Goal: Task Accomplishment & Management: Use online tool/utility

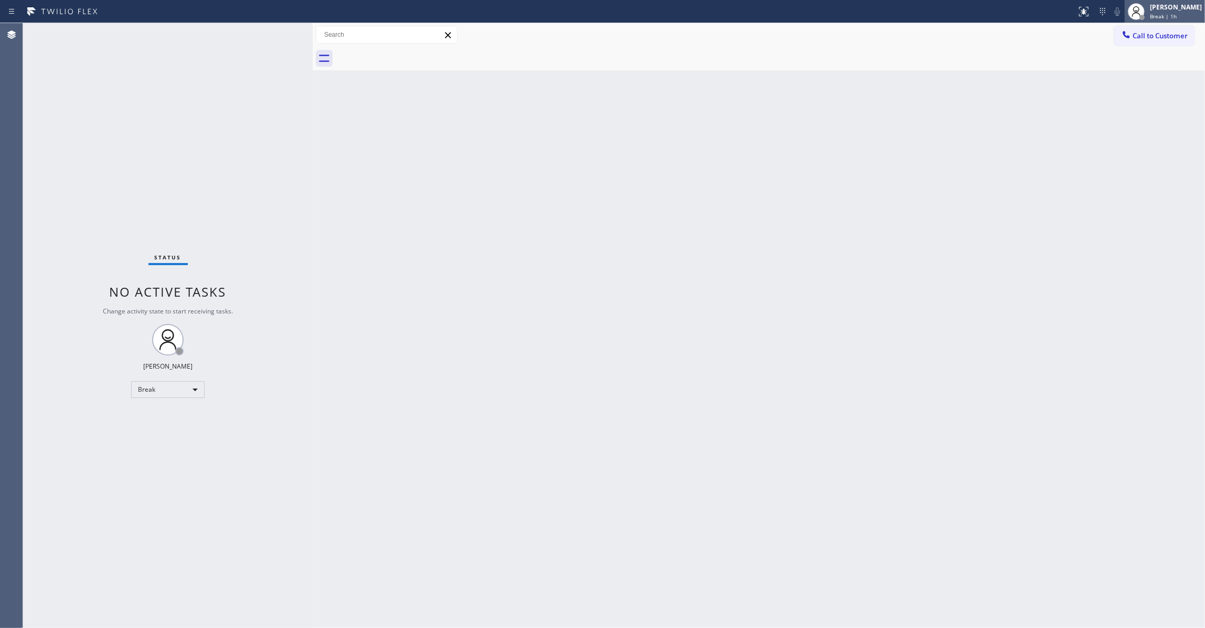
click at [1150, 15] on span "Break | 1h" at bounding box center [1163, 16] width 27 height 7
click at [1134, 63] on button "Unavailable" at bounding box center [1152, 69] width 105 height 14
click at [109, 446] on div "Status No active tasks Change activity state to start receiving tasks. [PERSON_…" at bounding box center [168, 325] width 290 height 604
click at [1178, 38] on span "Call to Customer" at bounding box center [1160, 35] width 55 height 9
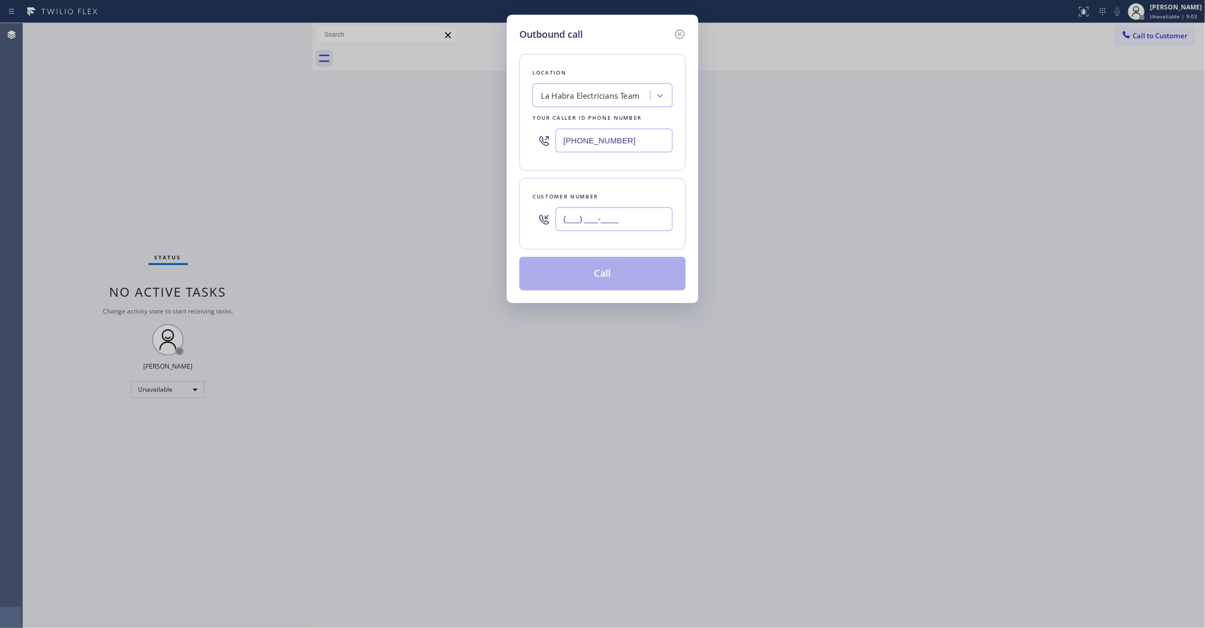
click at [601, 222] on input "(___) ___-____" at bounding box center [614, 219] width 117 height 24
paste input "771) 220-3139"
type input "[PHONE_NUMBER]"
drag, startPoint x: 464, startPoint y: 124, endPoint x: 284, endPoint y: 124, distance: 180.5
click at [284, 124] on div "Outbound call Location La Habra Electricians Team Your caller id phone number […" at bounding box center [602, 314] width 1205 height 628
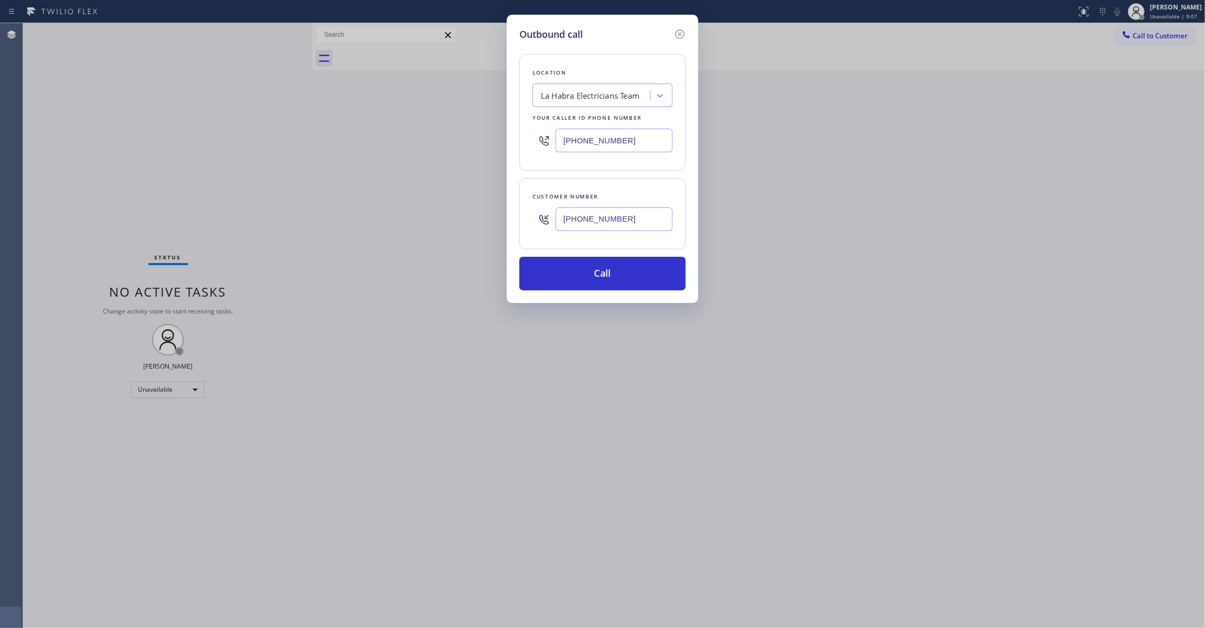
paste input "844) 502-1411"
type input "[PHONE_NUMBER]"
drag, startPoint x: 652, startPoint y: 230, endPoint x: 458, endPoint y: 231, distance: 194.1
click at [458, 231] on div "Outbound call Location Electrical Garage Your caller id phone number [PHONE_NUM…" at bounding box center [602, 314] width 1205 height 628
click at [619, 267] on button "Call" at bounding box center [602, 274] width 166 height 34
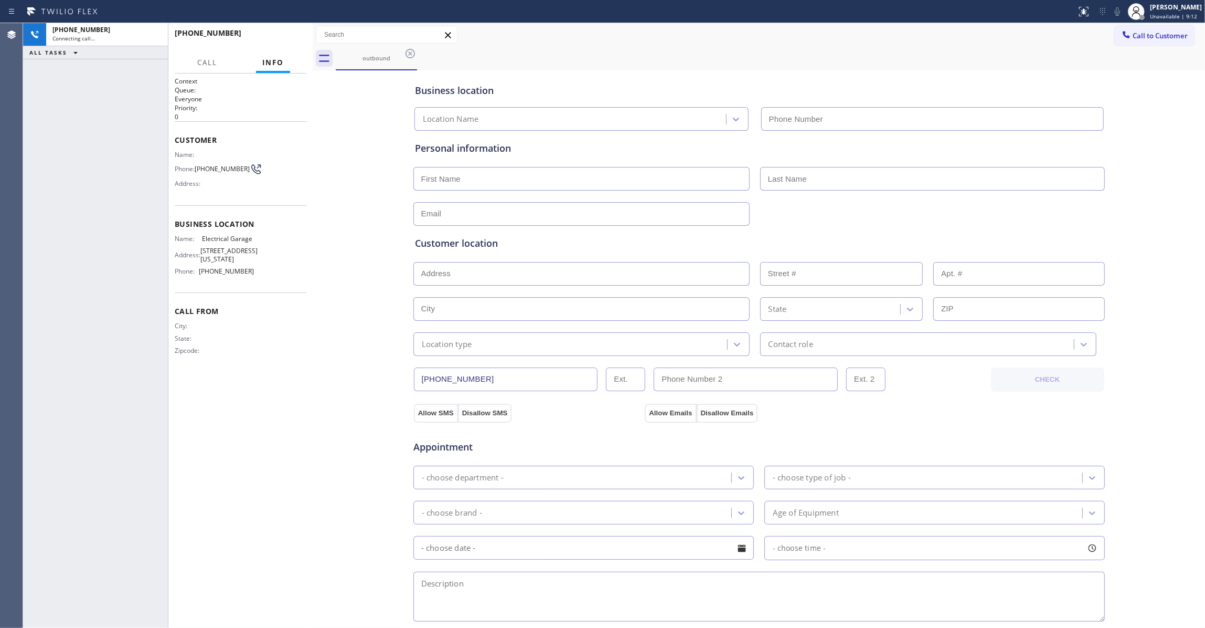
type input "[PHONE_NUMBER]"
drag, startPoint x: 277, startPoint y: 135, endPoint x: 271, endPoint y: 66, distance: 69.5
click at [275, 36] on span "HANG UP" at bounding box center [282, 37] width 32 height 7
click at [214, 172] on span "[PHONE_NUMBER]" at bounding box center [222, 169] width 55 height 8
click at [213, 171] on span "[PHONE_NUMBER]" at bounding box center [222, 169] width 55 height 8
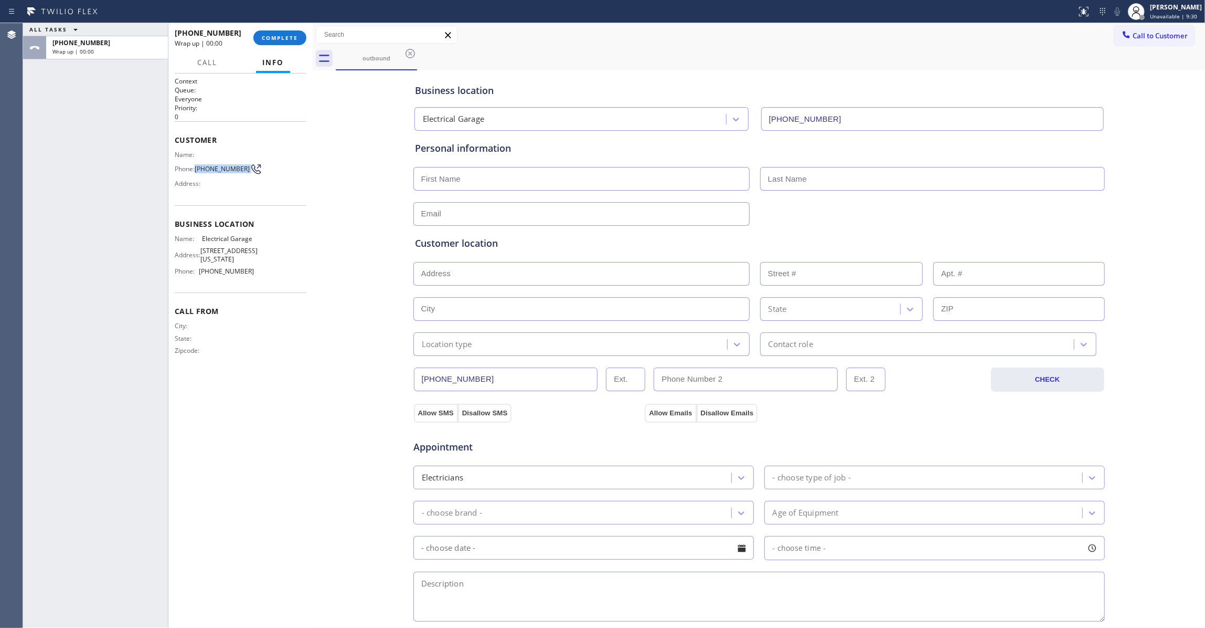
click at [213, 171] on span "[PHONE_NUMBER]" at bounding box center [222, 169] width 55 height 8
copy div "[PHONE_NUMBER]"
click at [274, 39] on span "COMPLETE" at bounding box center [280, 37] width 36 height 7
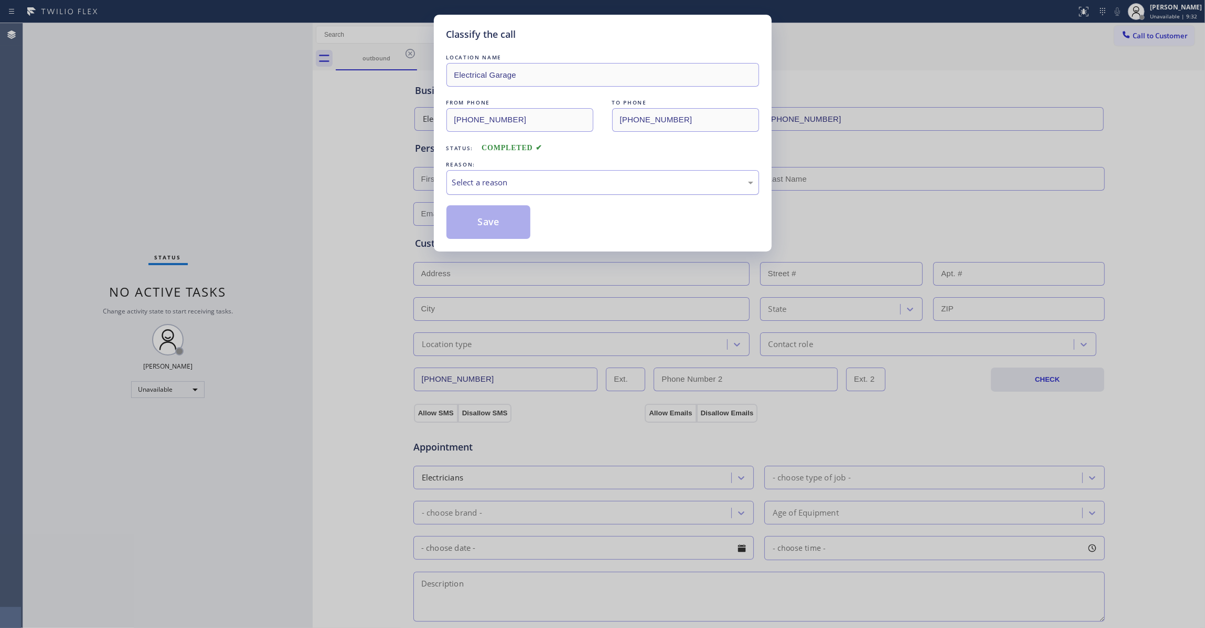
click at [466, 183] on div "Select a reason" at bounding box center [602, 182] width 301 height 12
click at [469, 225] on button "Save" at bounding box center [488, 222] width 84 height 34
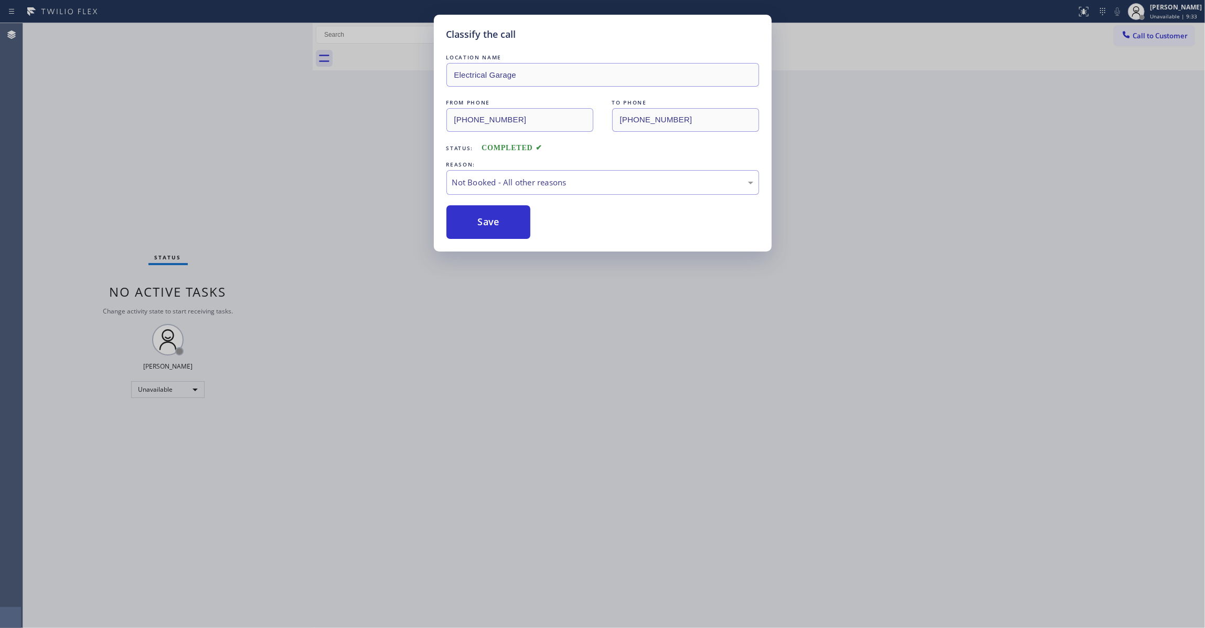
click at [469, 225] on button "Save" at bounding box center [488, 222] width 84 height 34
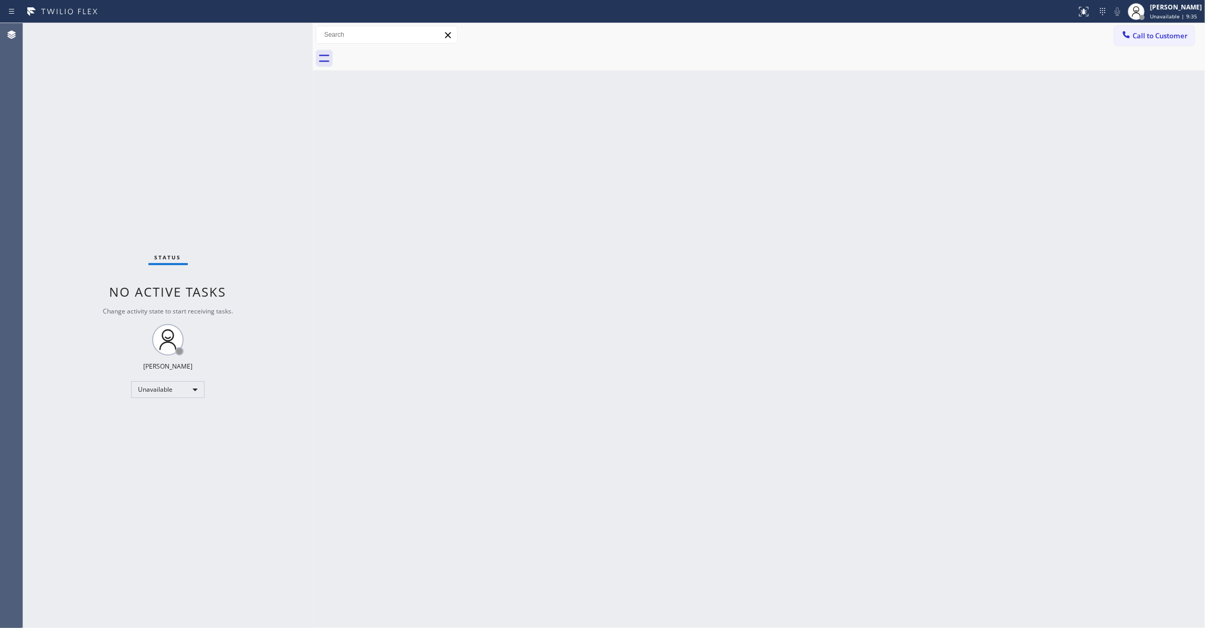
click at [1149, 36] on span "Call to Customer" at bounding box center [1160, 35] width 55 height 9
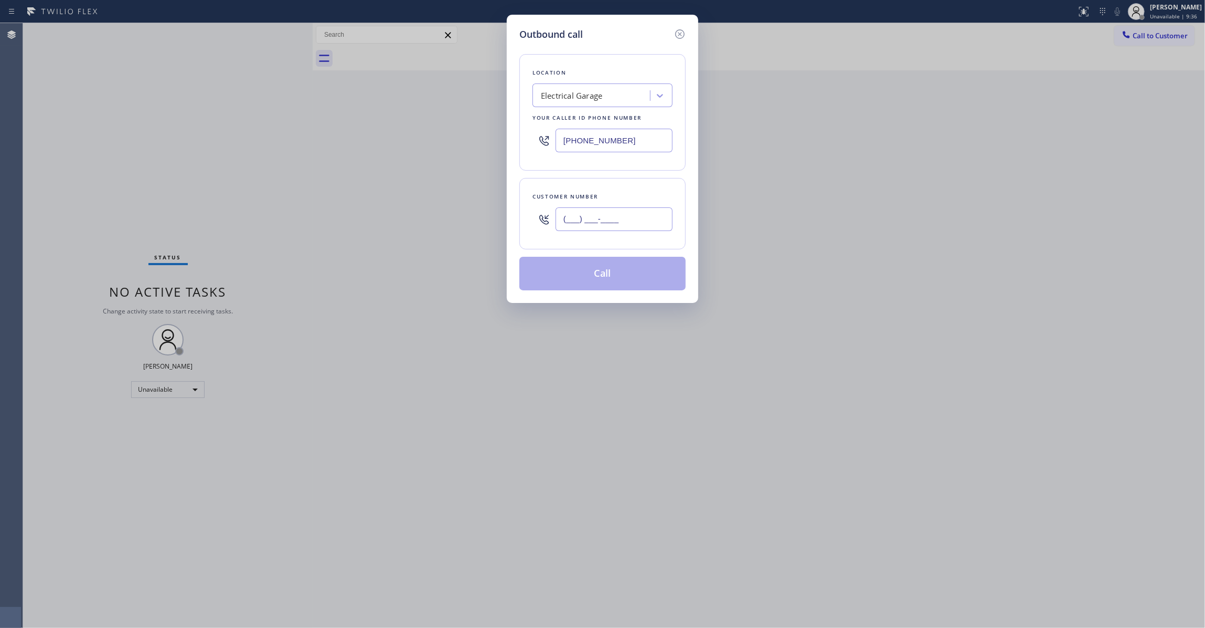
click at [601, 218] on input "(___) ___-____" at bounding box center [614, 219] width 117 height 24
paste input "771) 220-3139"
type input "[PHONE_NUMBER]"
click at [609, 280] on button "Call" at bounding box center [602, 274] width 166 height 34
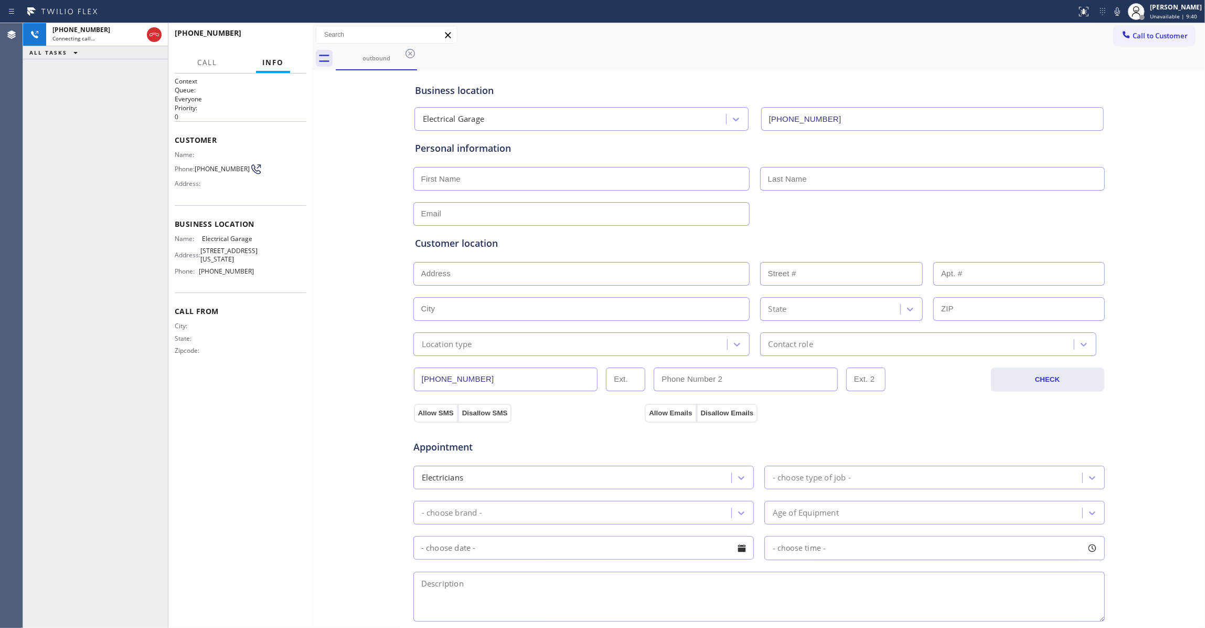
type input "[PHONE_NUMBER]"
drag, startPoint x: 154, startPoint y: 37, endPoint x: 197, endPoint y: 37, distance: 43.5
click at [154, 37] on icon at bounding box center [154, 34] width 13 height 13
click at [284, 34] on button "COMPLETE" at bounding box center [279, 37] width 53 height 15
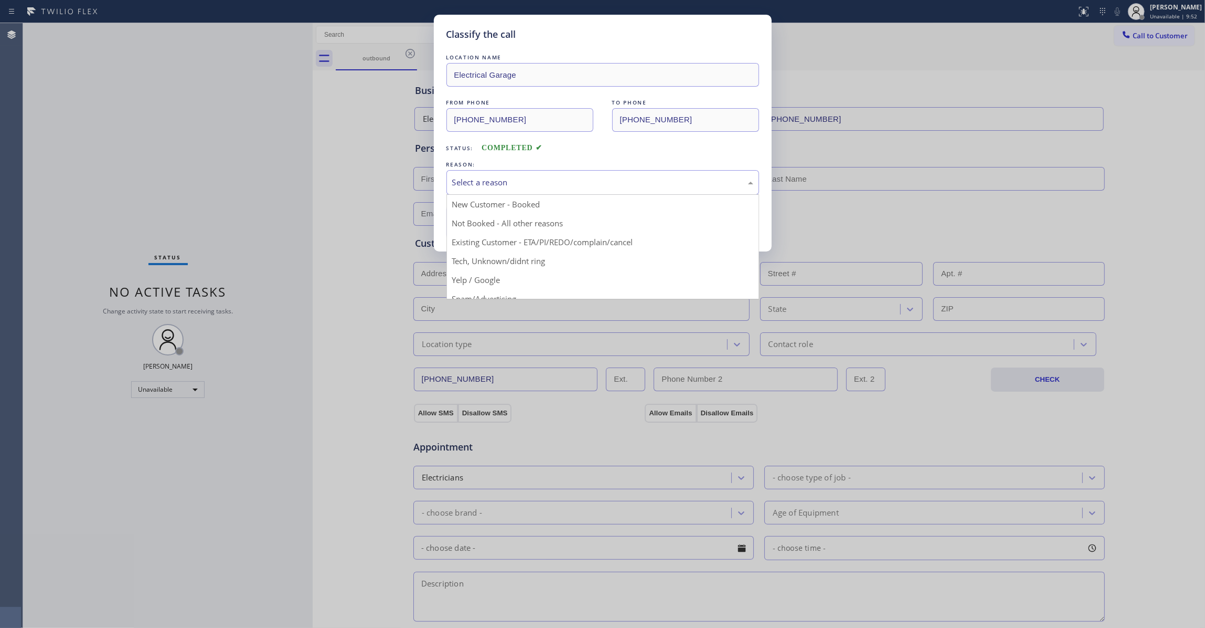
click at [472, 193] on div "Select a reason" at bounding box center [602, 182] width 313 height 25
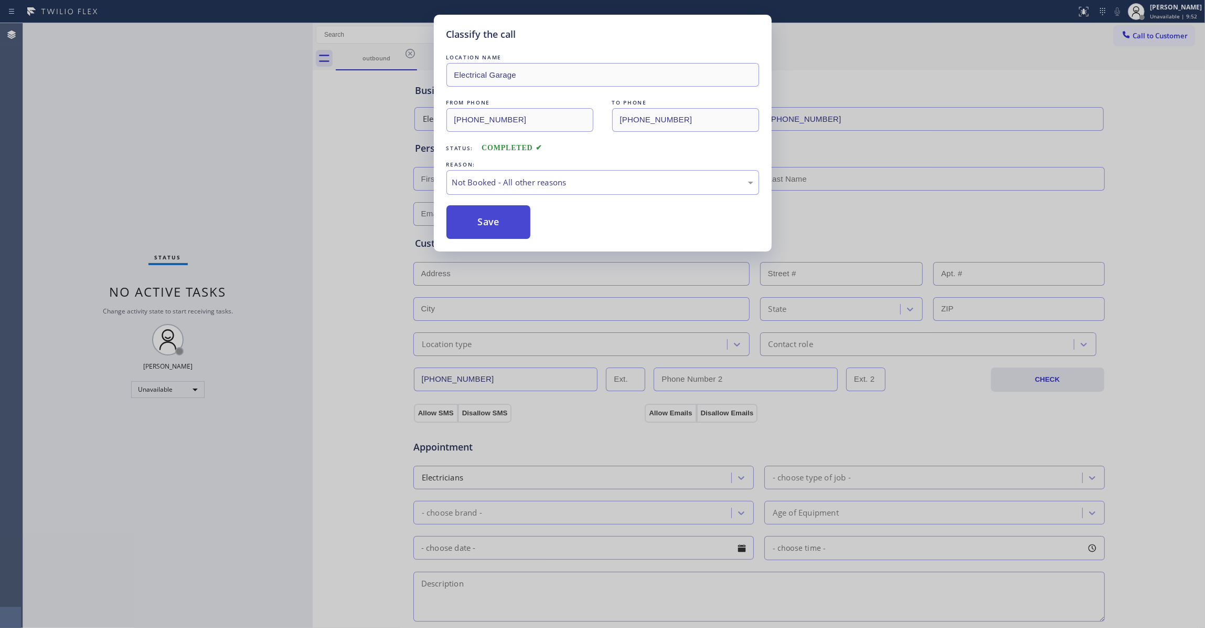
click at [475, 228] on button "Save" at bounding box center [488, 222] width 84 height 34
click at [475, 227] on button "Save" at bounding box center [488, 222] width 84 height 34
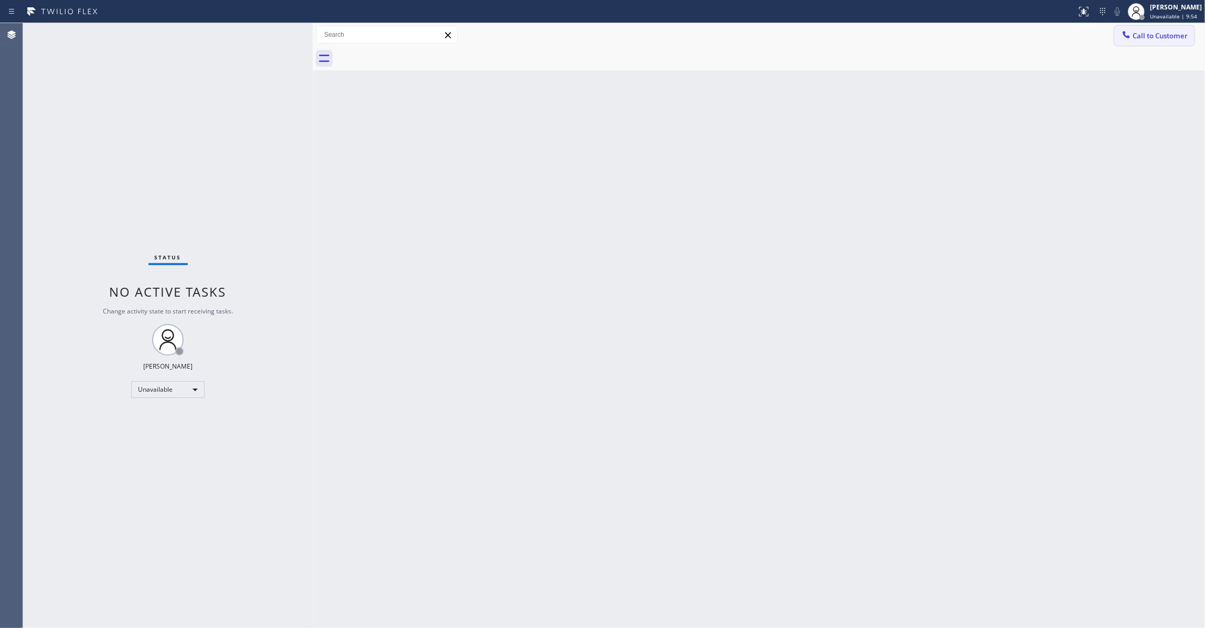
click at [1167, 34] on span "Call to Customer" at bounding box center [1160, 35] width 55 height 9
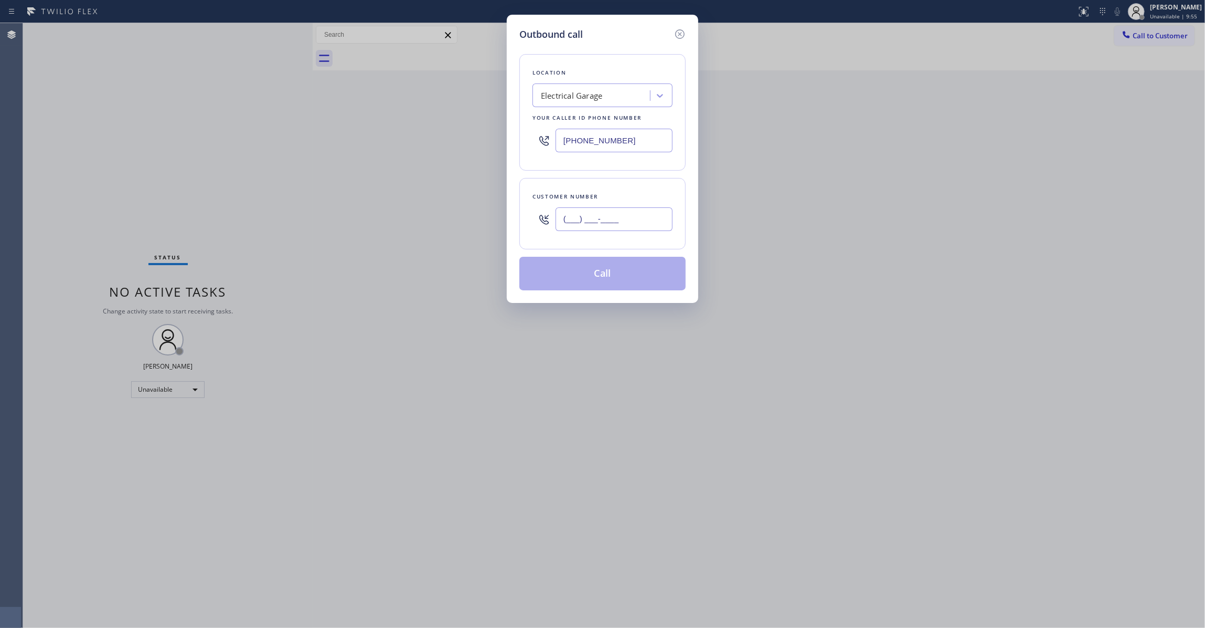
click at [580, 221] on input "(___) ___-____" at bounding box center [614, 219] width 117 height 24
paste input "771) 220-3139"
type input "[PHONE_NUMBER]"
click at [593, 281] on button "Call" at bounding box center [602, 274] width 166 height 34
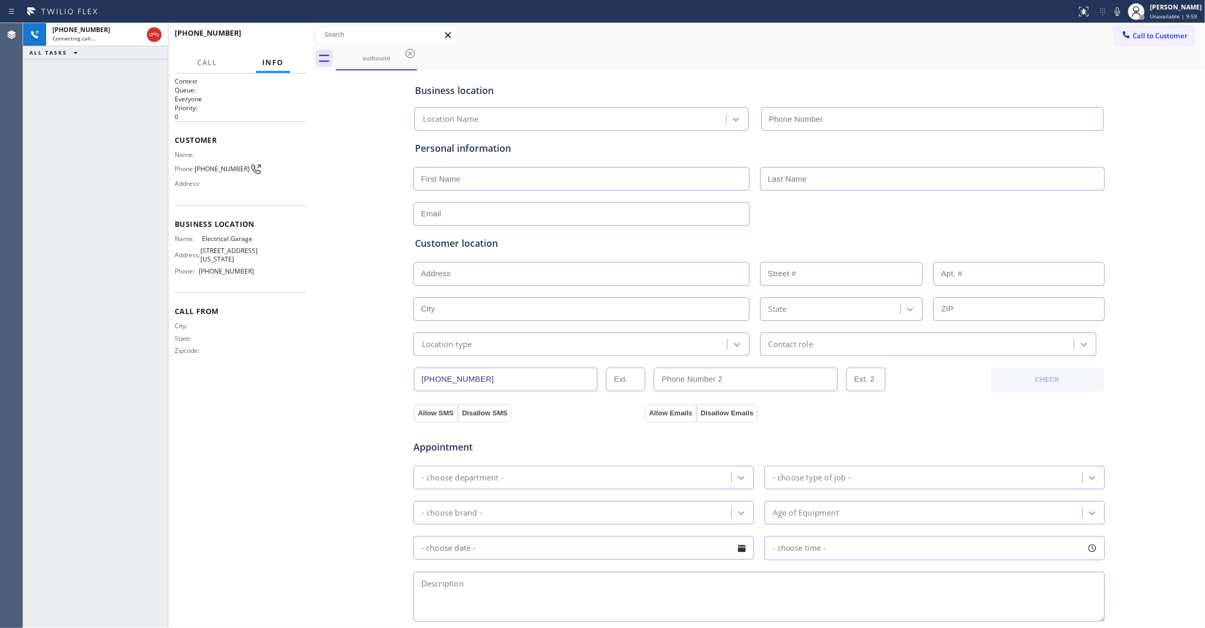
type input "[PHONE_NUMBER]"
drag, startPoint x: 154, startPoint y: 34, endPoint x: 227, endPoint y: 32, distance: 72.4
click at [154, 34] on icon at bounding box center [154, 34] width 9 height 3
click at [290, 38] on span "COMPLETE" at bounding box center [280, 37] width 36 height 7
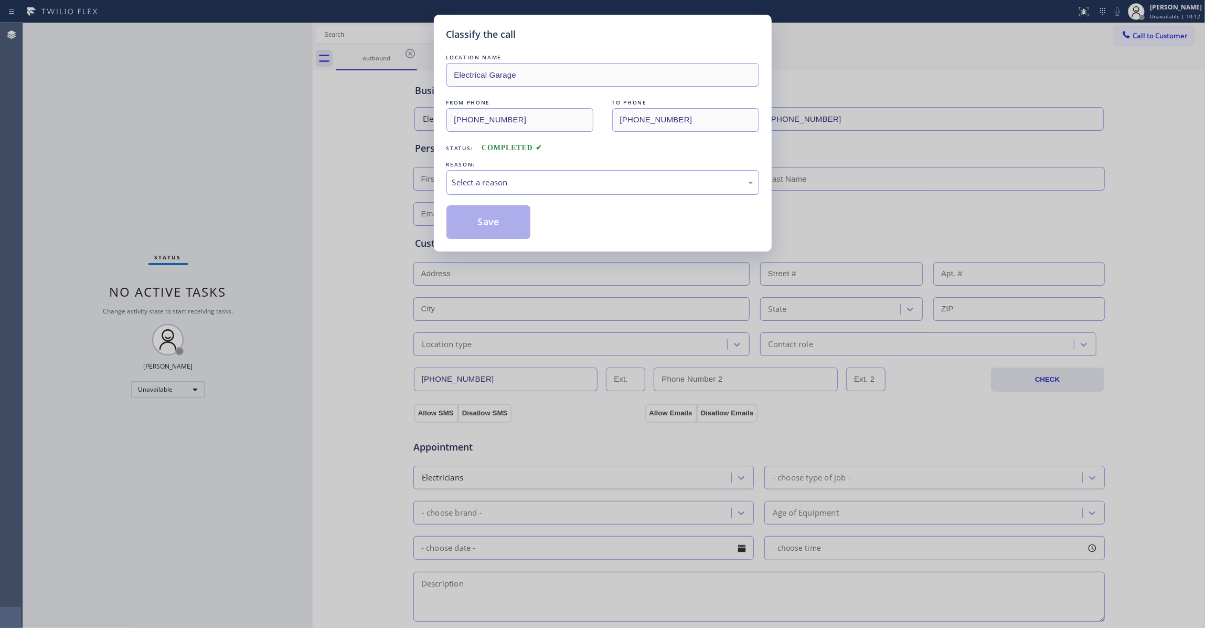
click at [471, 184] on div "Select a reason" at bounding box center [602, 182] width 301 height 12
click at [487, 228] on button "Save" at bounding box center [488, 222] width 84 height 34
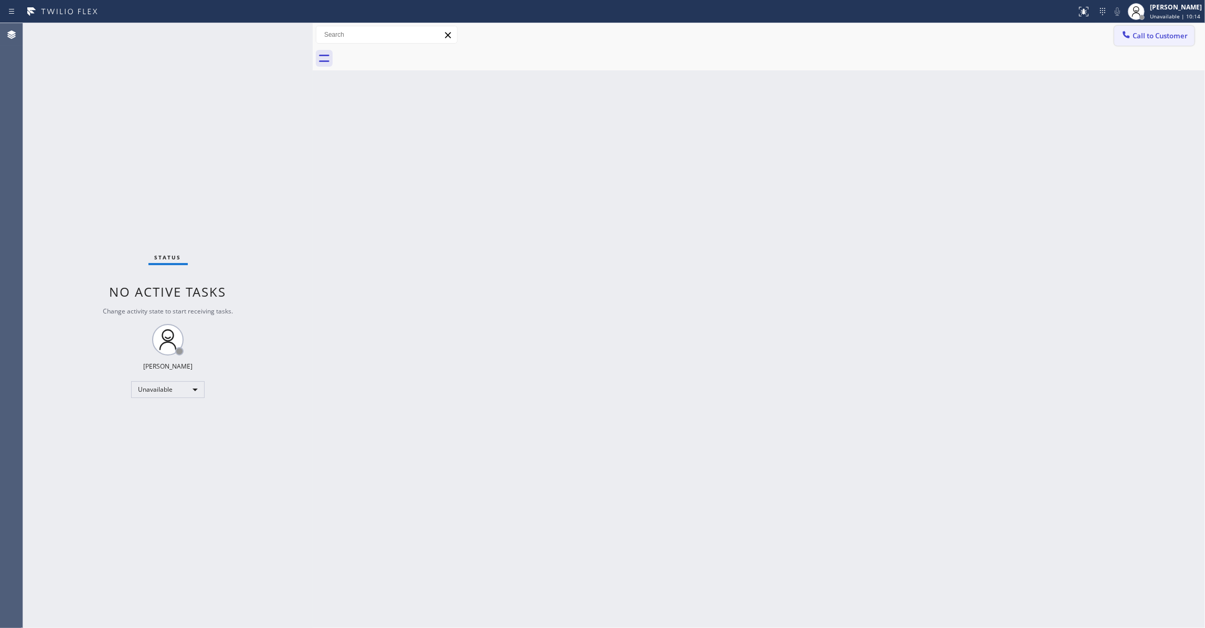
click at [1178, 32] on span "Call to Customer" at bounding box center [1160, 35] width 55 height 9
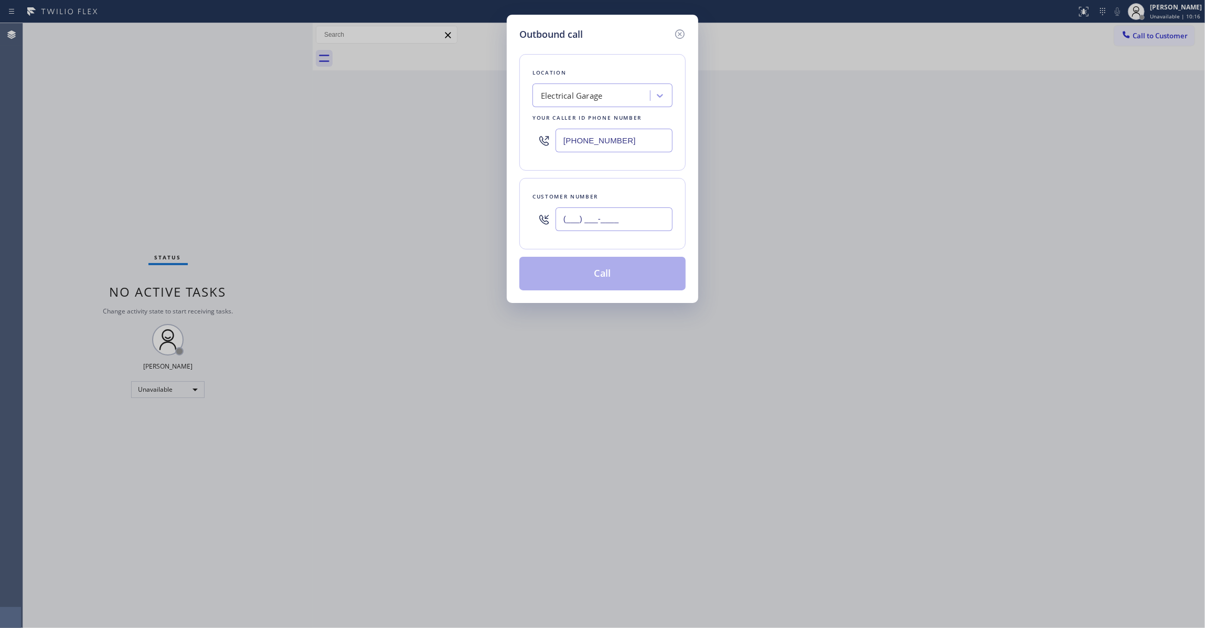
click at [599, 221] on input "(___) ___-____" at bounding box center [614, 219] width 117 height 24
paste input "771) 220-3139"
type input "[PHONE_NUMBER]"
click at [619, 278] on button "Call" at bounding box center [602, 274] width 166 height 34
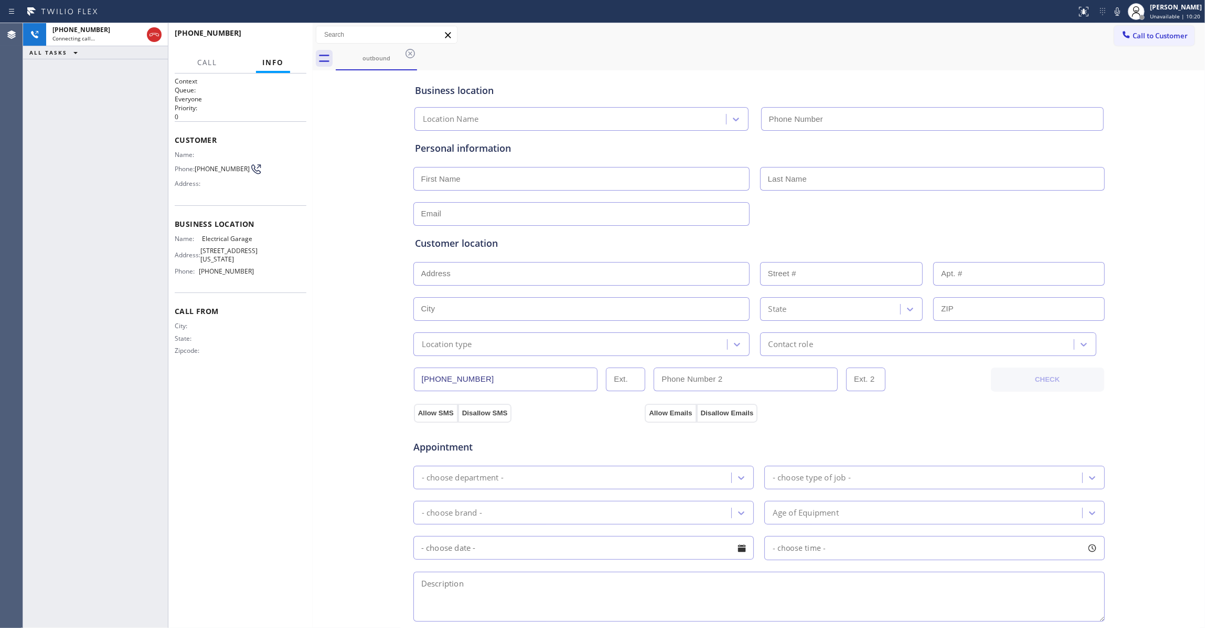
type input "[PHONE_NUMBER]"
drag, startPoint x: 619, startPoint y: 277, endPoint x: 280, endPoint y: 42, distance: 412.6
click at [280, 47] on div "[PHONE_NUMBER] Live | 00:01 HANG UP" at bounding box center [241, 37] width 132 height 27
click at [280, 42] on button "HANG UP" at bounding box center [282, 37] width 49 height 15
click at [280, 41] on button "HANG UP" at bounding box center [282, 37] width 49 height 15
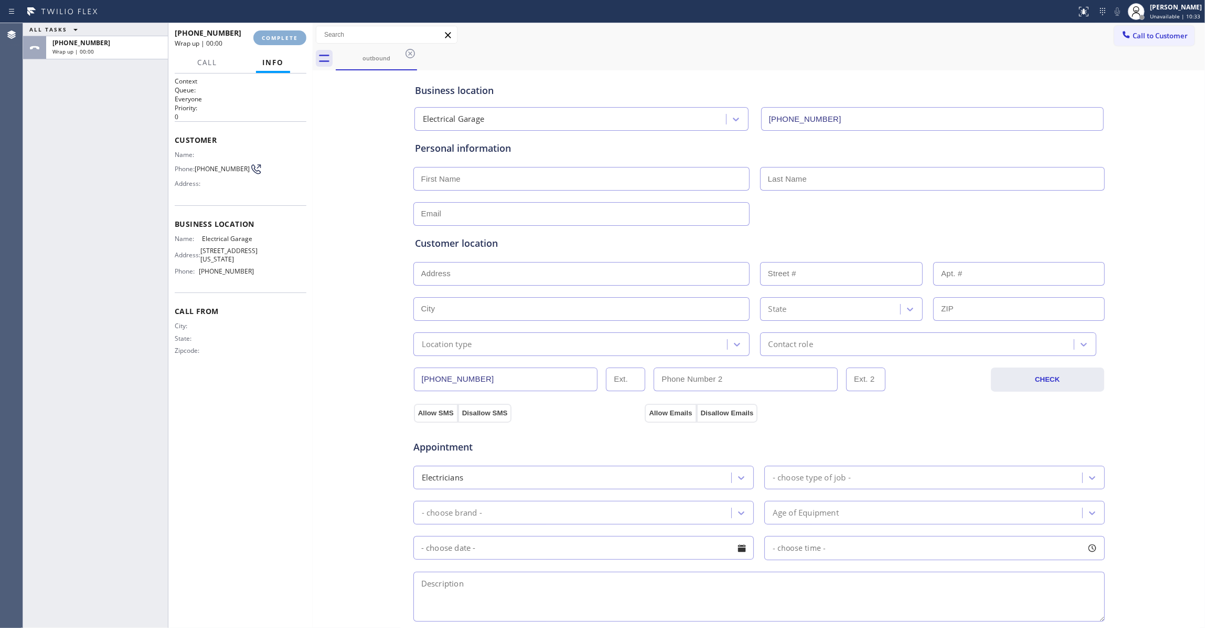
click at [280, 40] on span "COMPLETE" at bounding box center [280, 37] width 36 height 7
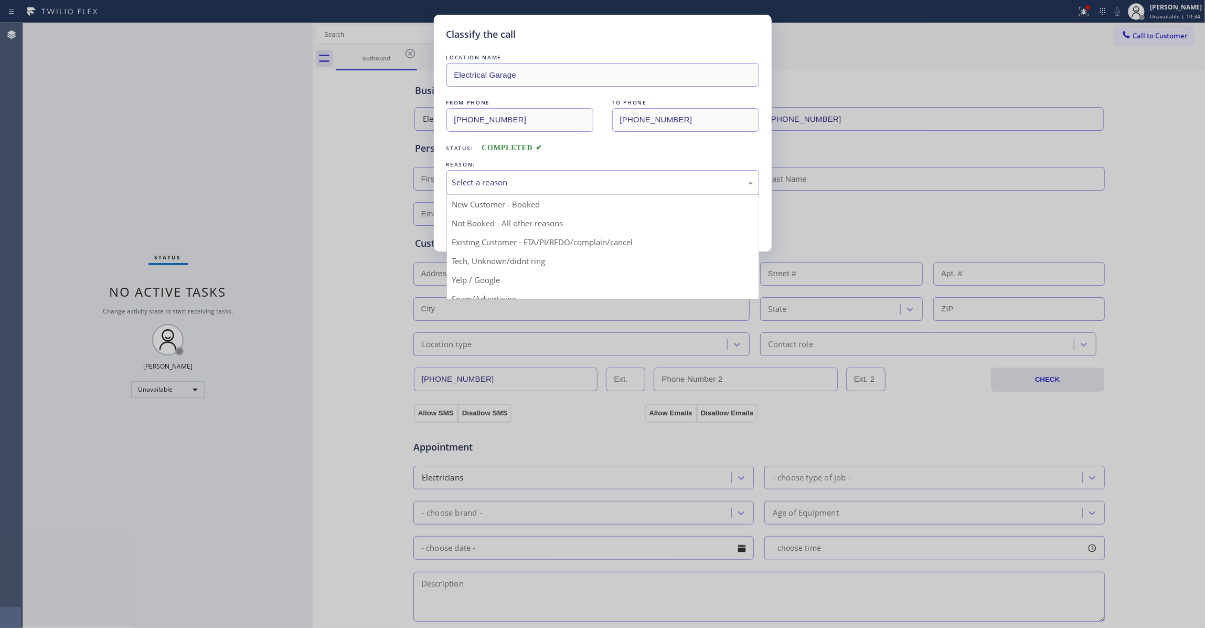
click at [509, 185] on div "Select a reason" at bounding box center [602, 182] width 301 height 12
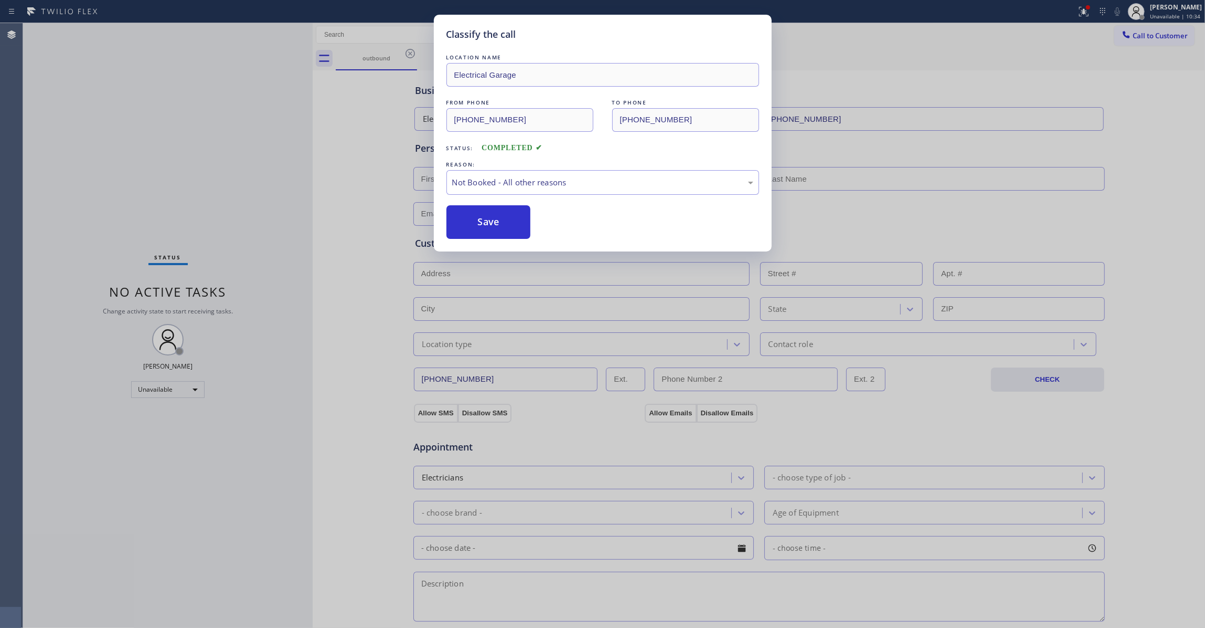
click at [487, 223] on button "Save" at bounding box center [488, 222] width 84 height 34
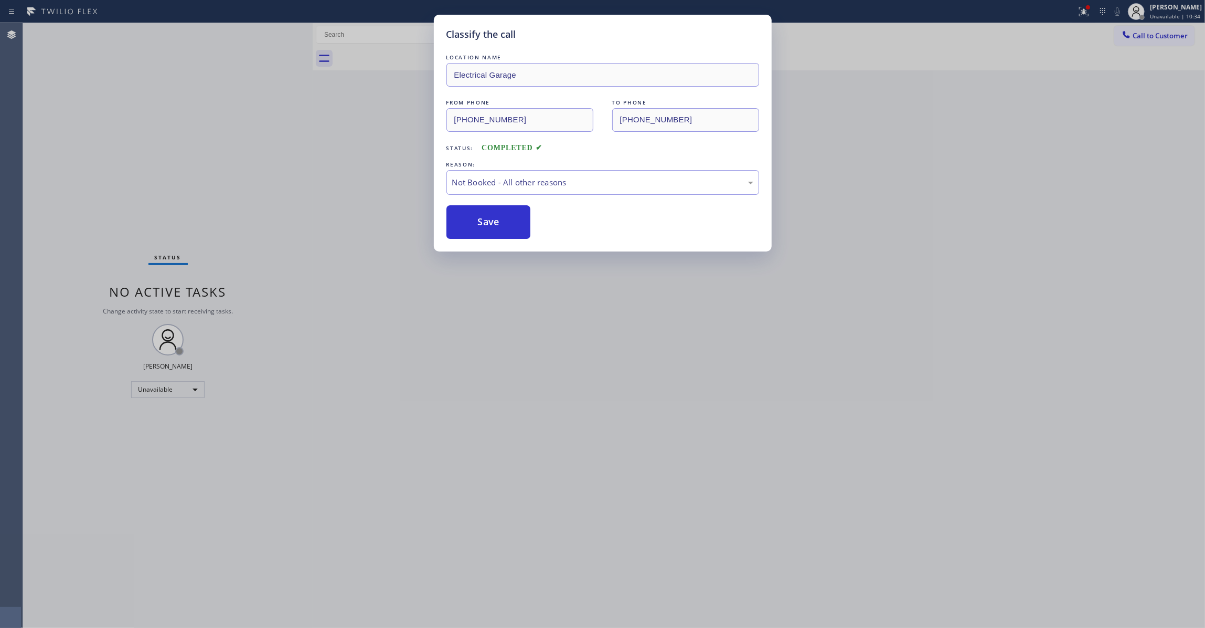
click at [487, 223] on button "Save" at bounding box center [488, 222] width 84 height 34
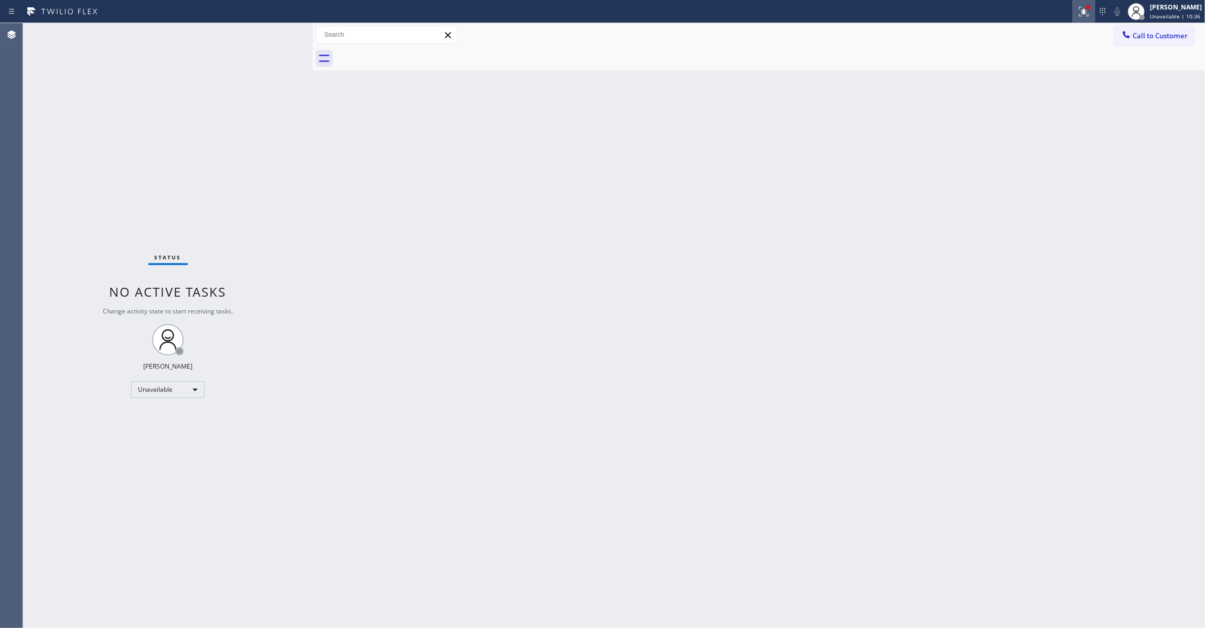
click at [1079, 14] on icon at bounding box center [1083, 11] width 9 height 9
click at [1041, 140] on button "Clear issues" at bounding box center [1015, 137] width 123 height 15
click at [1161, 40] on button "Call to Customer" at bounding box center [1154, 36] width 80 height 20
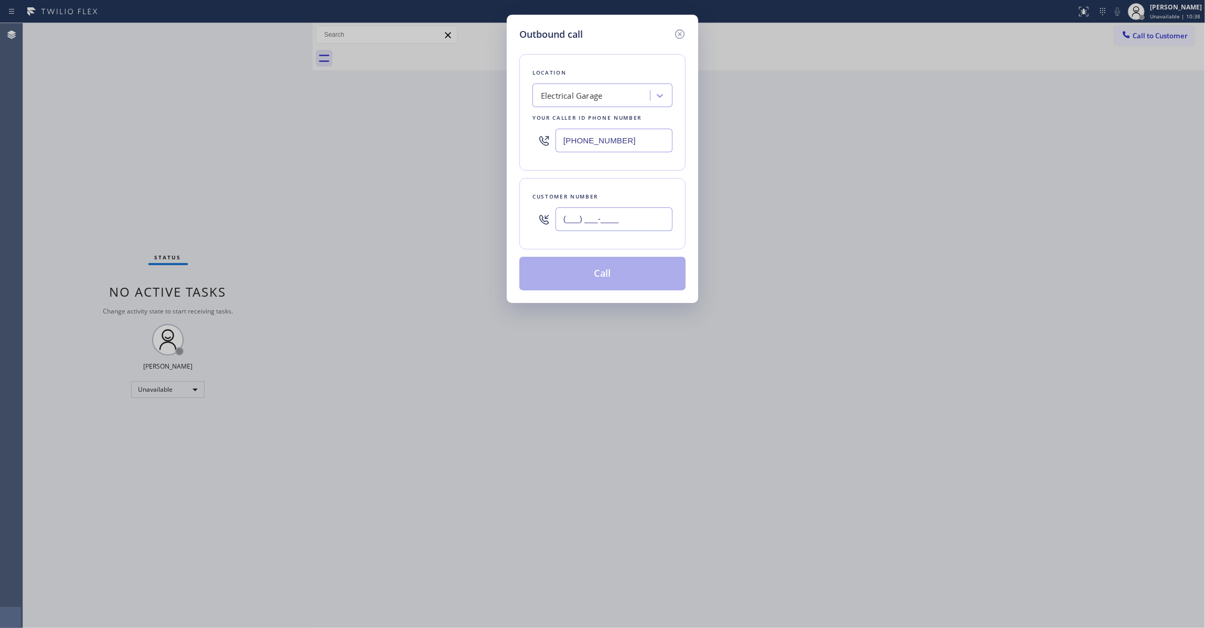
click at [611, 215] on input "(___) ___-____" at bounding box center [614, 219] width 117 height 24
paste input "771) 220-3139"
type input "[PHONE_NUMBER]"
click at [601, 280] on button "Call" at bounding box center [602, 274] width 166 height 34
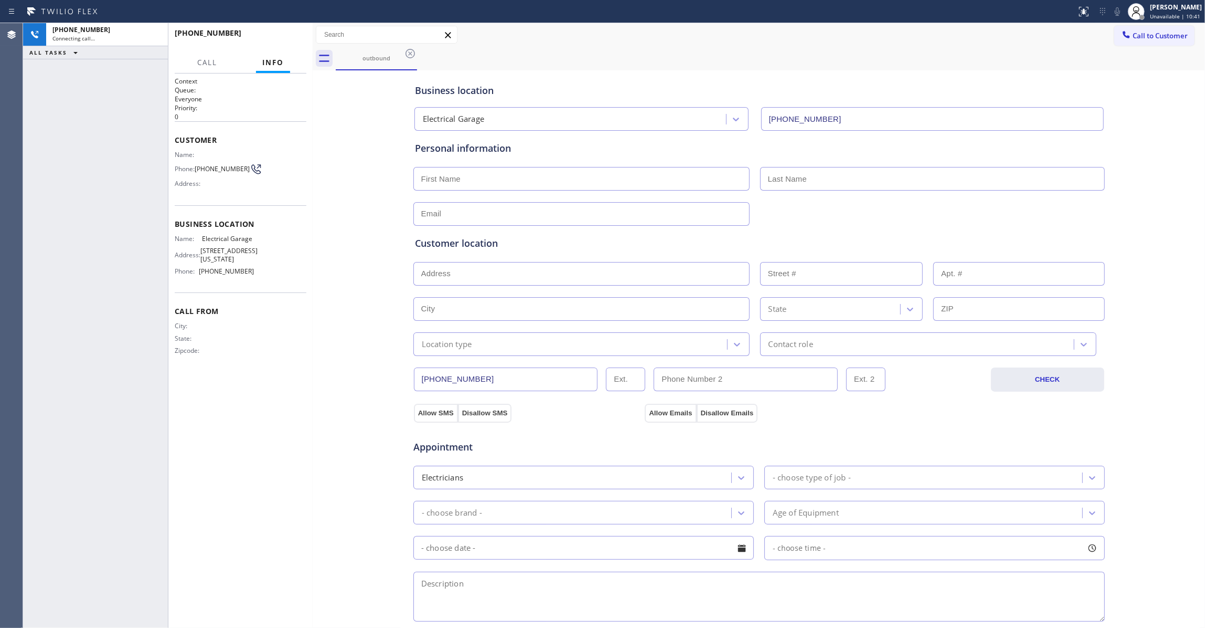
type input "[PHONE_NUMBER]"
drag, startPoint x: 156, startPoint y: 34, endPoint x: 147, endPoint y: 68, distance: 35.9
drag, startPoint x: 147, startPoint y: 68, endPoint x: 280, endPoint y: 37, distance: 136.4
click at [280, 37] on span "HANG UP" at bounding box center [282, 37] width 32 height 7
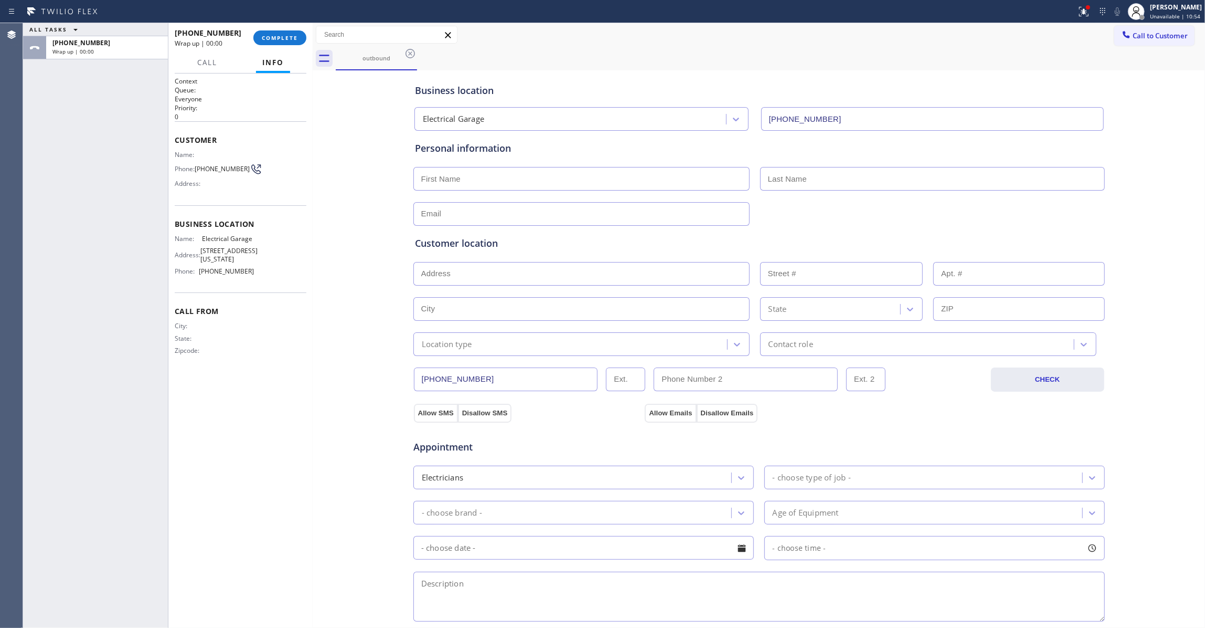
click at [271, 50] on div "[PHONE_NUMBER] Wrap up | 00:00 COMPLETE" at bounding box center [241, 37] width 132 height 27
click at [274, 42] on button "COMPLETE" at bounding box center [279, 37] width 53 height 15
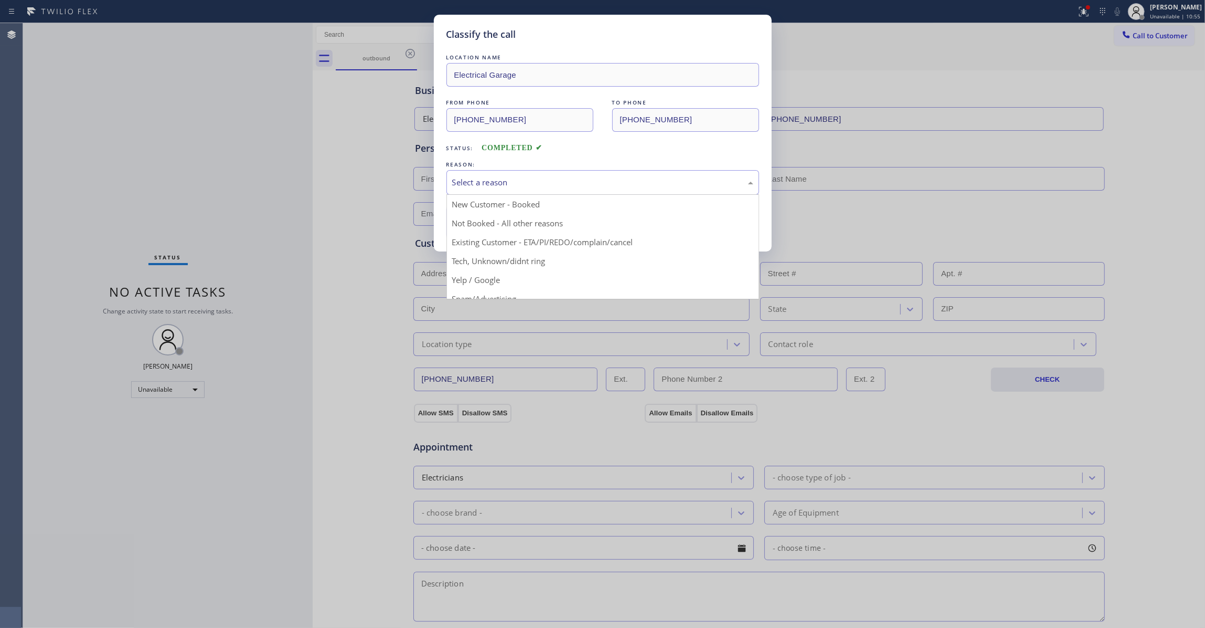
click at [506, 187] on div "Select a reason" at bounding box center [602, 182] width 301 height 12
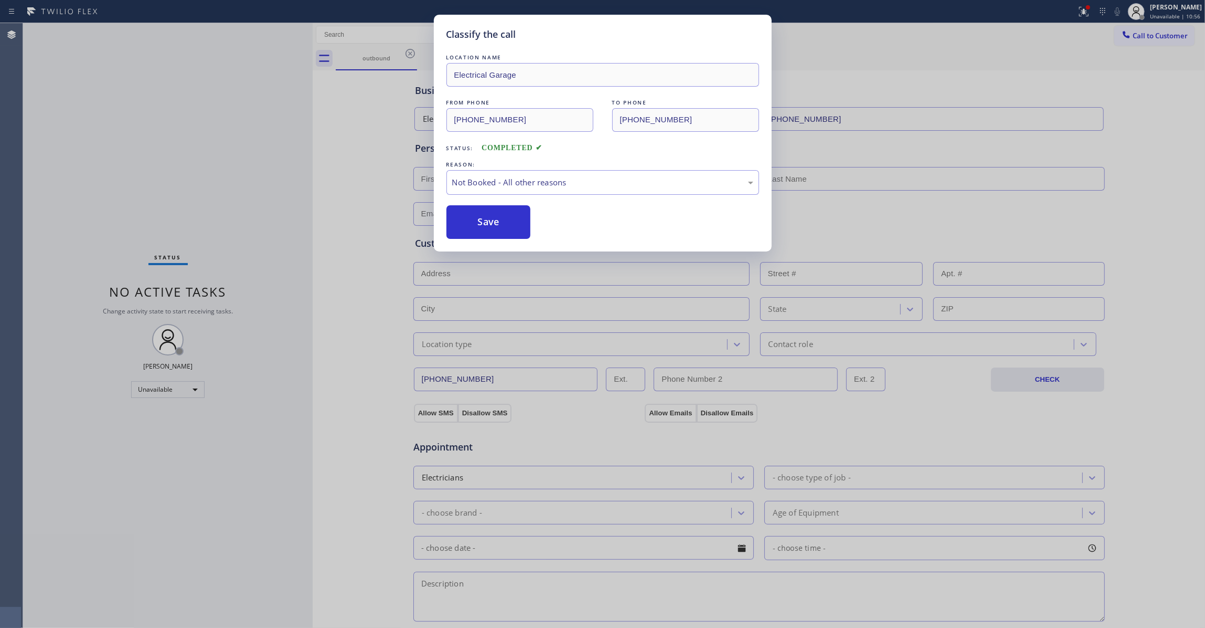
click at [503, 224] on button "Save" at bounding box center [488, 222] width 84 height 34
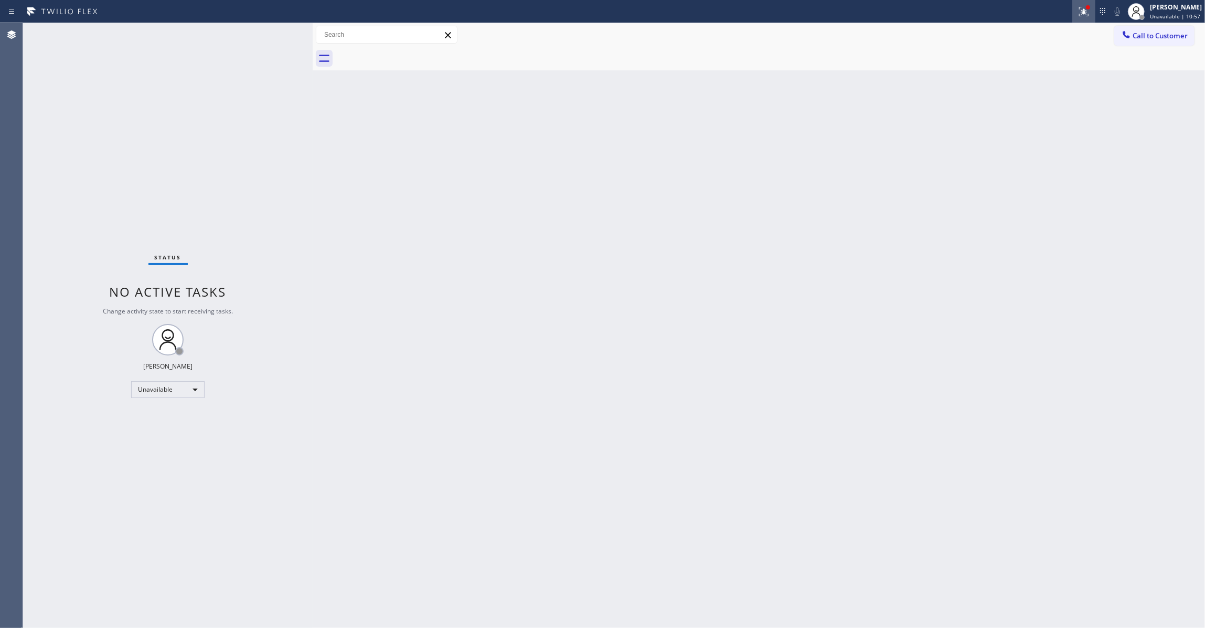
click at [1078, 13] on icon at bounding box center [1084, 11] width 13 height 13
click at [1047, 142] on button "Clear issues" at bounding box center [1015, 137] width 123 height 15
click at [1154, 30] on button "Call to Customer" at bounding box center [1154, 36] width 80 height 20
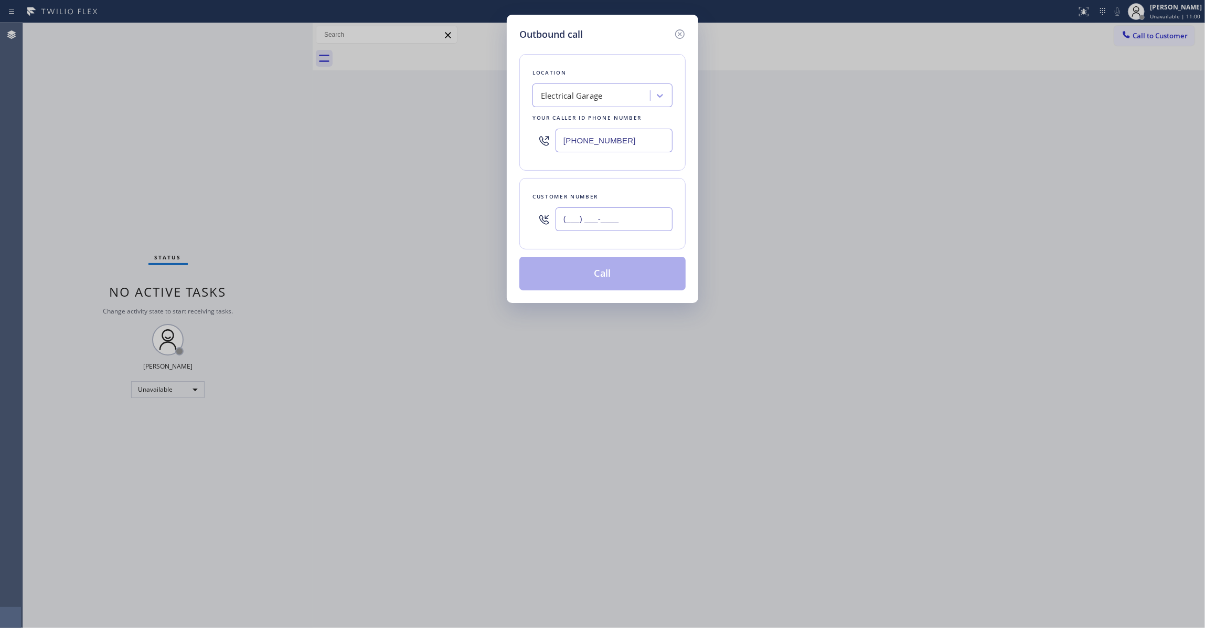
click at [616, 230] on input "(___) ___-____" at bounding box center [614, 219] width 117 height 24
paste input "771) 220-3139"
type input "[PHONE_NUMBER]"
click at [609, 273] on button "Call" at bounding box center [602, 274] width 166 height 34
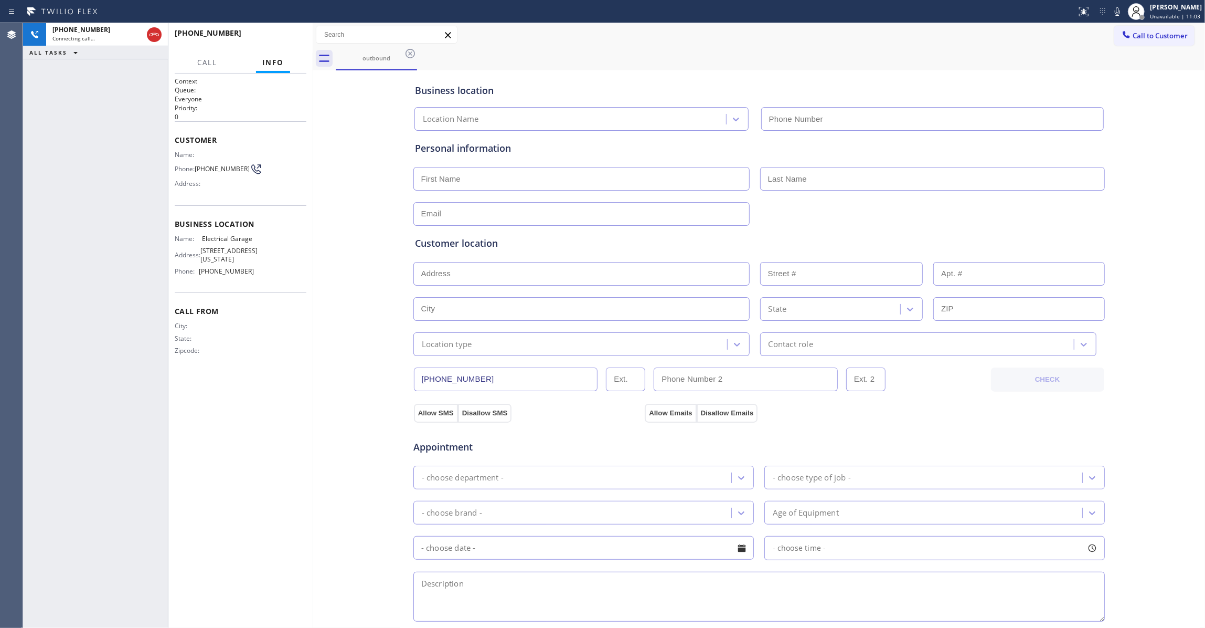
type input "[PHONE_NUMBER]"
click at [279, 34] on button "COMPLETE" at bounding box center [279, 37] width 53 height 15
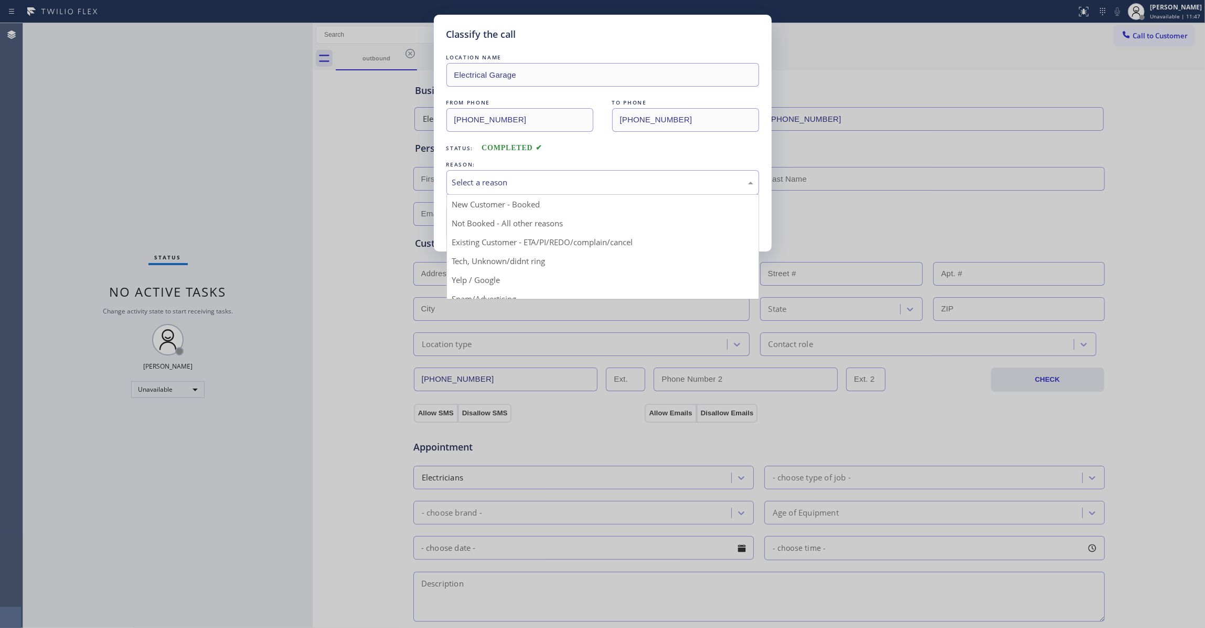
click at [477, 178] on div "Select a reason" at bounding box center [602, 182] width 301 height 12
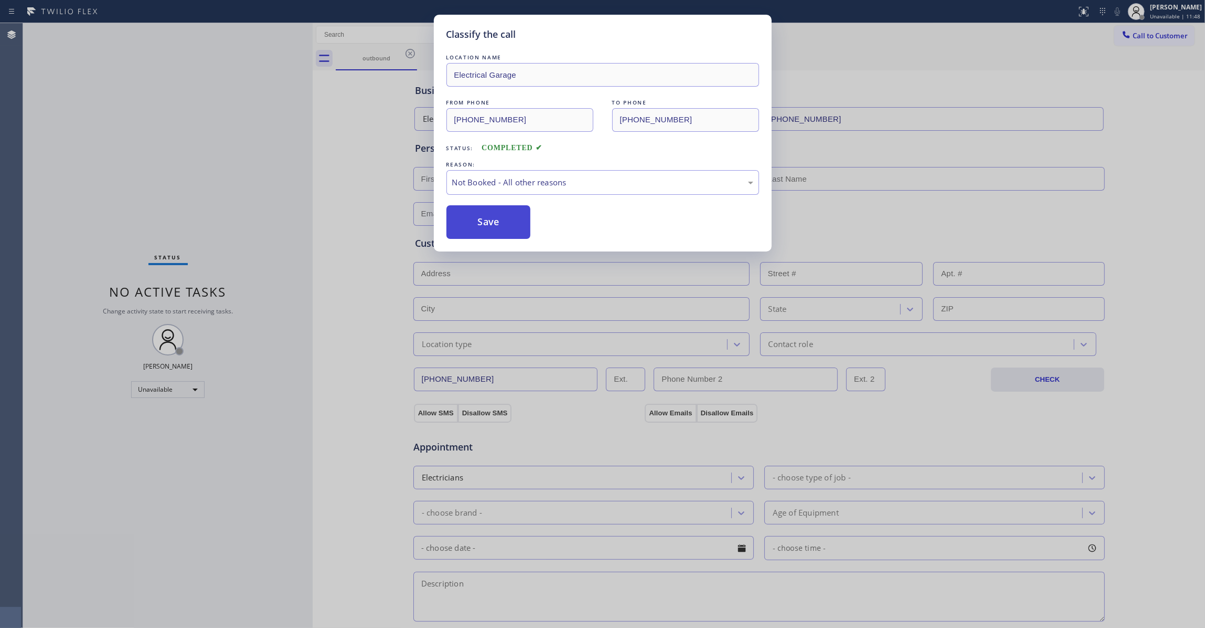
click at [478, 225] on button "Save" at bounding box center [488, 222] width 84 height 34
click at [477, 224] on button "Save" at bounding box center [488, 222] width 84 height 34
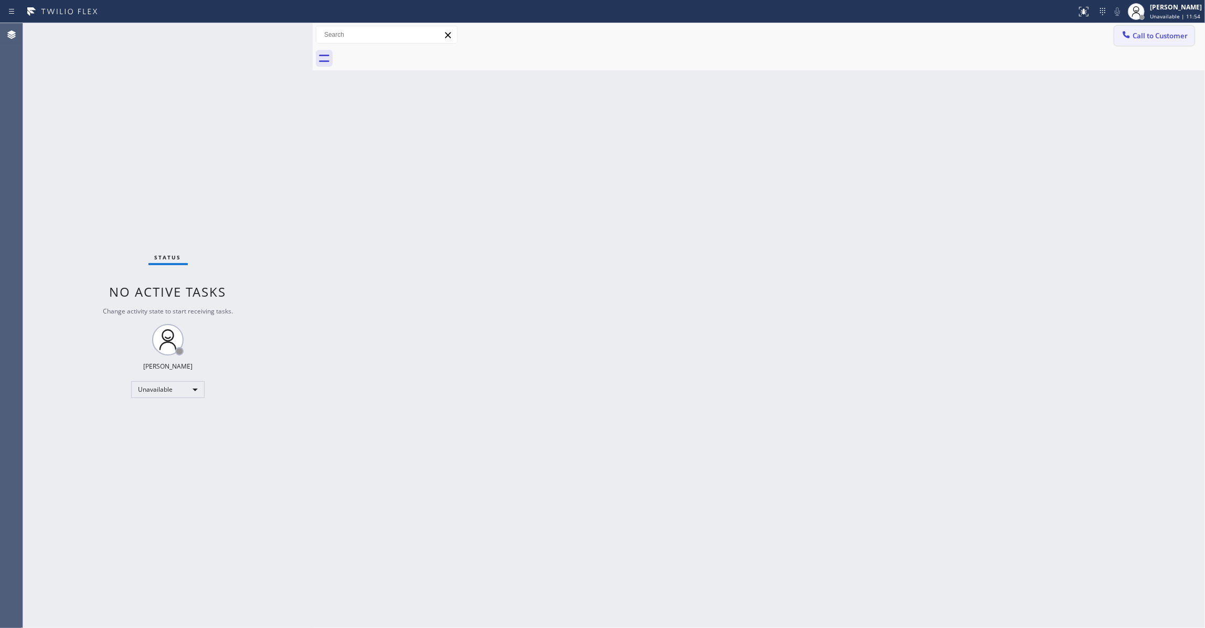
click at [1190, 36] on button "Call to Customer" at bounding box center [1154, 36] width 80 height 20
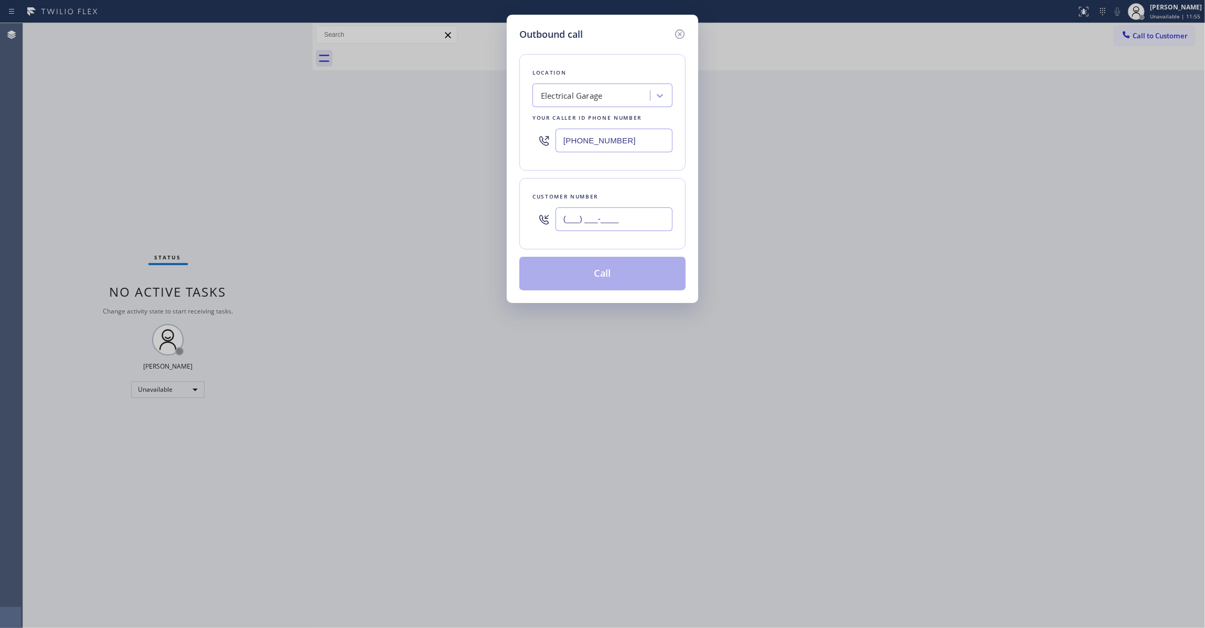
click at [603, 223] on input "(___) ___-____" at bounding box center [614, 219] width 117 height 24
paste input "310) 921-5660"
type input "[PHONE_NUMBER]"
drag, startPoint x: 639, startPoint y: 141, endPoint x: 448, endPoint y: 139, distance: 191.0
click at [448, 139] on div "Outbound call Location Electrical Garage Your caller id phone number [PHONE_NUM…" at bounding box center [602, 314] width 1205 height 628
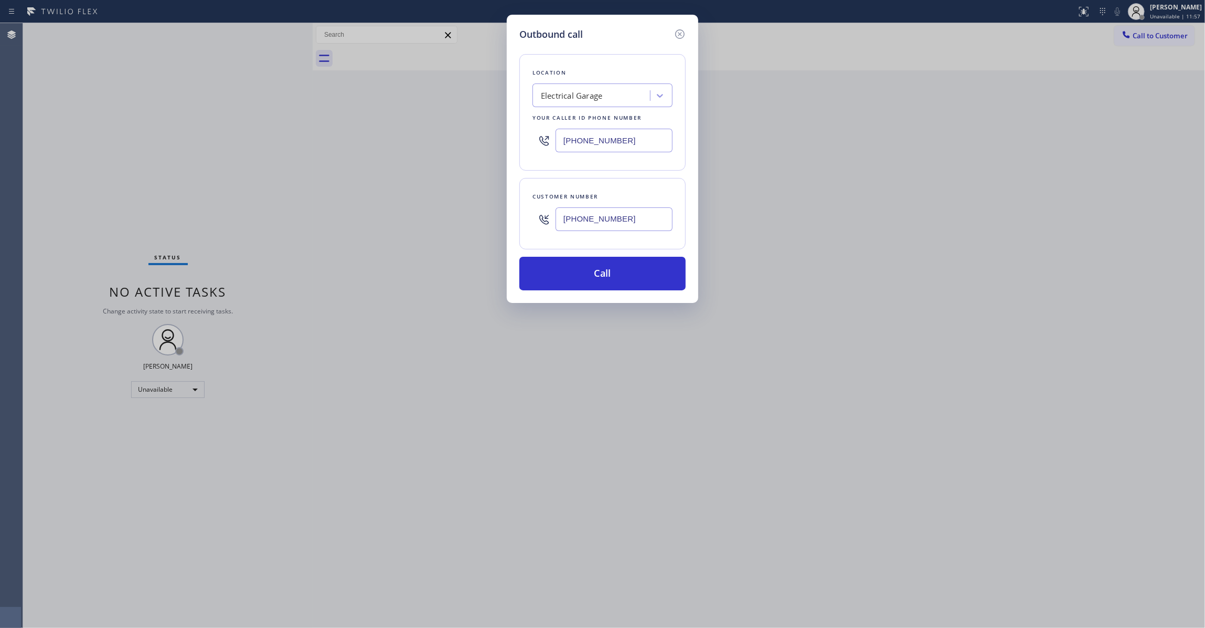
paste input "310) 868-0820"
type input "[PHONE_NUMBER]"
drag, startPoint x: 634, startPoint y: 220, endPoint x: 536, endPoint y: 215, distance: 98.3
click at [536, 215] on div "[PHONE_NUMBER]" at bounding box center [603, 219] width 140 height 34
click at [593, 269] on button "Call" at bounding box center [602, 274] width 166 height 34
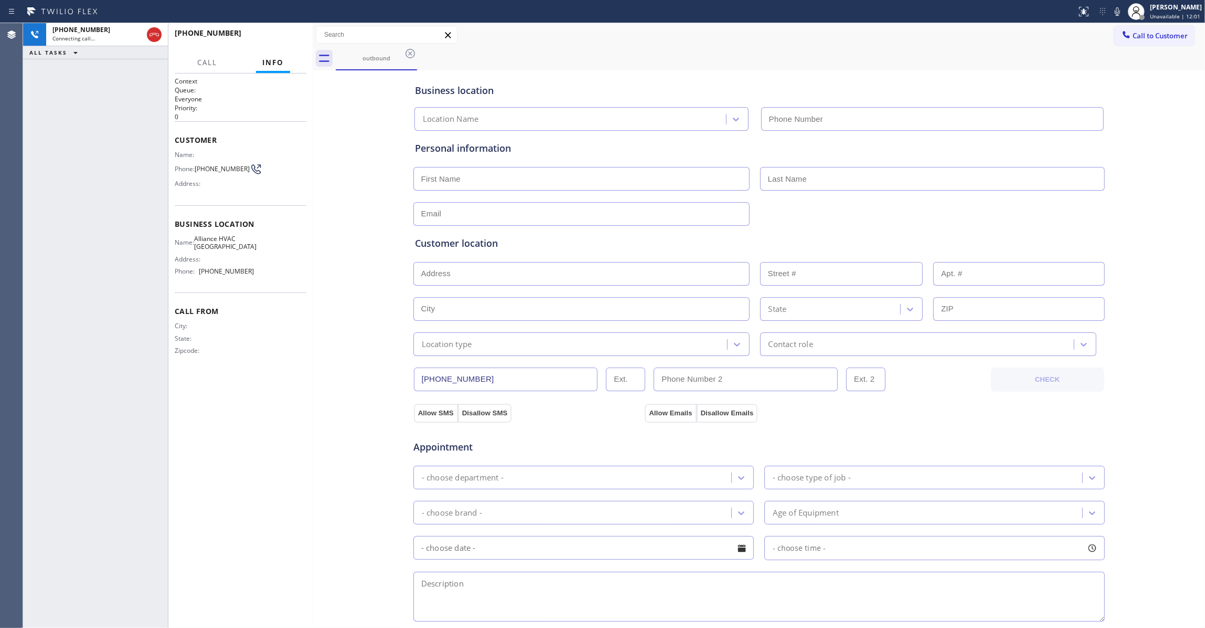
type input "[PHONE_NUMBER]"
drag, startPoint x: 159, startPoint y: 34, endPoint x: 293, endPoint y: 36, distance: 133.3
click at [159, 34] on icon at bounding box center [154, 34] width 13 height 13
click at [296, 39] on span "HANG UP" at bounding box center [282, 37] width 32 height 7
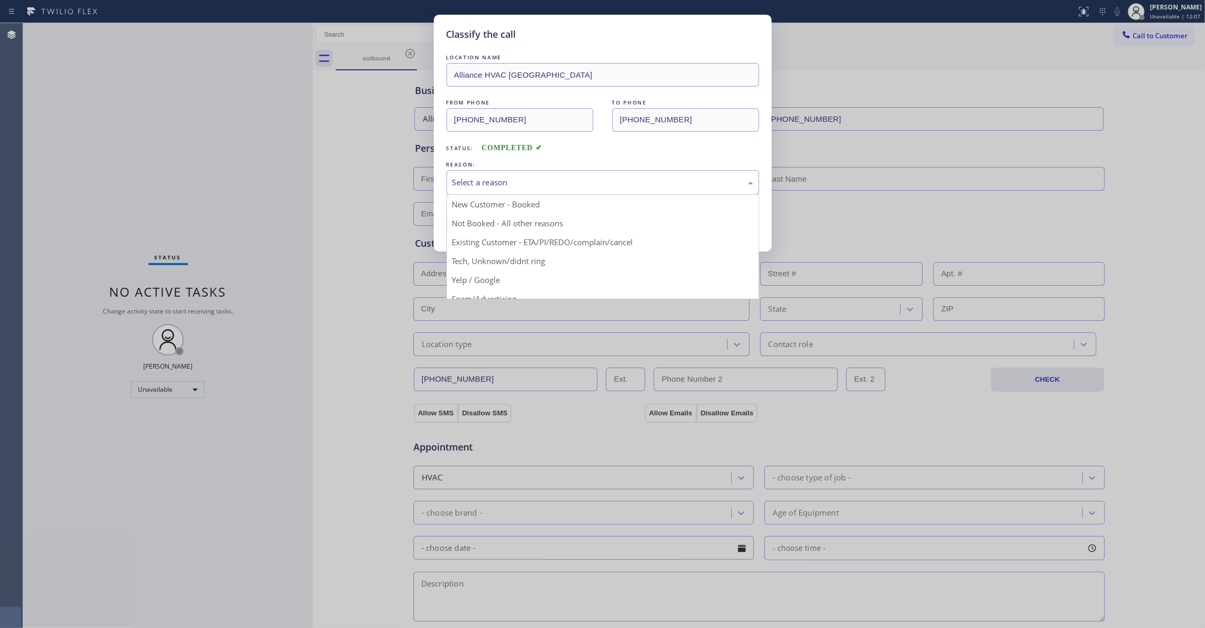
click at [533, 182] on div "Select a reason" at bounding box center [602, 182] width 301 height 12
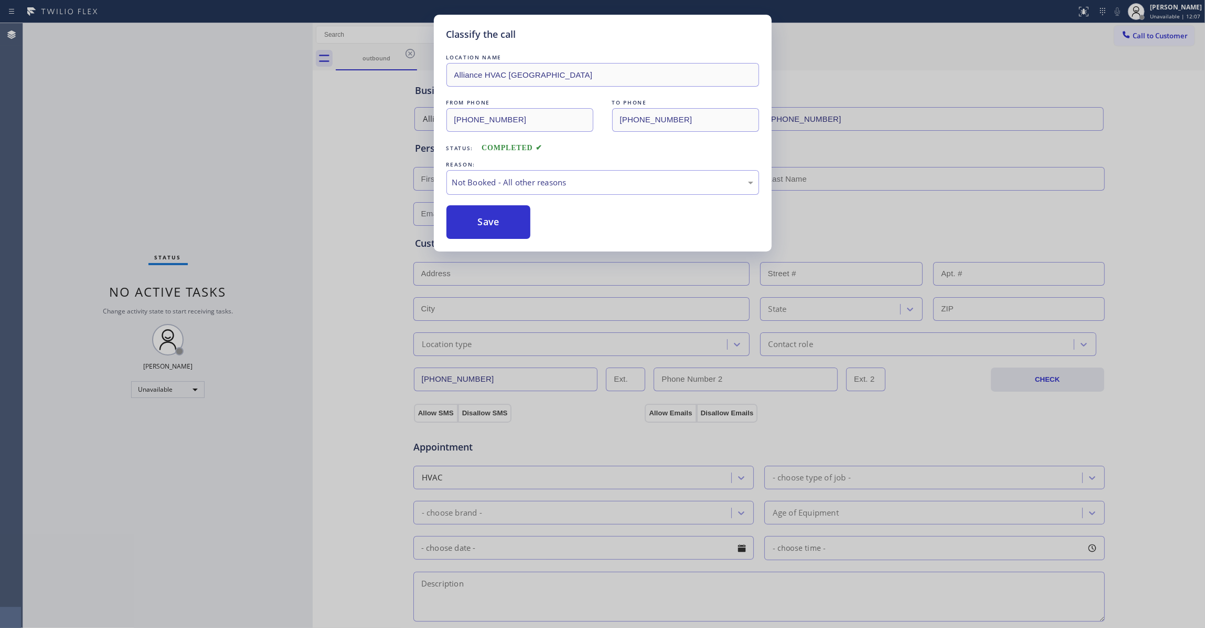
click at [493, 222] on button "Save" at bounding box center [488, 222] width 84 height 34
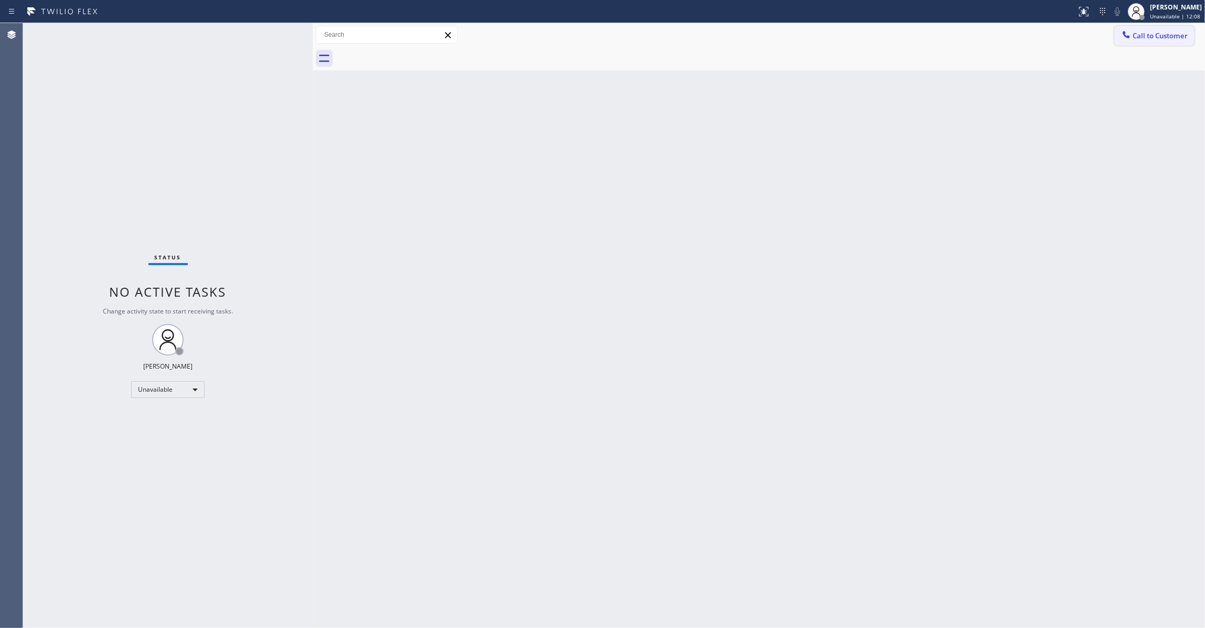
click at [1167, 34] on span "Call to Customer" at bounding box center [1160, 35] width 55 height 9
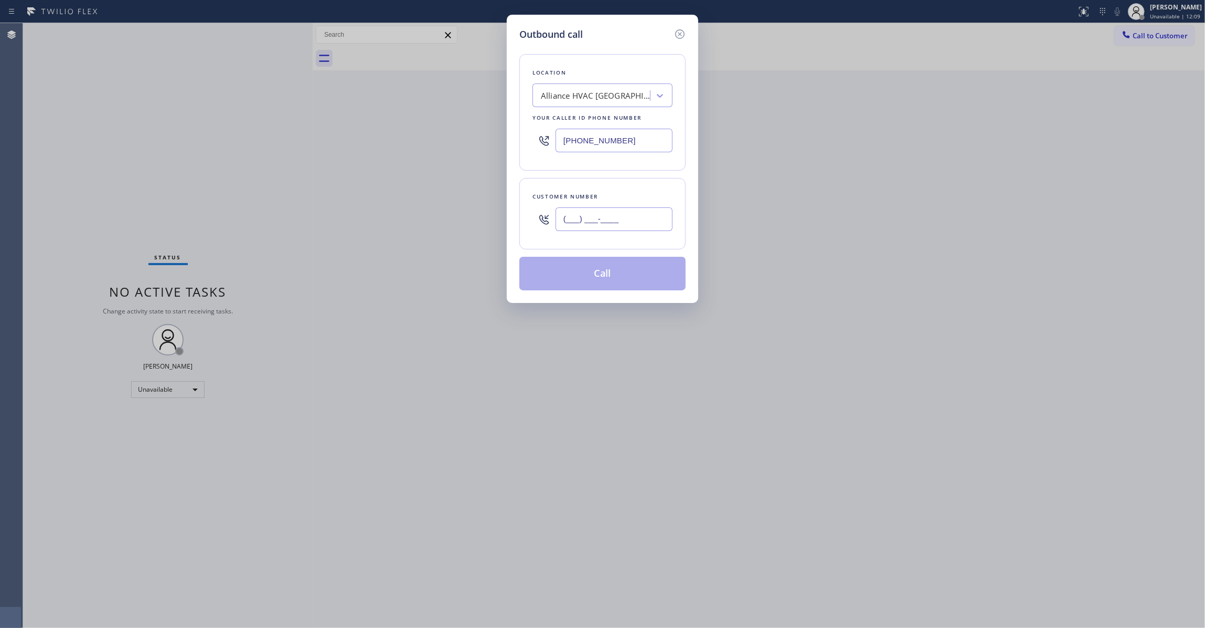
click at [633, 219] on input "(___) ___-____" at bounding box center [614, 219] width 117 height 24
paste input "310) 921-5660"
type input "[PHONE_NUMBER]"
click at [600, 279] on button "Call" at bounding box center [602, 274] width 166 height 34
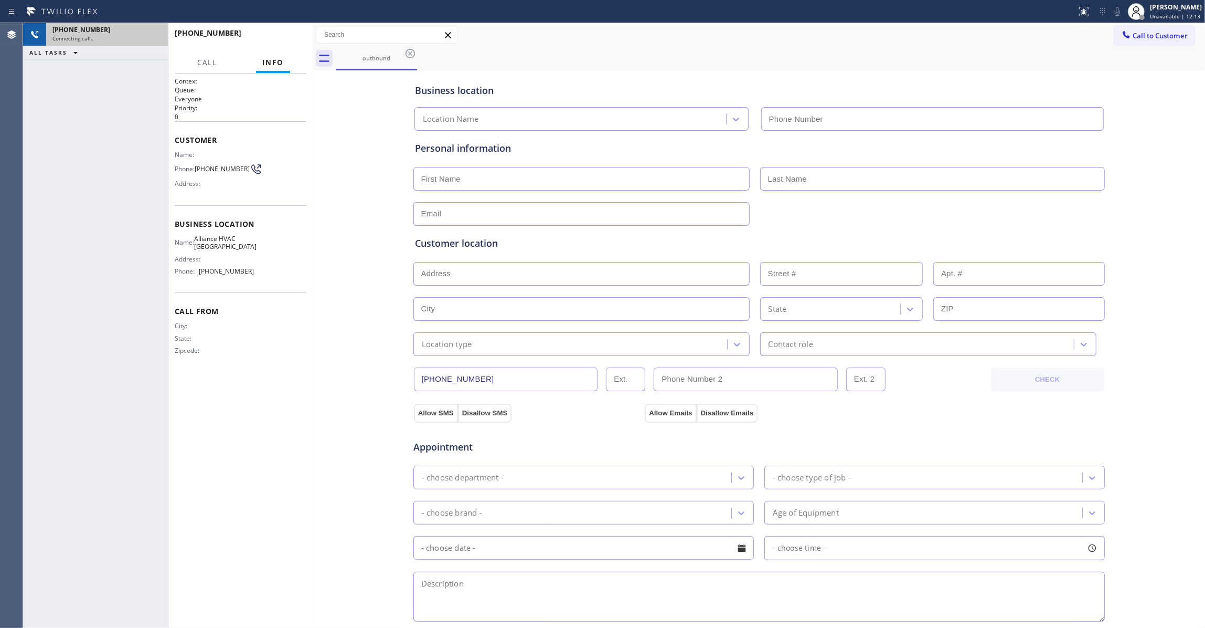
type input "[PHONE_NUMBER]"
click at [156, 38] on icon at bounding box center [154, 34] width 13 height 13
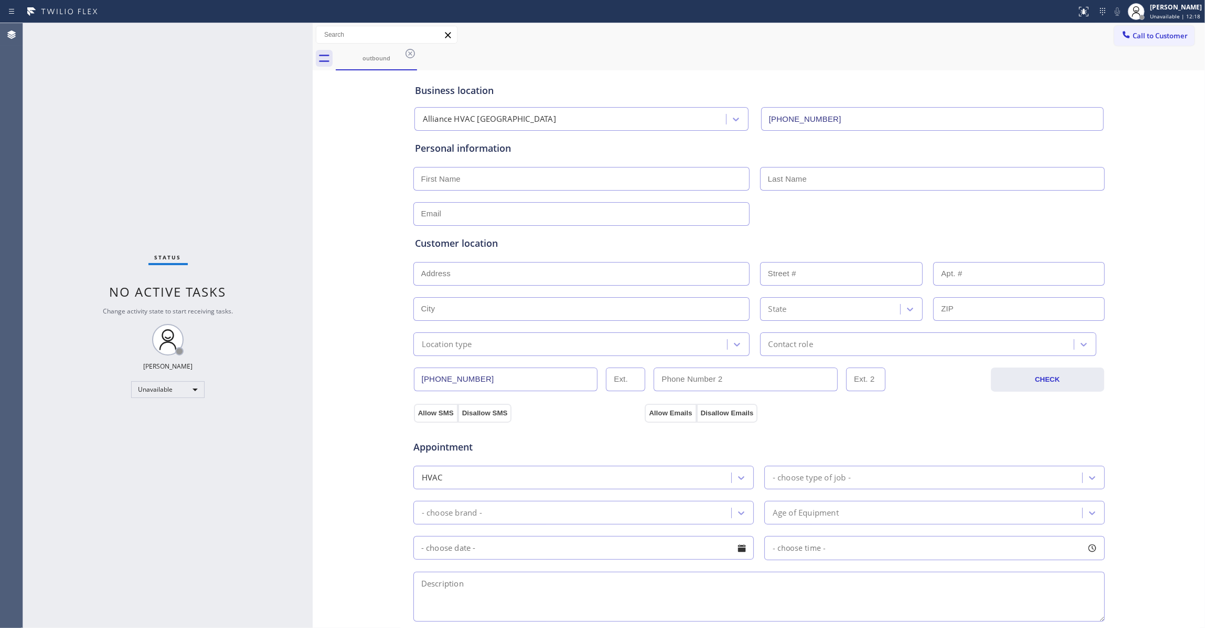
drag, startPoint x: 408, startPoint y: 55, endPoint x: 930, endPoint y: 54, distance: 522.0
click at [408, 55] on icon at bounding box center [410, 53] width 13 height 13
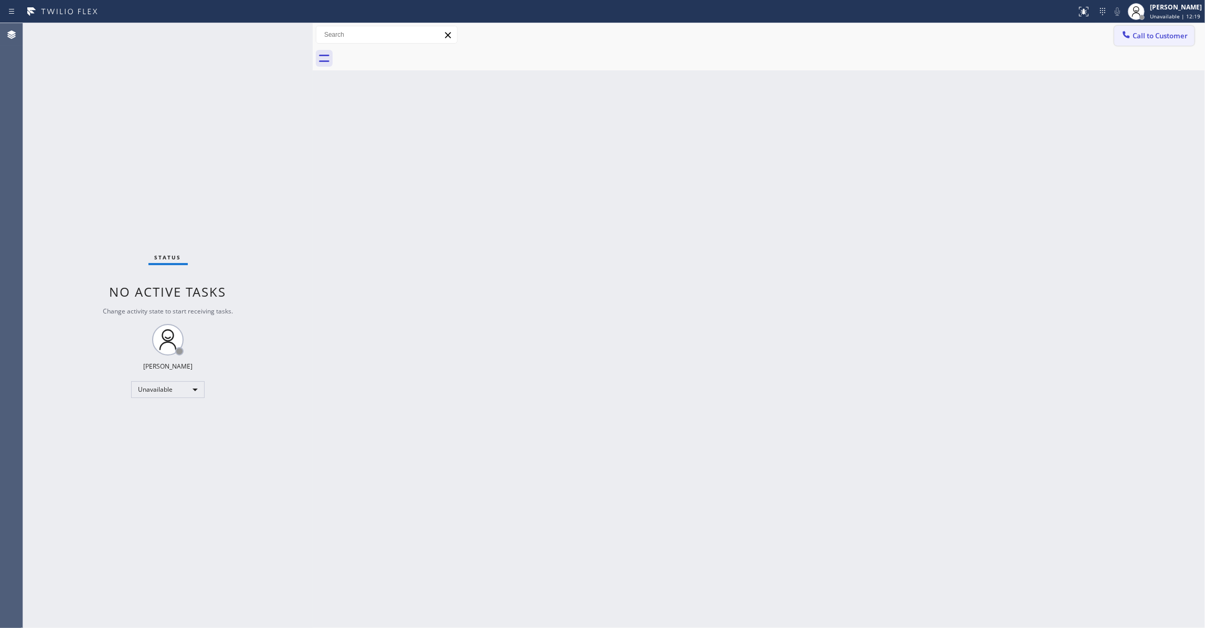
click at [1157, 36] on span "Call to Customer" at bounding box center [1160, 35] width 55 height 9
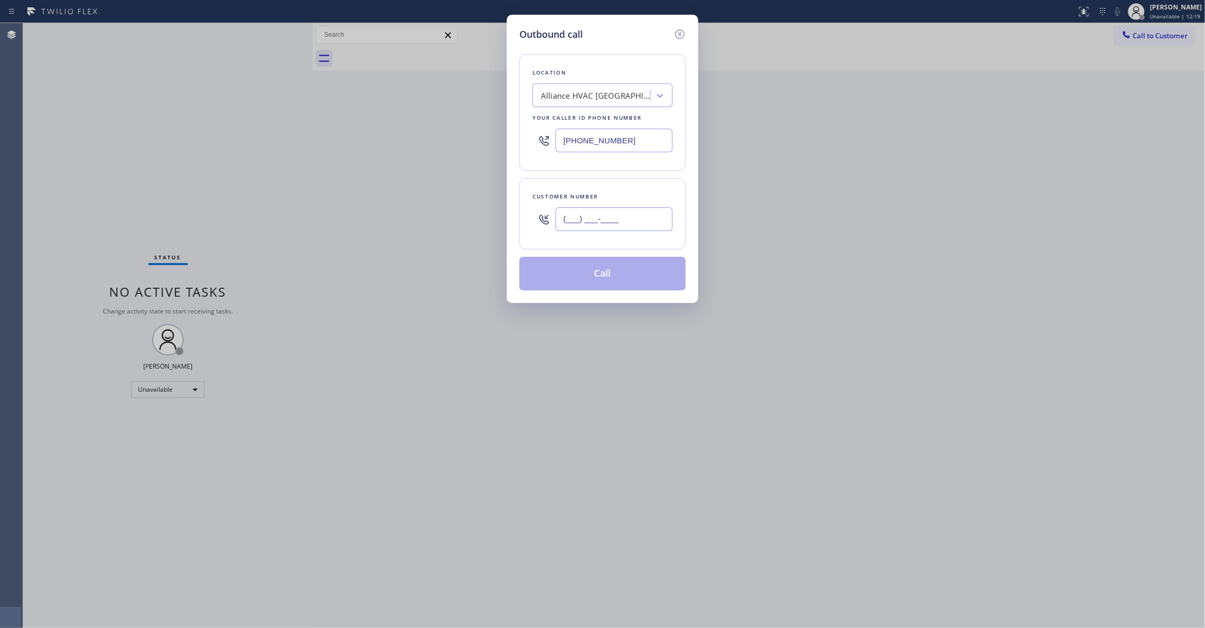
click at [620, 215] on input "(___) ___-____" at bounding box center [614, 219] width 117 height 24
paste input "310) 921-5660"
type input "[PHONE_NUMBER]"
click at [609, 282] on button "Call" at bounding box center [602, 274] width 166 height 34
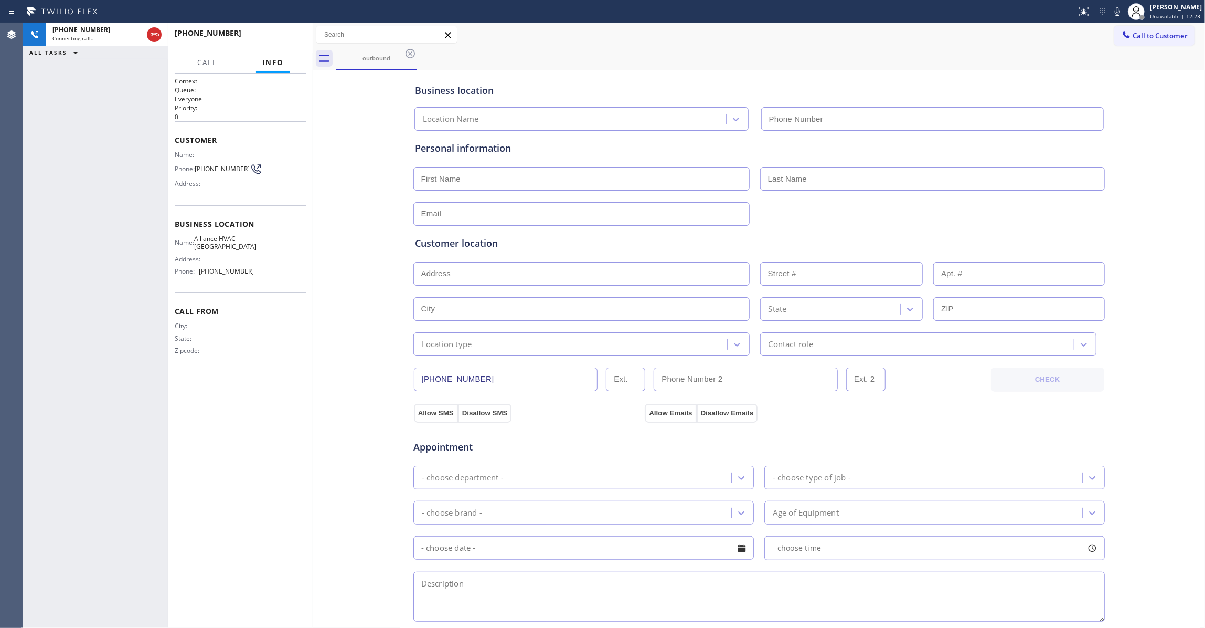
type input "[PHONE_NUMBER]"
drag, startPoint x: 150, startPoint y: 34, endPoint x: 214, endPoint y: 42, distance: 64.5
click at [150, 34] on icon at bounding box center [154, 34] width 13 height 13
click at [288, 43] on button "HANG UP" at bounding box center [282, 37] width 49 height 15
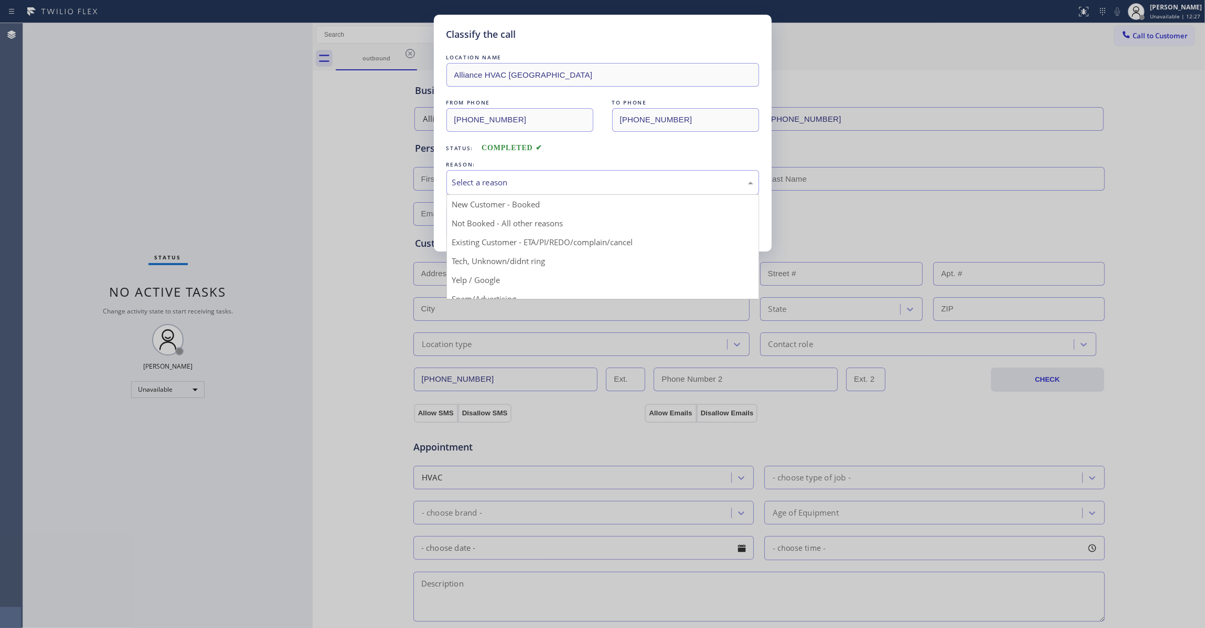
click at [528, 179] on div "Select a reason" at bounding box center [602, 182] width 301 height 12
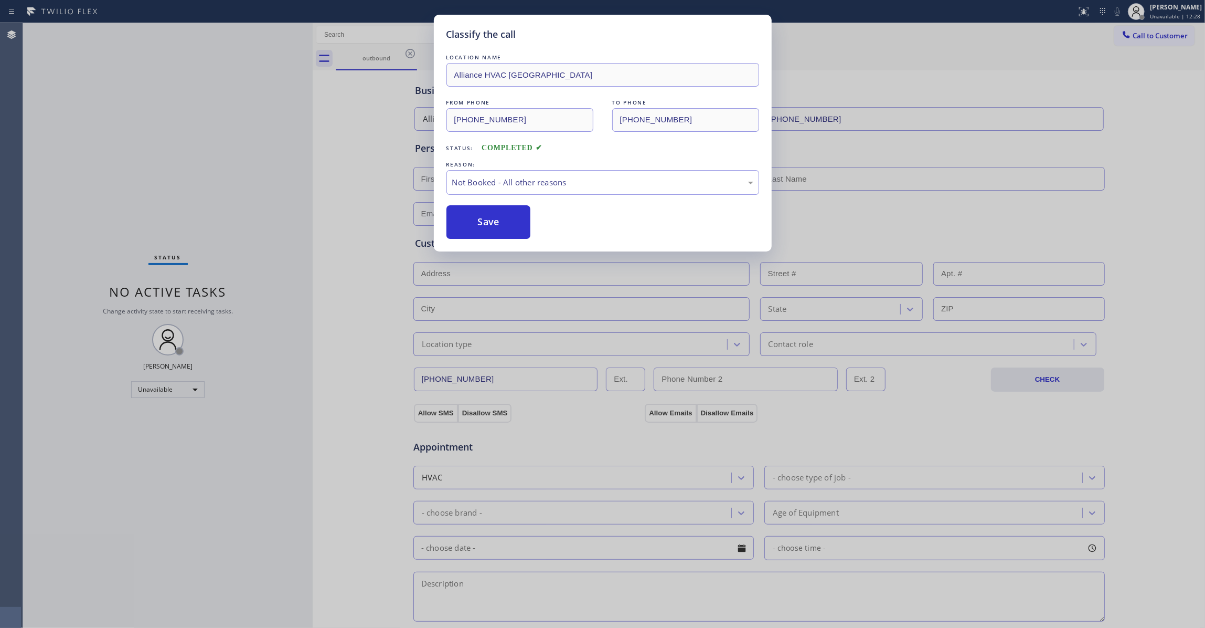
click at [481, 225] on button "Save" at bounding box center [488, 222] width 84 height 34
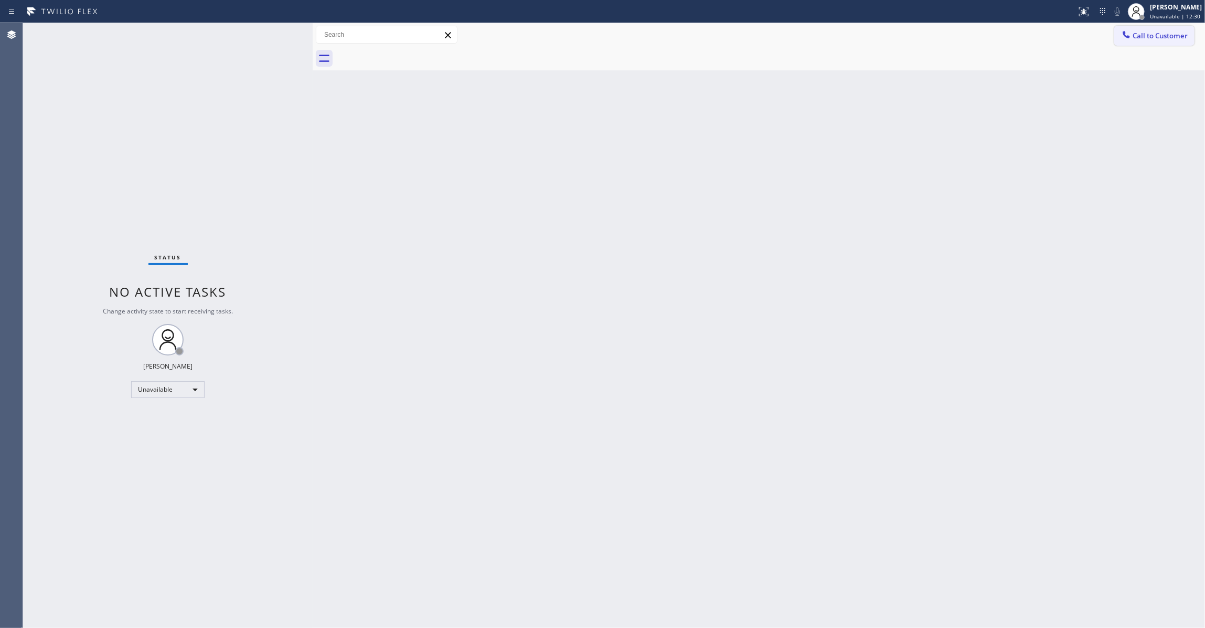
click at [1152, 42] on button "Call to Customer" at bounding box center [1154, 36] width 80 height 20
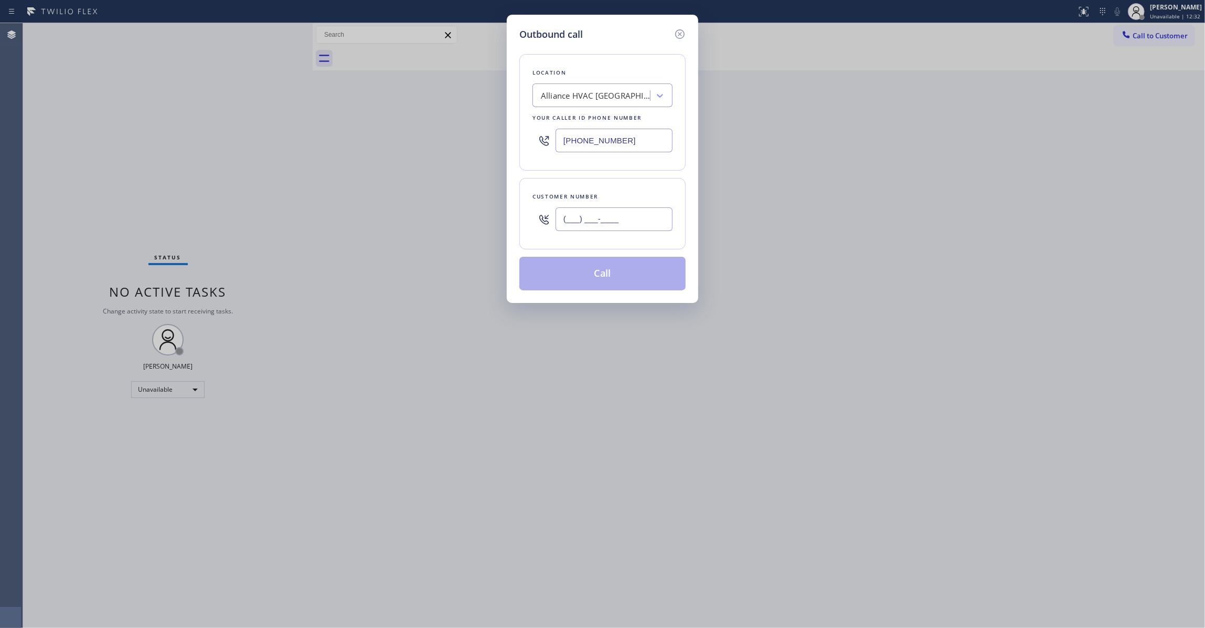
click at [615, 221] on input "(___) ___-____" at bounding box center [614, 219] width 117 height 24
paste input "310) 921-5660"
type input "[PHONE_NUMBER]"
click at [616, 280] on button "Call" at bounding box center [602, 274] width 166 height 34
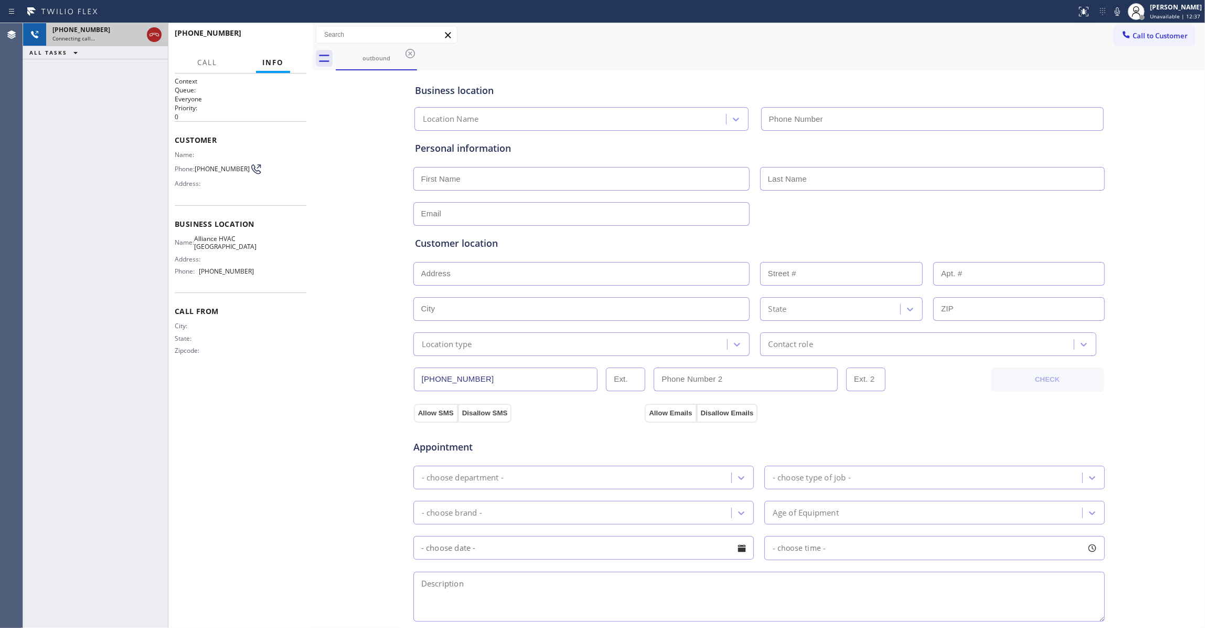
type input "[PHONE_NUMBER]"
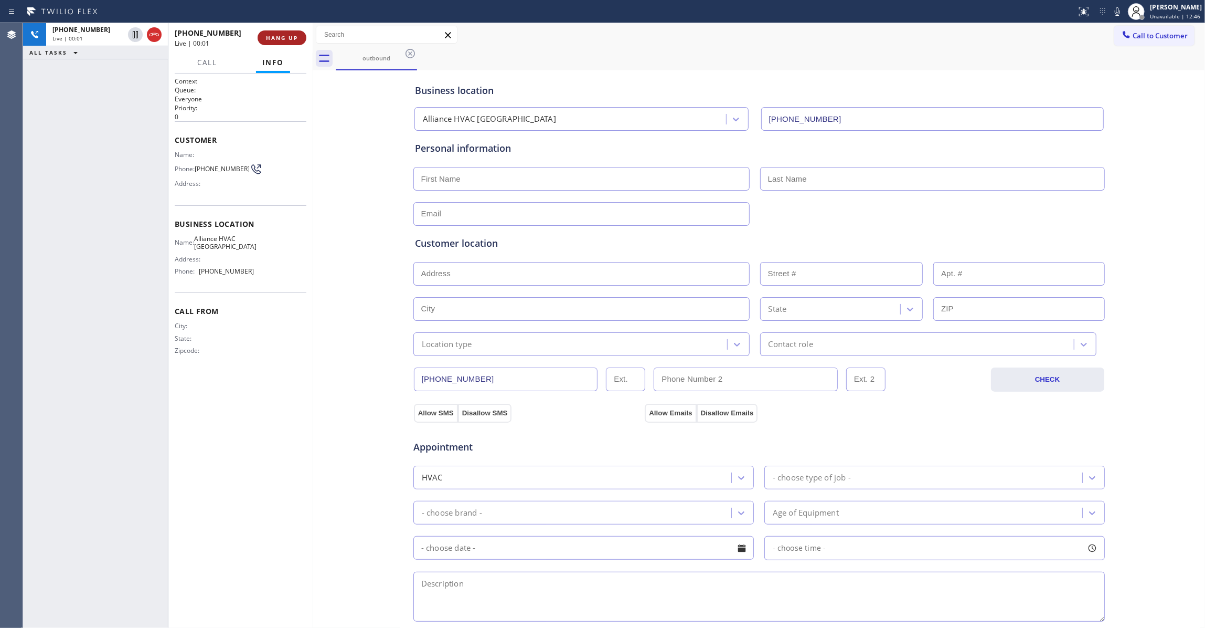
click at [284, 36] on span "HANG UP" at bounding box center [282, 37] width 32 height 7
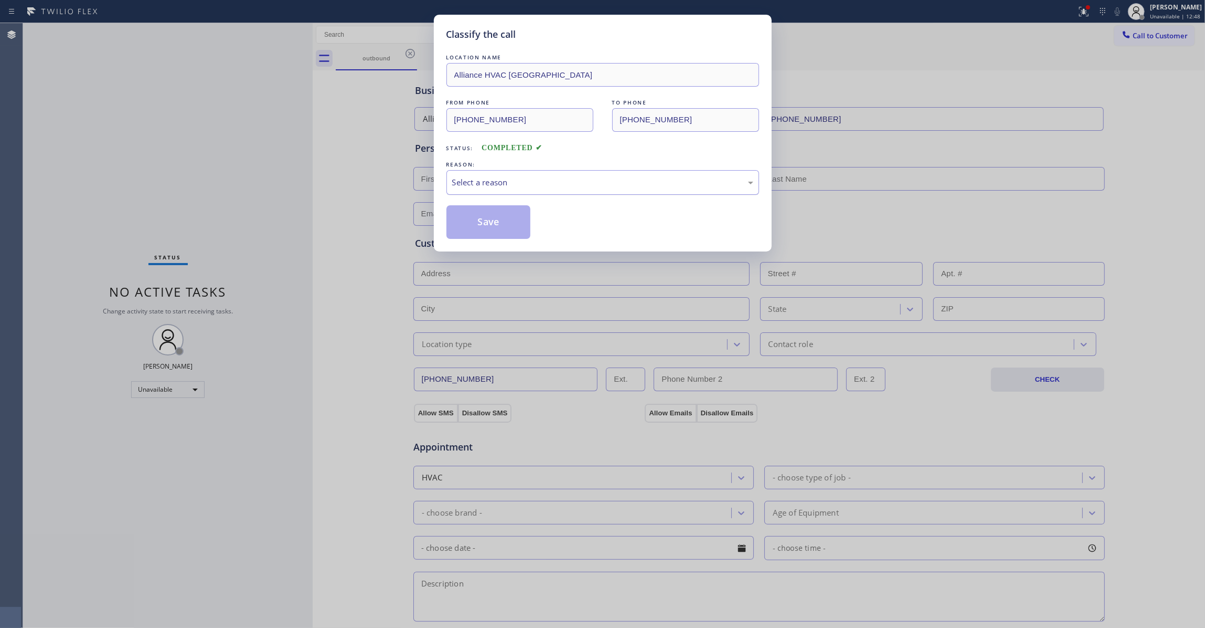
click at [519, 191] on div "Select a reason" at bounding box center [602, 182] width 313 height 25
click at [517, 225] on button "Save" at bounding box center [488, 222] width 84 height 34
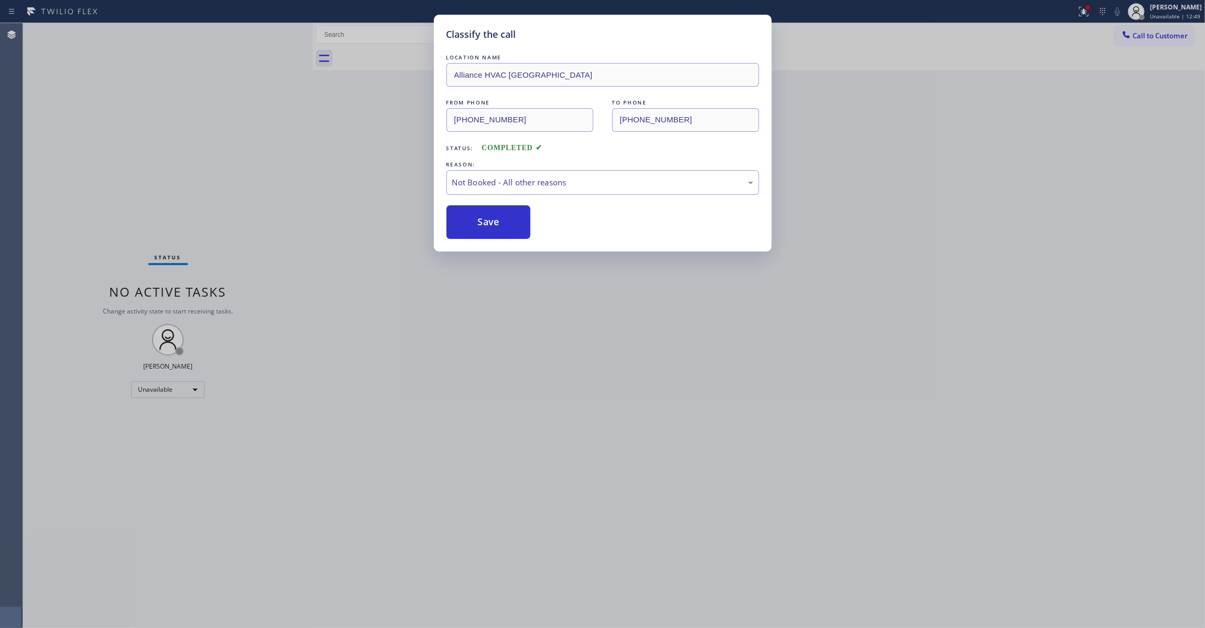
click at [517, 225] on button "Save" at bounding box center [488, 222] width 84 height 34
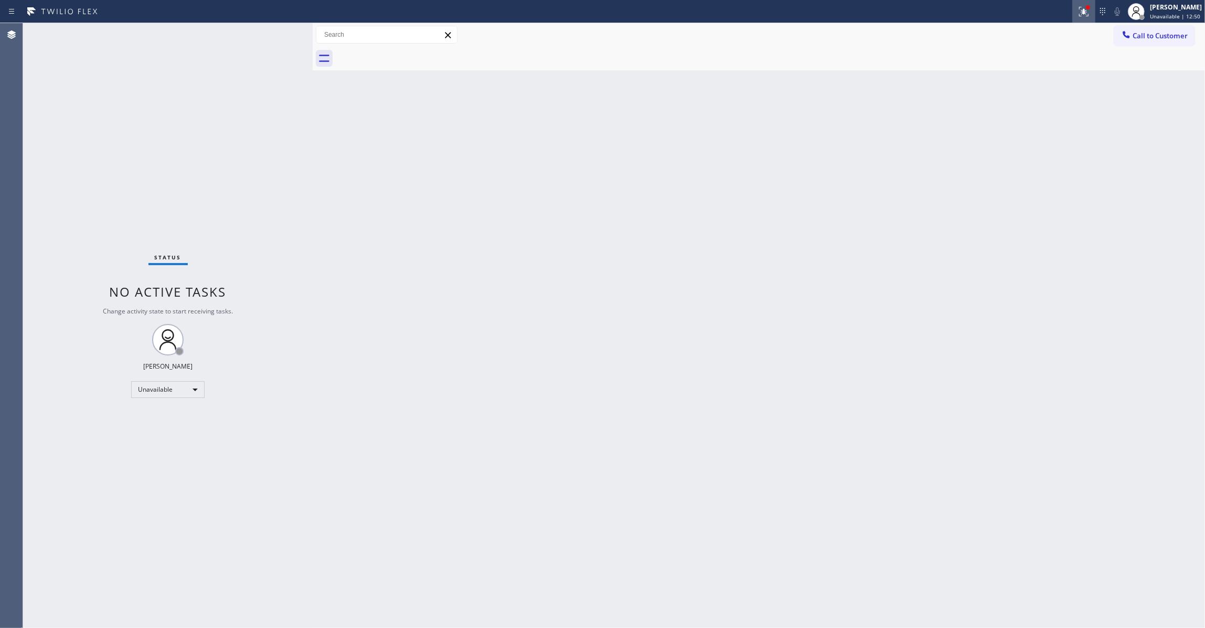
click at [1078, 13] on icon at bounding box center [1084, 11] width 13 height 13
click at [1023, 139] on span "Clear issues" at bounding box center [1015, 137] width 49 height 7
click at [1150, 33] on span "Call to Customer" at bounding box center [1160, 35] width 55 height 9
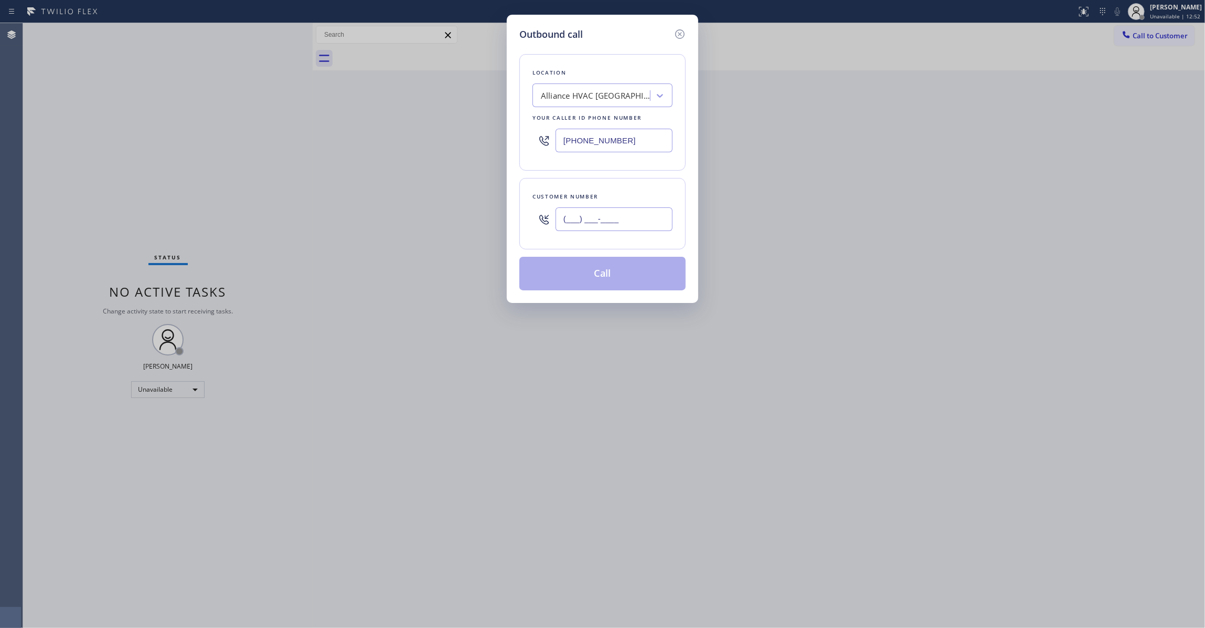
click at [649, 229] on input "(___) ___-____" at bounding box center [614, 219] width 117 height 24
paste input "310) 921-5660"
type input "[PHONE_NUMBER]"
click at [605, 273] on button "Call" at bounding box center [602, 274] width 166 height 34
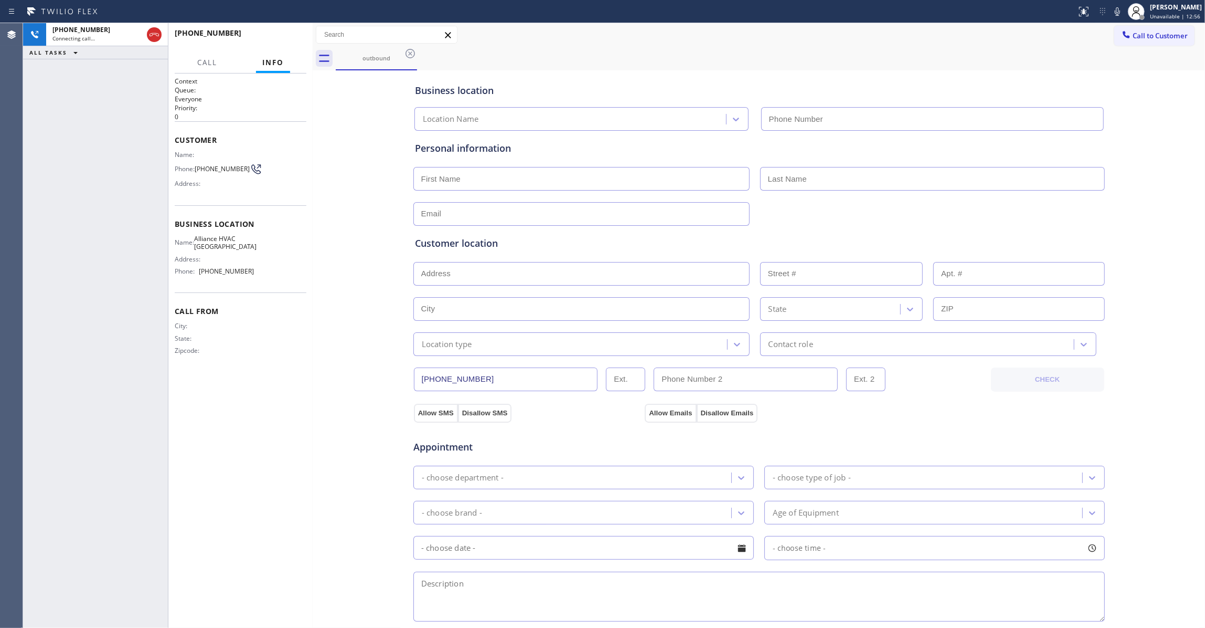
type input "[PHONE_NUMBER]"
click at [273, 42] on button "HANG UP" at bounding box center [282, 37] width 49 height 15
click at [273, 37] on button "HANG UP" at bounding box center [282, 37] width 49 height 15
click at [275, 27] on div "[PHONE_NUMBER] Live | 00:01 HANG UP" at bounding box center [241, 37] width 132 height 27
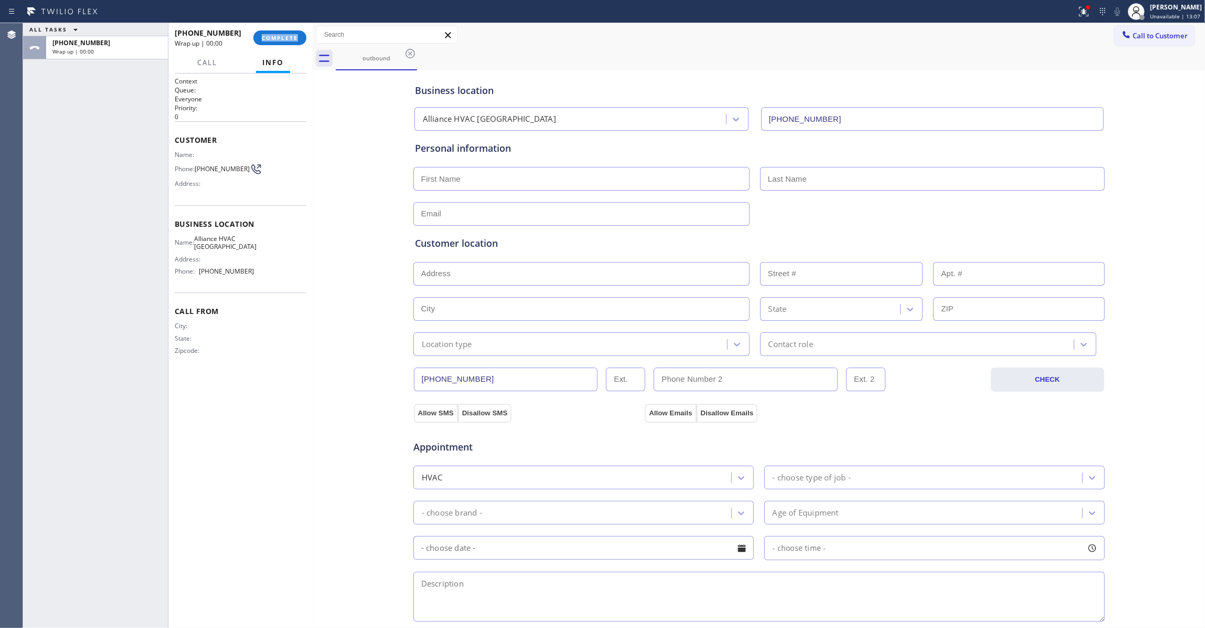
click at [275, 27] on div "[PHONE_NUMBER] Wrap up | 00:00 COMPLETE" at bounding box center [241, 37] width 132 height 27
click at [275, 24] on div "[PHONE_NUMBER] Wrap up | 00:00 COMPLETE" at bounding box center [241, 37] width 132 height 27
click at [288, 49] on div "[PHONE_NUMBER] Wrap up | 00:00 COMPLETE" at bounding box center [241, 37] width 132 height 27
click at [278, 33] on button "COMPLETE" at bounding box center [279, 37] width 53 height 15
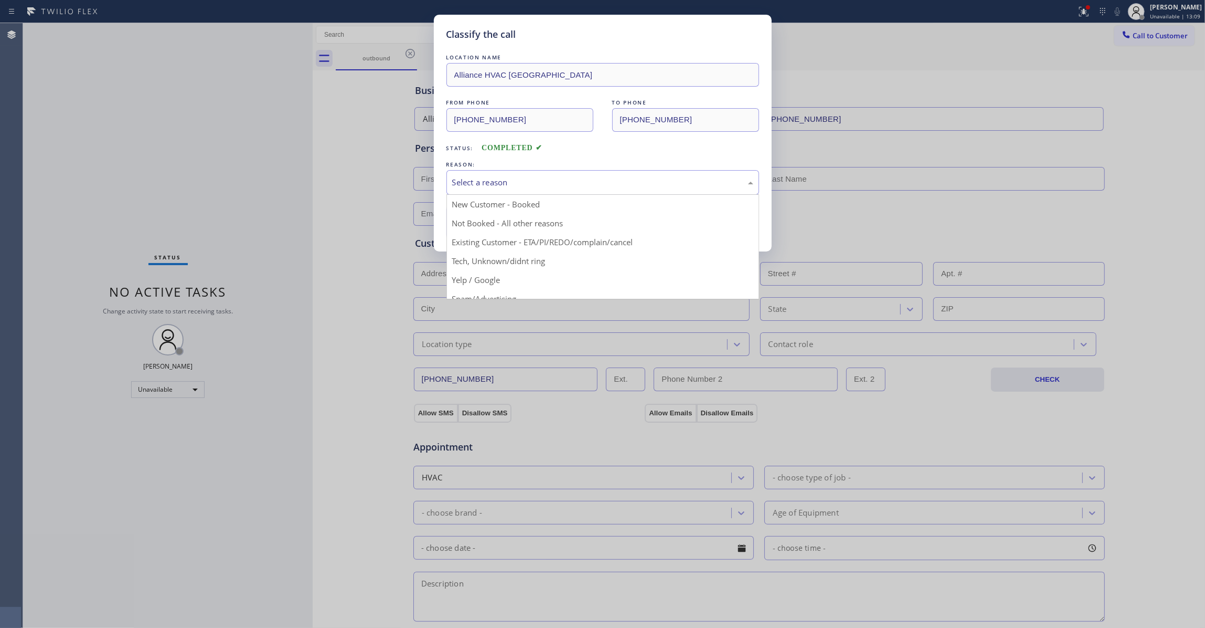
click at [525, 180] on div "Select a reason" at bounding box center [602, 182] width 301 height 12
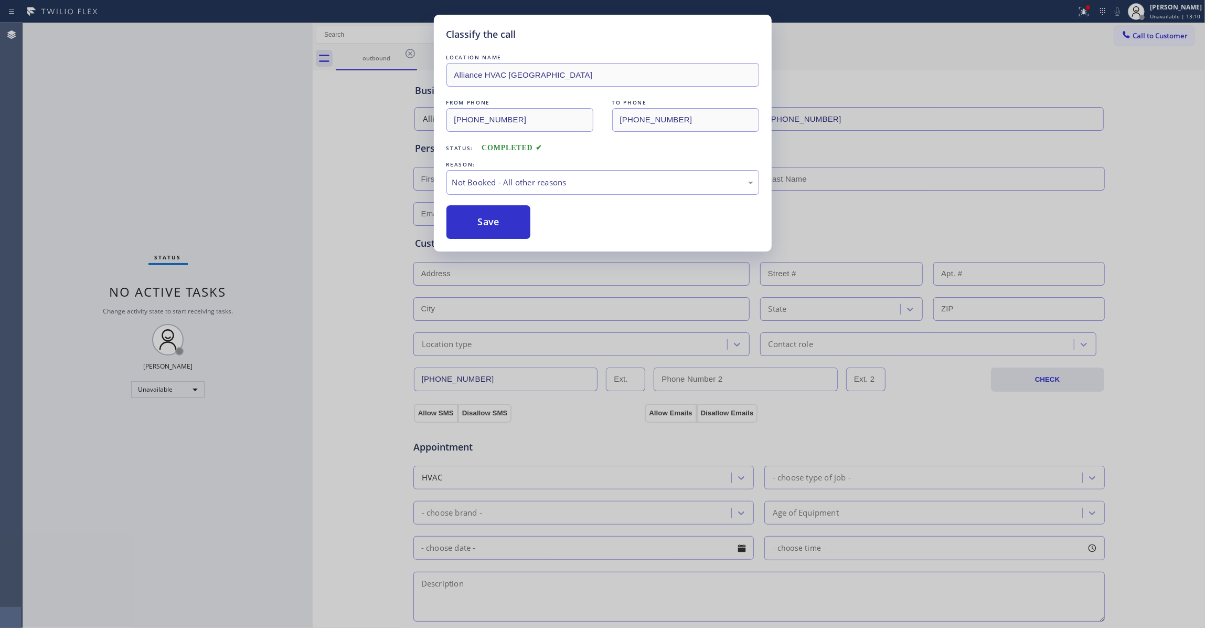
click at [494, 229] on button "Save" at bounding box center [488, 222] width 84 height 34
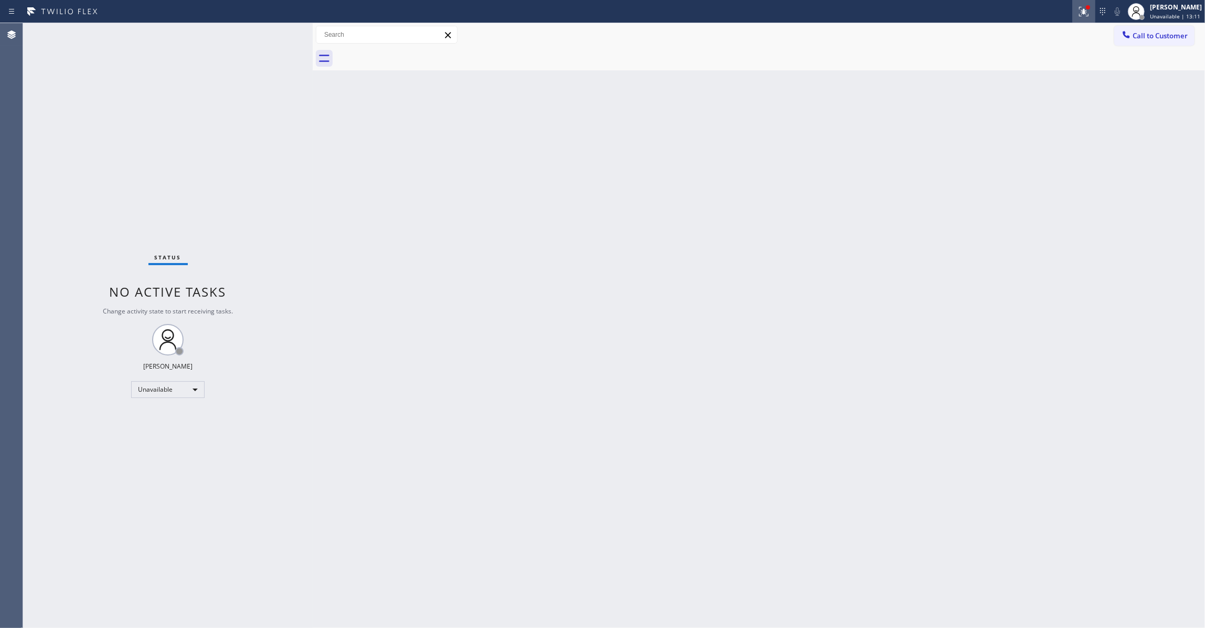
click at [1078, 11] on icon at bounding box center [1084, 11] width 13 height 13
click at [1054, 144] on button "Clear issues" at bounding box center [1015, 137] width 123 height 15
click at [1139, 38] on span "Call to Customer" at bounding box center [1160, 35] width 55 height 9
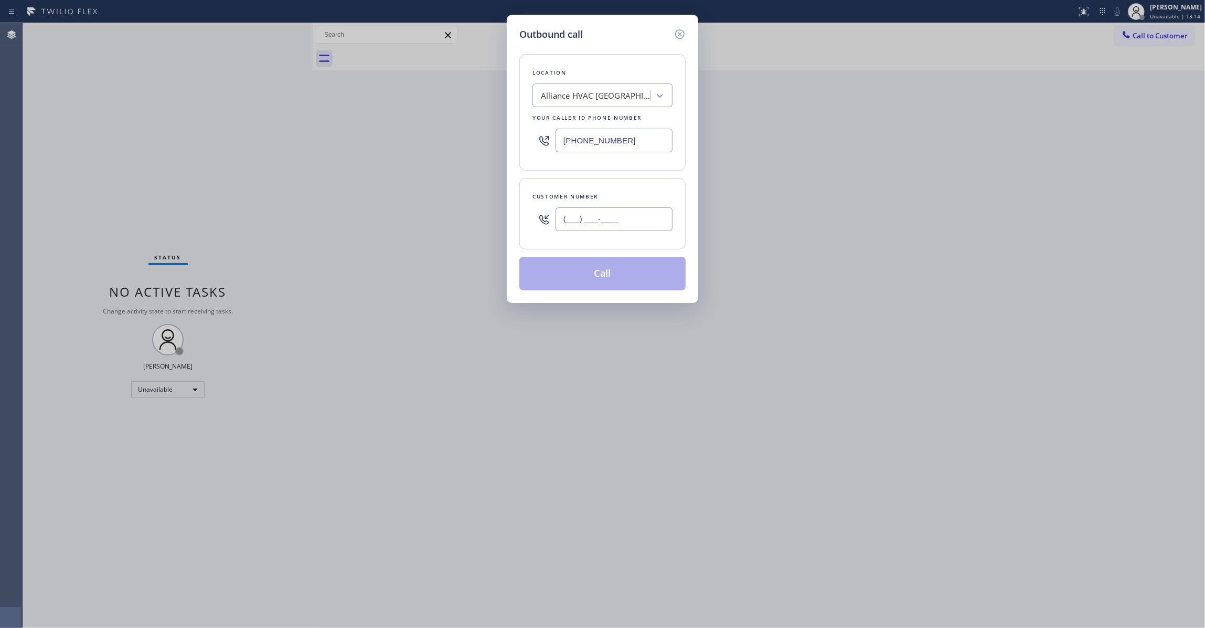
click at [594, 210] on input "(___) ___-____" at bounding box center [614, 219] width 117 height 24
paste input "310) 921-5660"
type input "[PHONE_NUMBER]"
click at [571, 285] on button "Call" at bounding box center [602, 274] width 166 height 34
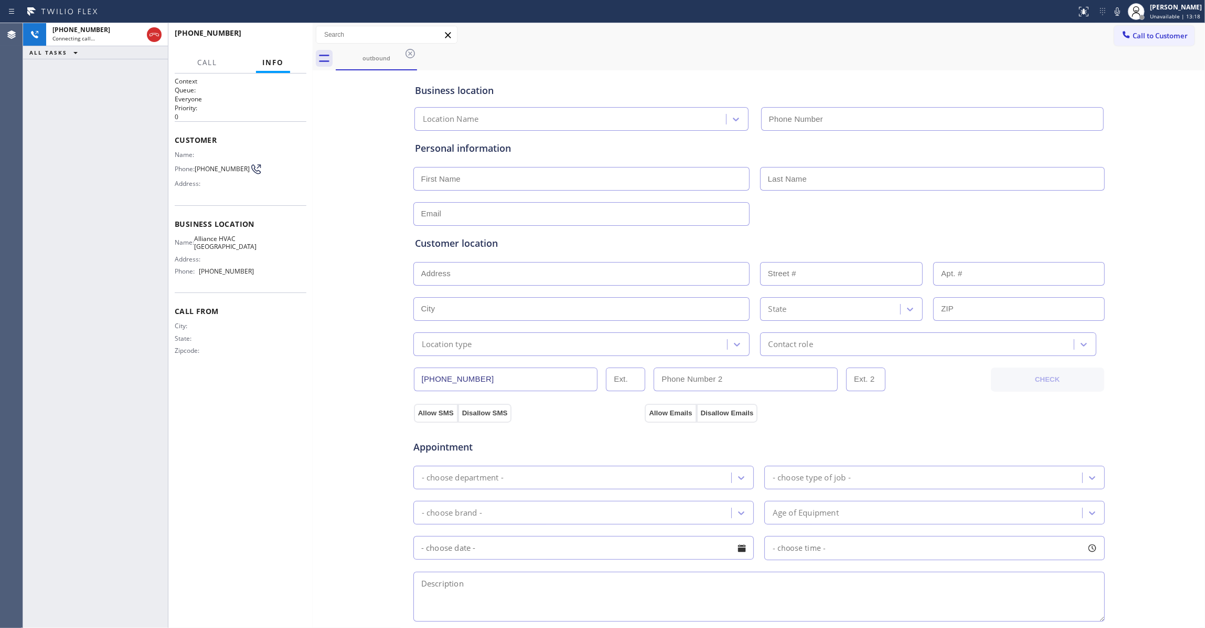
type input "[PHONE_NUMBER]"
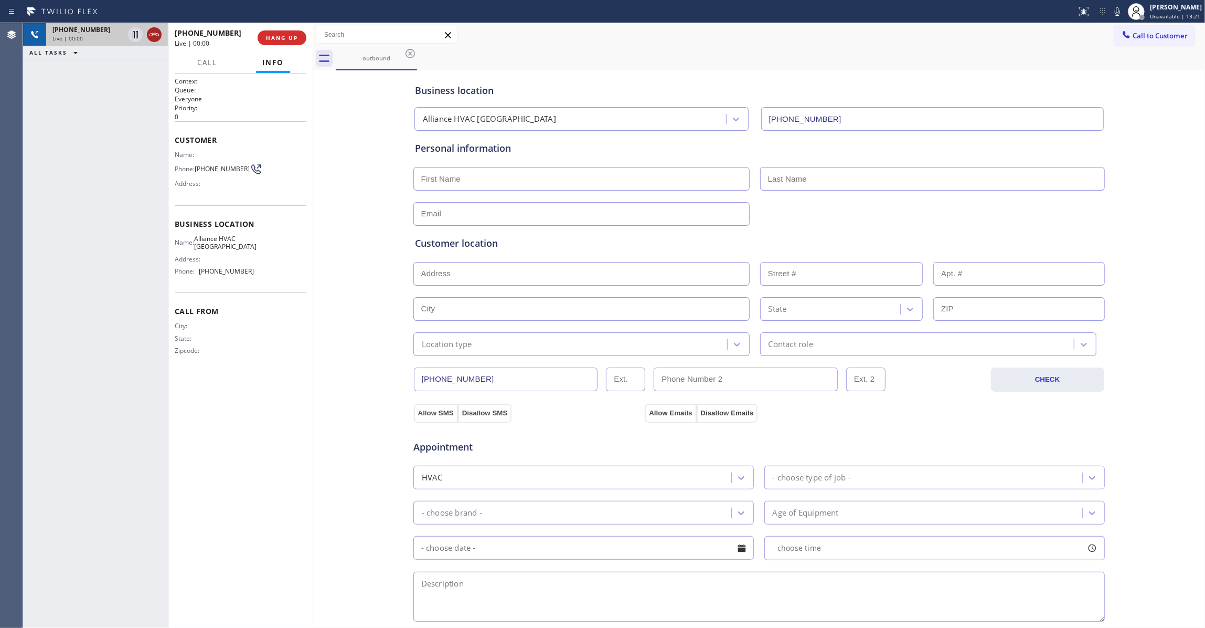
click at [154, 27] on button at bounding box center [154, 34] width 15 height 15
click at [294, 42] on button "HANG UP" at bounding box center [282, 37] width 49 height 15
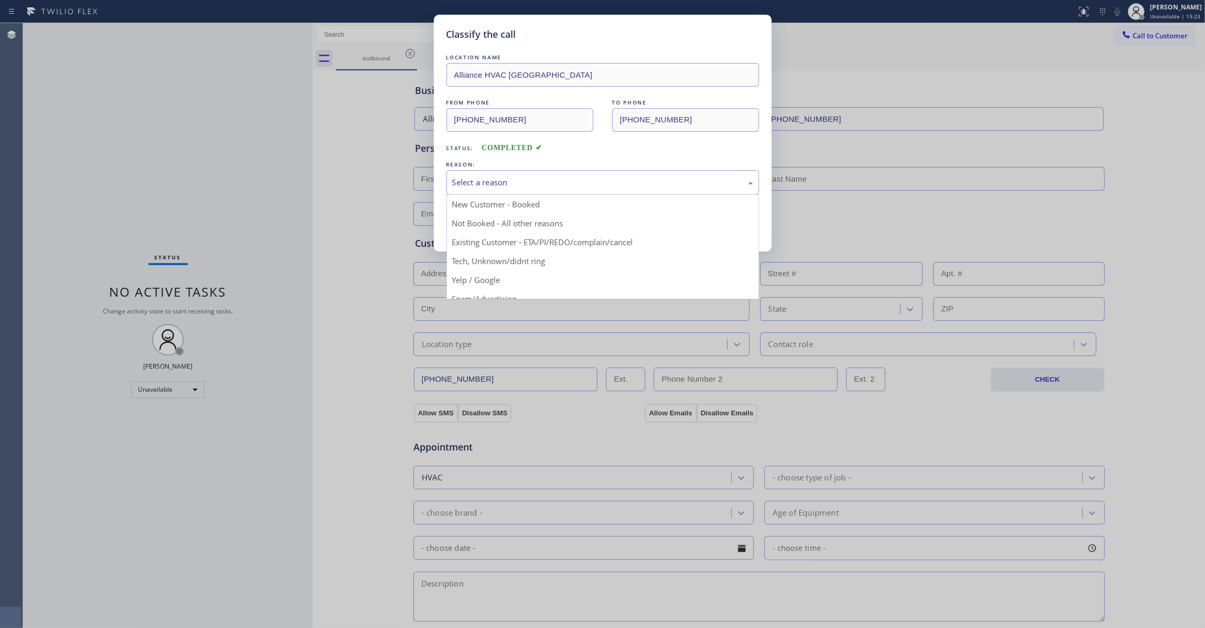
click at [483, 177] on div "Select a reason" at bounding box center [602, 182] width 301 height 12
click at [506, 223] on button "Save" at bounding box center [488, 222] width 84 height 34
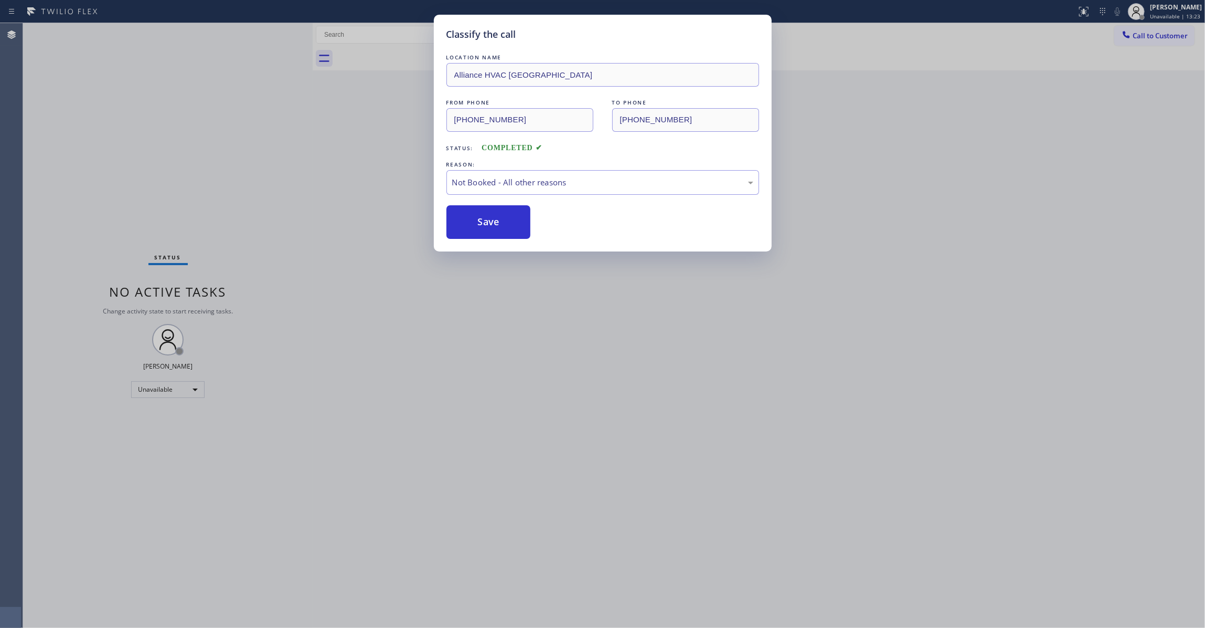
click at [506, 223] on button "Save" at bounding box center [488, 222] width 84 height 34
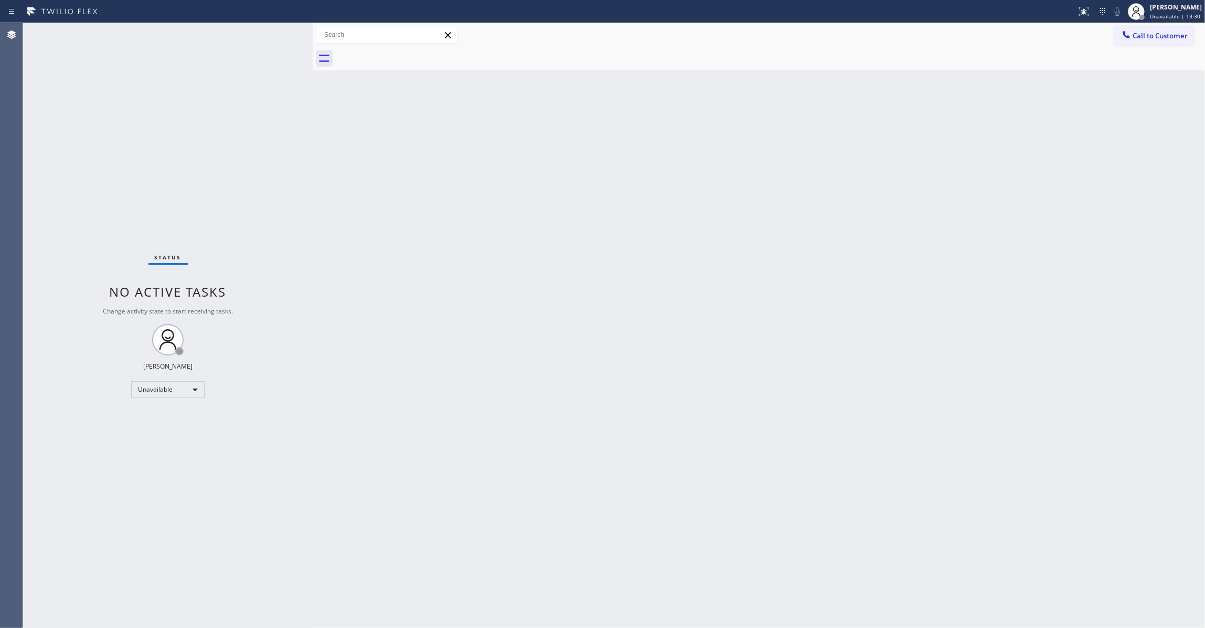
click at [733, 152] on div "Back to Dashboard Change Sender ID Customers Technicians Select a contact Outbo…" at bounding box center [759, 325] width 892 height 604
click at [1157, 36] on span "Call to Customer" at bounding box center [1160, 35] width 55 height 9
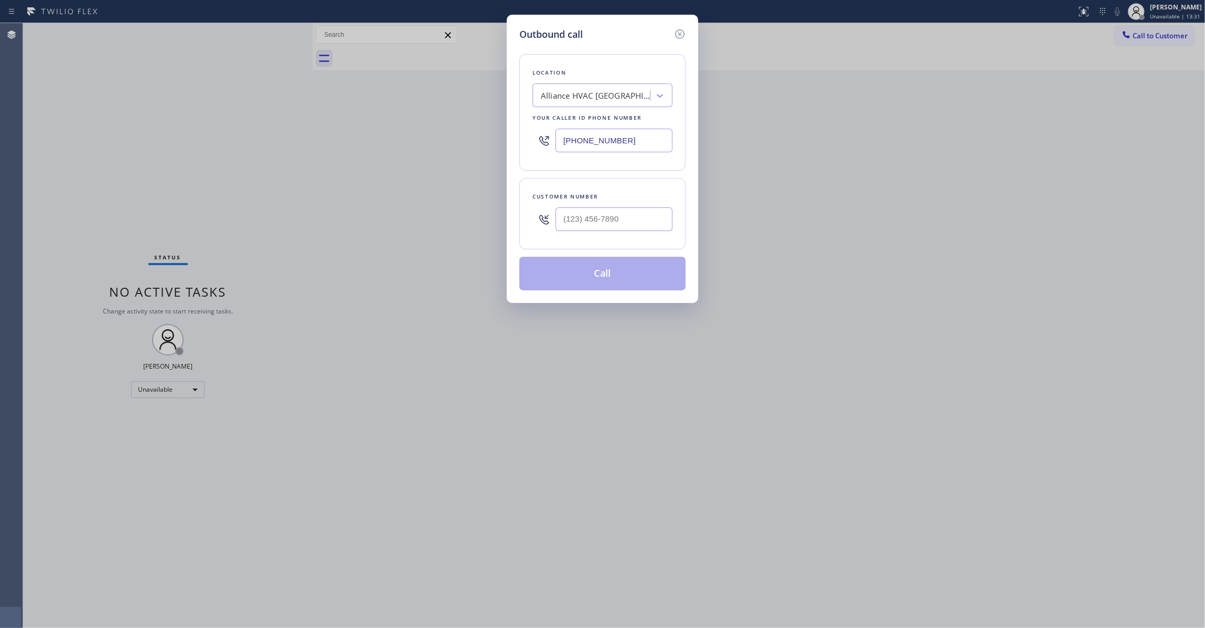
drag, startPoint x: 628, startPoint y: 140, endPoint x: 229, endPoint y: 133, distance: 399.3
click at [229, 133] on div "Outbound call Location Alliance HVAC [GEOGRAPHIC_DATA] Your caller id phone num…" at bounding box center [602, 314] width 1205 height 628
paste input "760) 388-980"
type input "[PHONE_NUMBER]"
drag, startPoint x: 563, startPoint y: 216, endPoint x: 212, endPoint y: 221, distance: 350.5
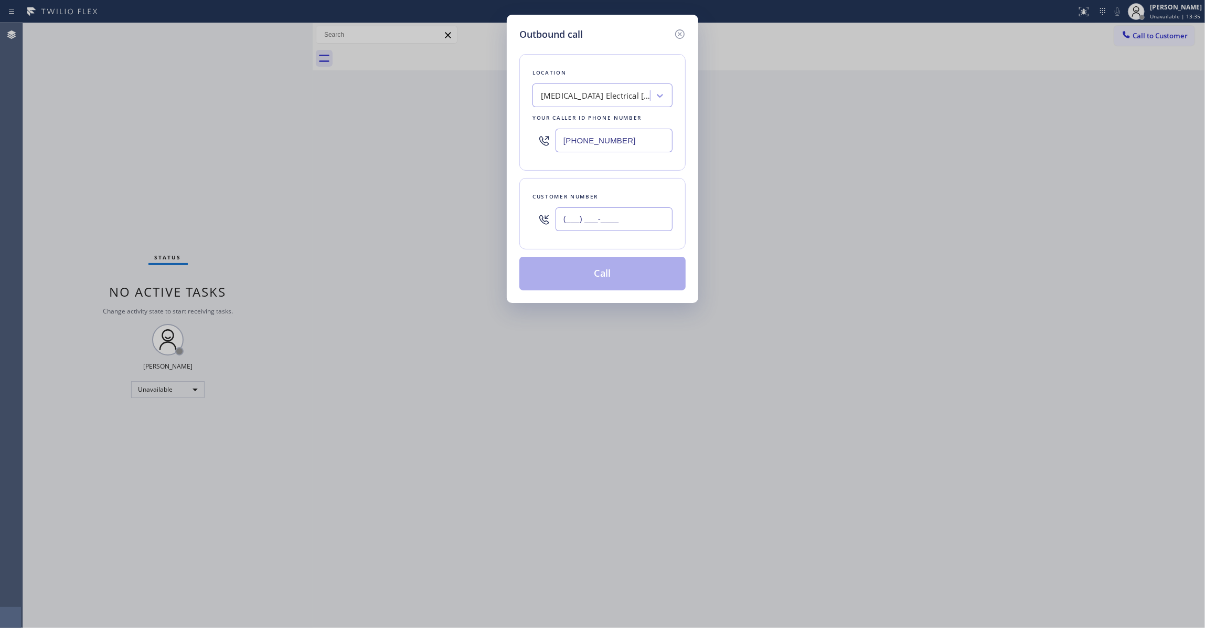
click at [206, 215] on div "Outbound call Location [MEDICAL_DATA] Electrical [GEOGRAPHIC_DATA] Your caller …" at bounding box center [602, 314] width 1205 height 628
paste input "442) 241-9300"
type input "[PHONE_NUMBER]"
click at [617, 272] on button "Call" at bounding box center [602, 274] width 166 height 34
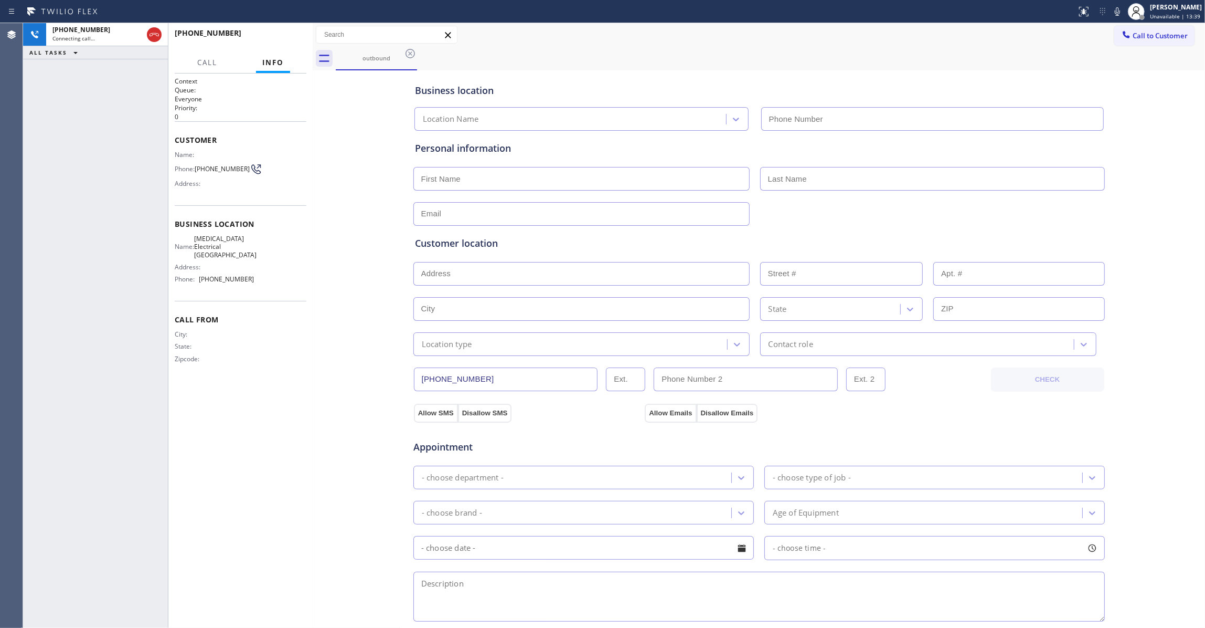
type input "[PHONE_NUMBER]"
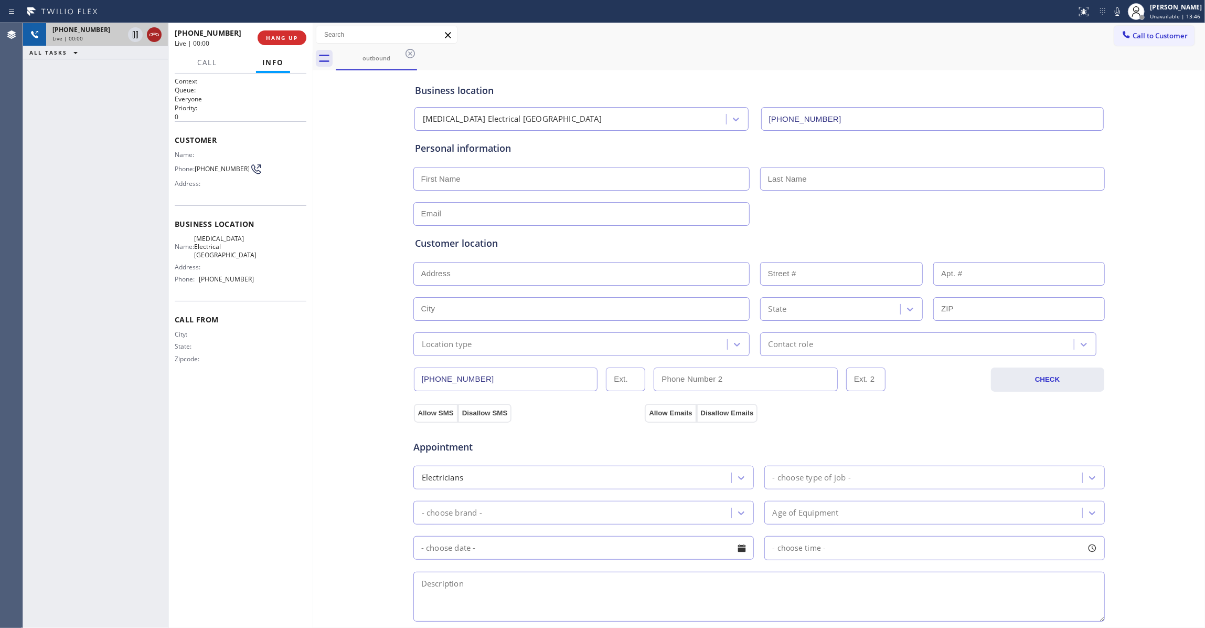
click at [154, 38] on icon at bounding box center [154, 34] width 13 height 13
click at [282, 37] on span "HANG UP" at bounding box center [282, 37] width 32 height 7
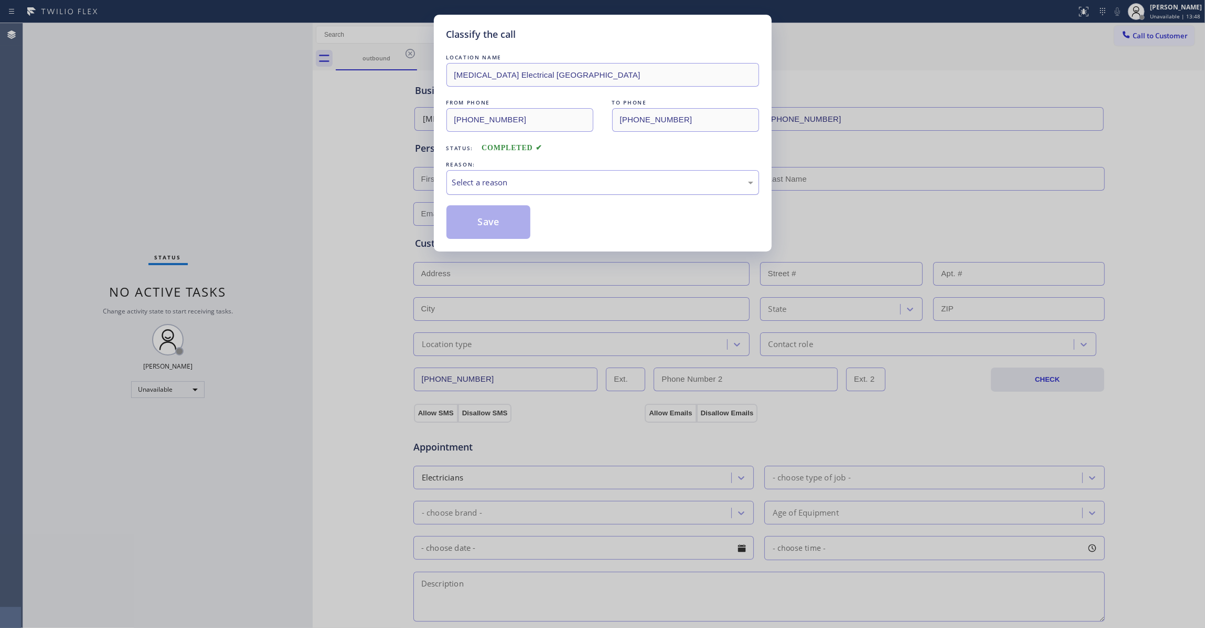
click at [467, 187] on div "Select a reason" at bounding box center [602, 182] width 301 height 12
click at [475, 223] on button "Save" at bounding box center [488, 222] width 84 height 34
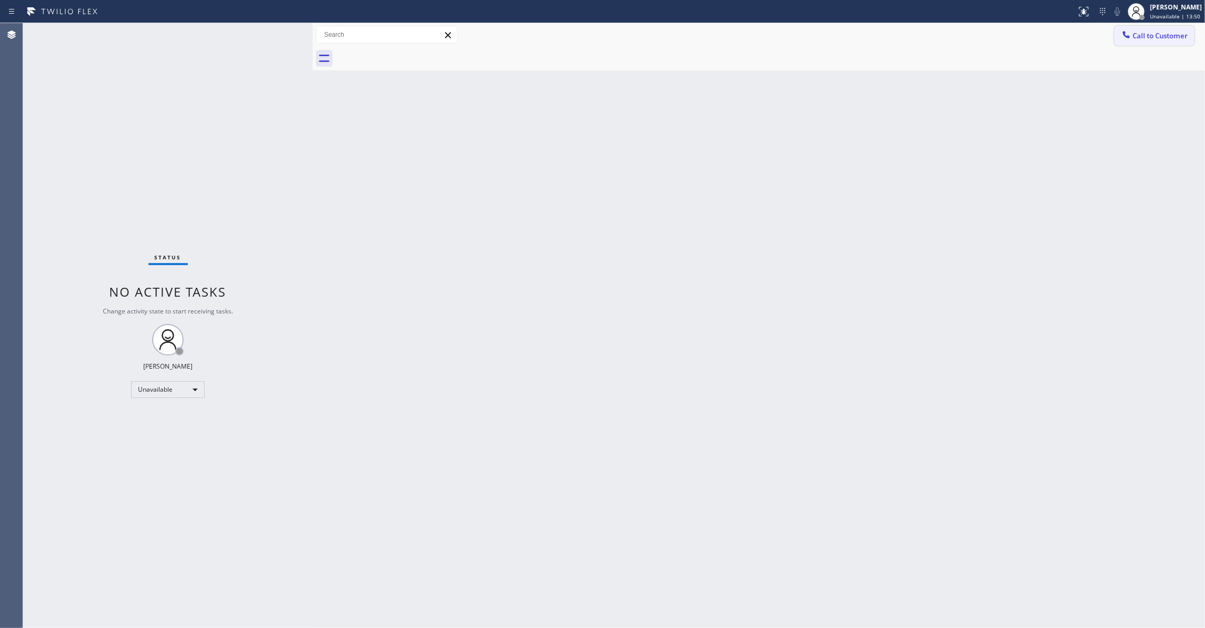
click at [1171, 34] on span "Call to Customer" at bounding box center [1160, 35] width 55 height 9
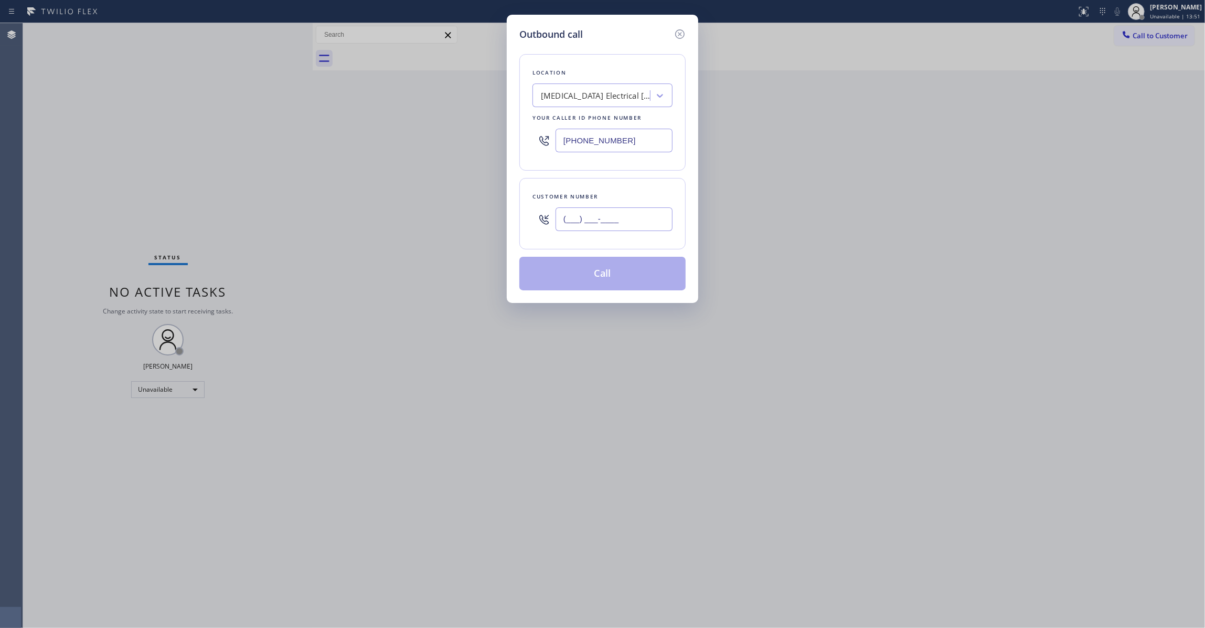
click at [600, 226] on input "(___) ___-____" at bounding box center [614, 219] width 117 height 24
paste input "442) 241-9300"
type input "[PHONE_NUMBER]"
click at [614, 275] on button "Call" at bounding box center [602, 274] width 166 height 34
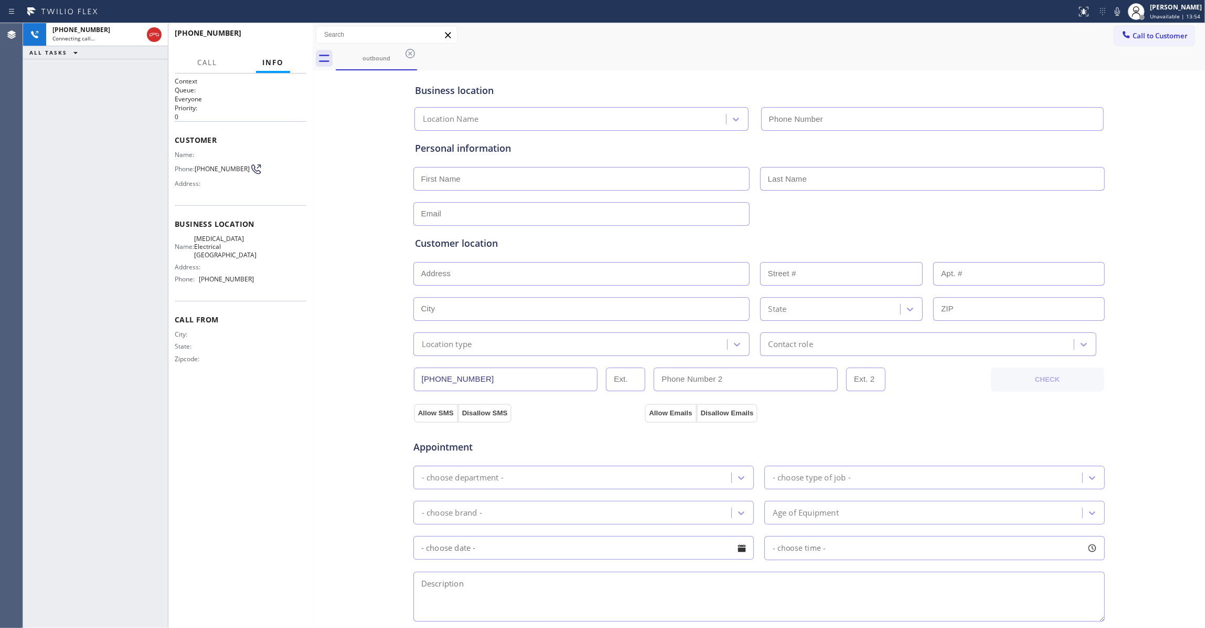
type input "[PHONE_NUMBER]"
click at [284, 36] on span "HANG UP" at bounding box center [282, 37] width 32 height 7
click at [284, 38] on span "HANG UP" at bounding box center [282, 37] width 32 height 7
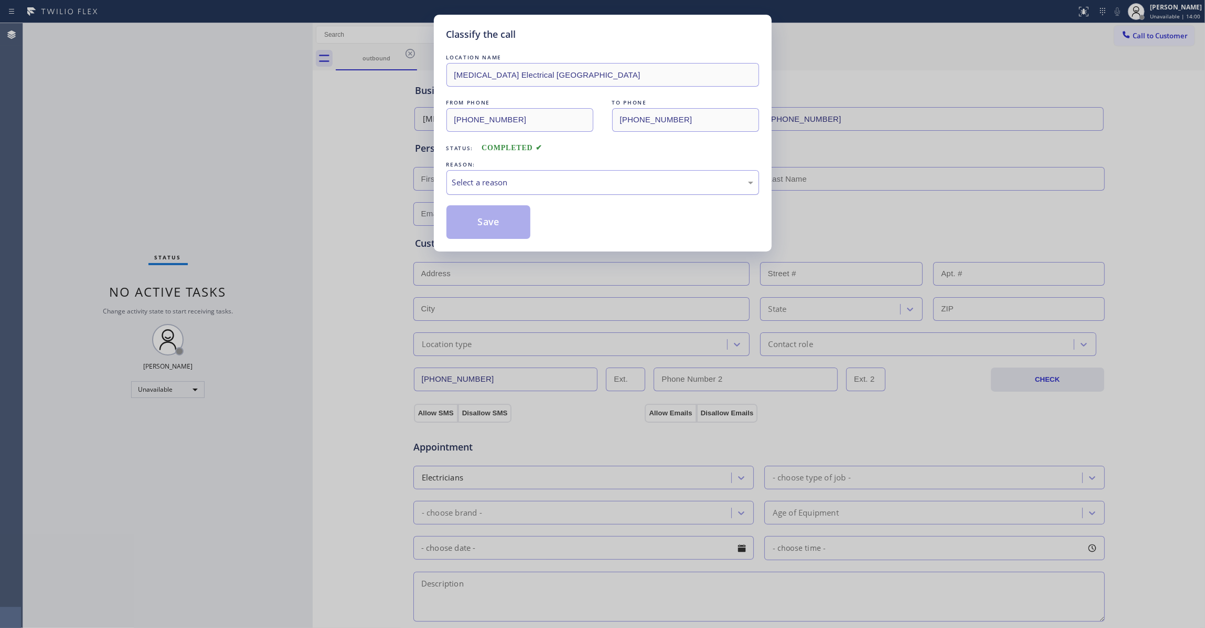
click at [460, 176] on div "Select a reason" at bounding box center [602, 182] width 301 height 12
click at [471, 230] on button "Save" at bounding box center [488, 222] width 84 height 34
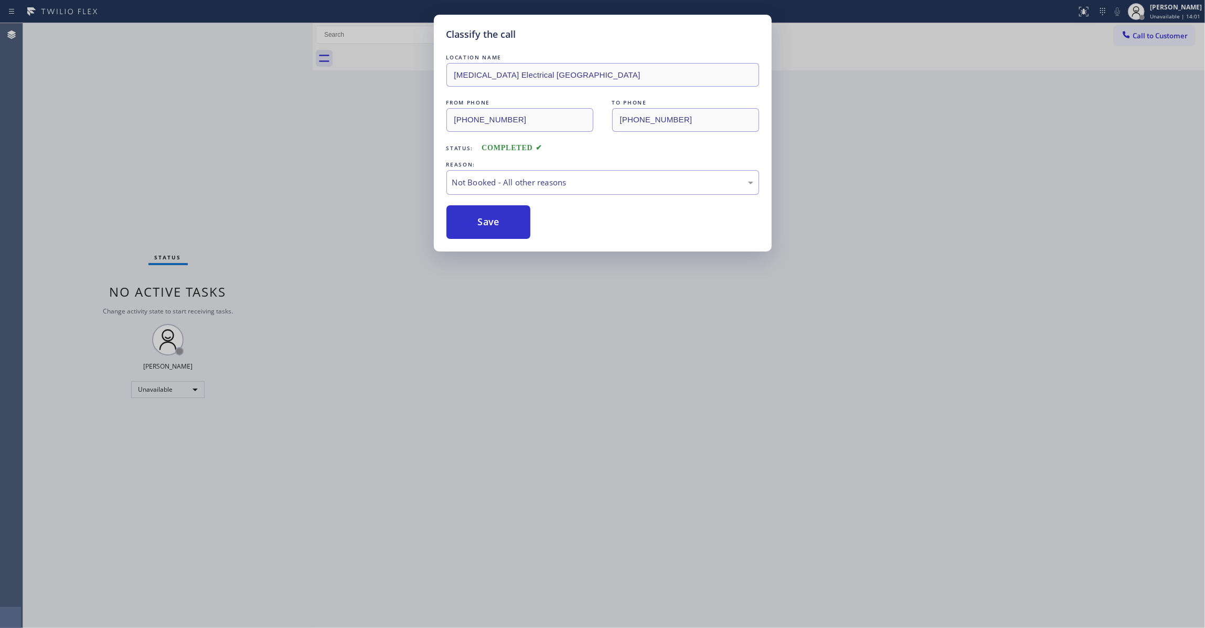
click at [471, 230] on button "Save" at bounding box center [488, 222] width 84 height 34
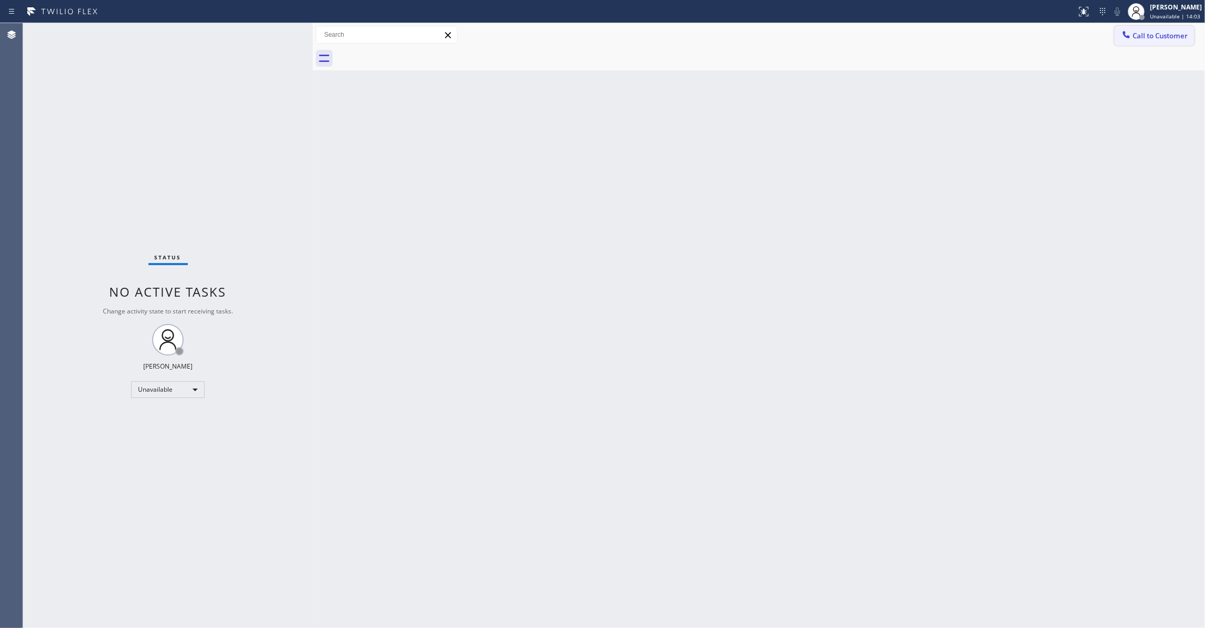
click at [1164, 34] on span "Call to Customer" at bounding box center [1160, 35] width 55 height 9
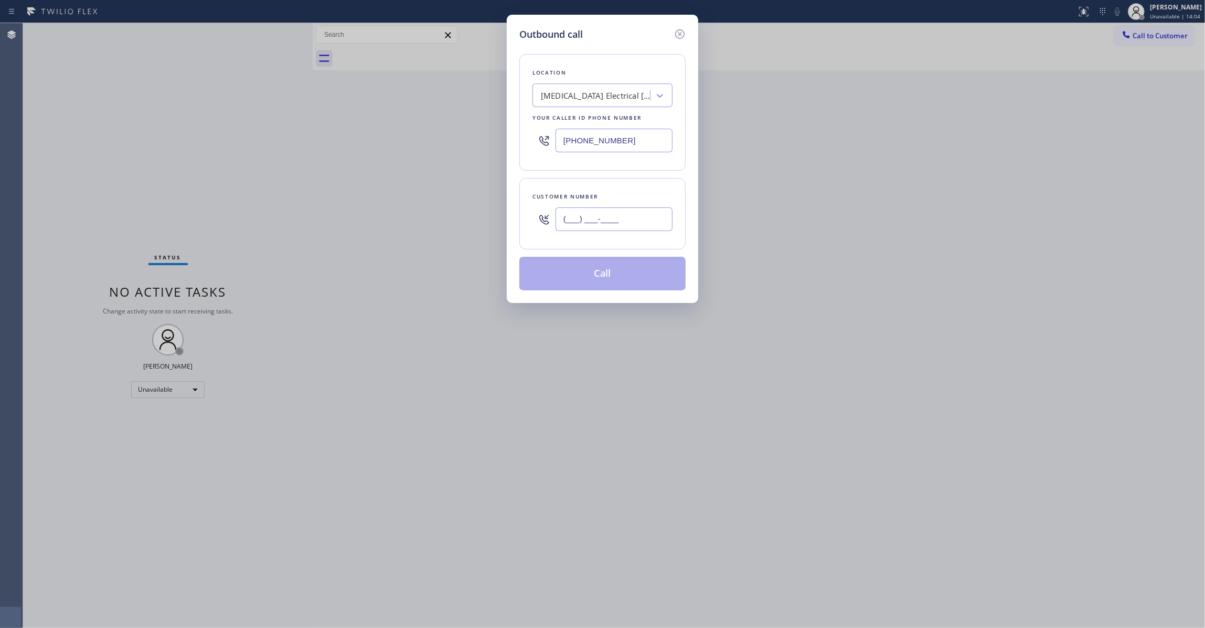
click at [589, 227] on input "(___) ___-____" at bounding box center [614, 219] width 117 height 24
paste input "442) 241-9300"
type input "[PHONE_NUMBER]"
click at [587, 285] on button "Call" at bounding box center [602, 274] width 166 height 34
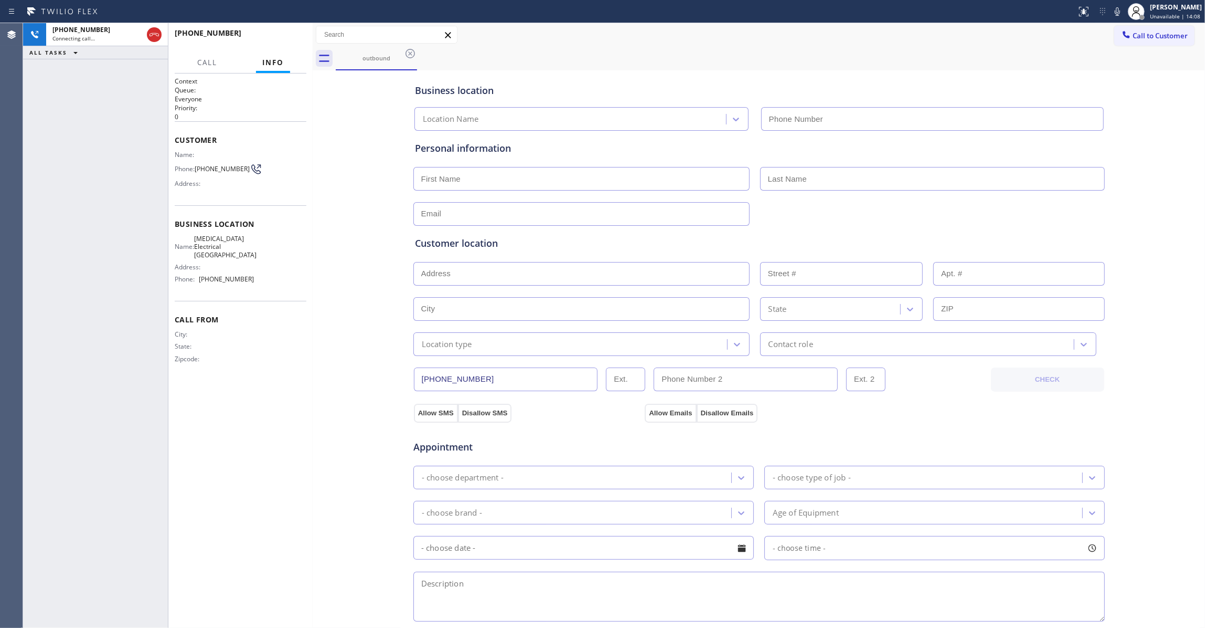
type input "[PHONE_NUMBER]"
click at [294, 36] on span "HANG UP" at bounding box center [282, 37] width 32 height 7
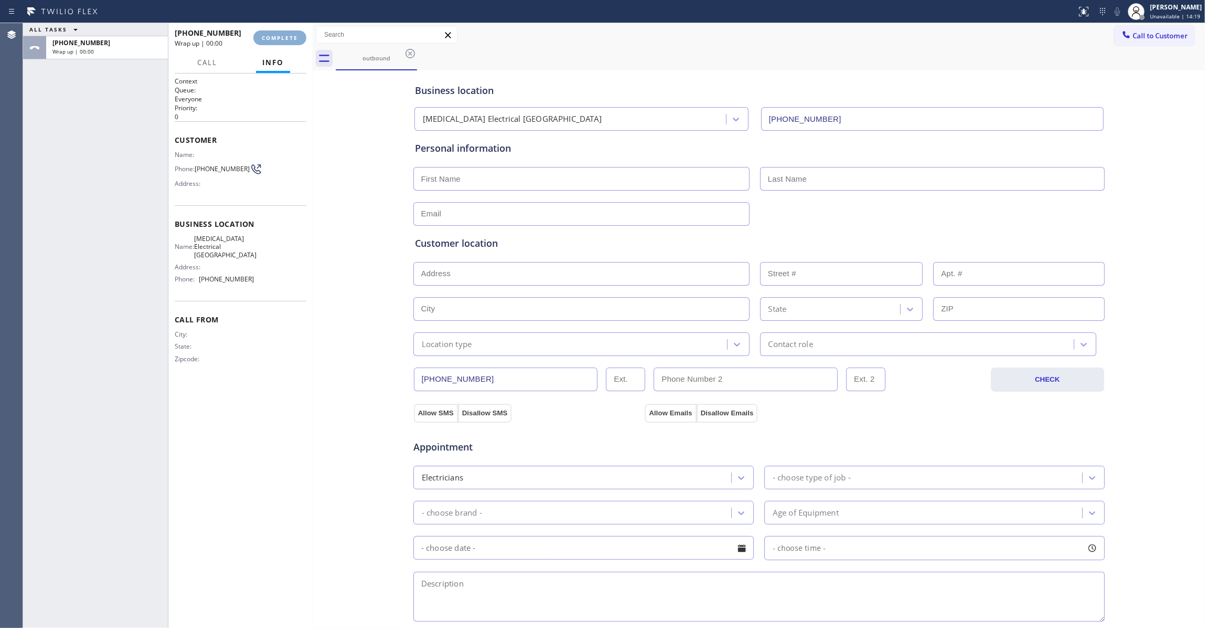
click at [294, 36] on span "COMPLETE" at bounding box center [280, 37] width 36 height 7
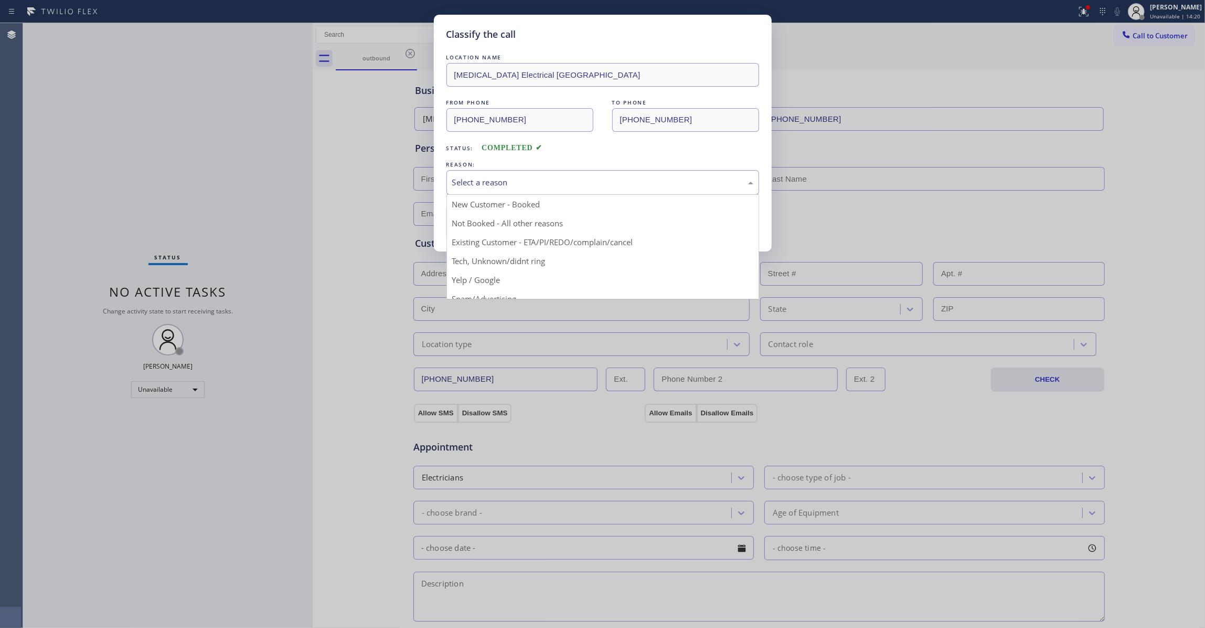
click at [487, 175] on div "Select a reason" at bounding box center [602, 182] width 313 height 25
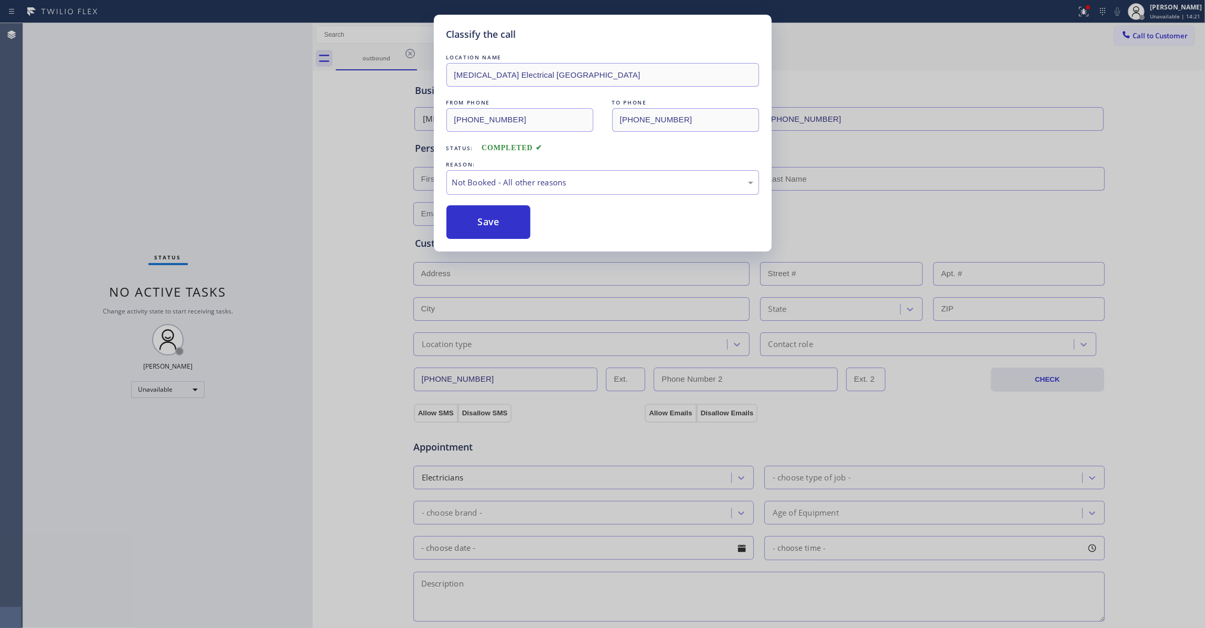
click at [488, 220] on button "Save" at bounding box center [488, 222] width 84 height 34
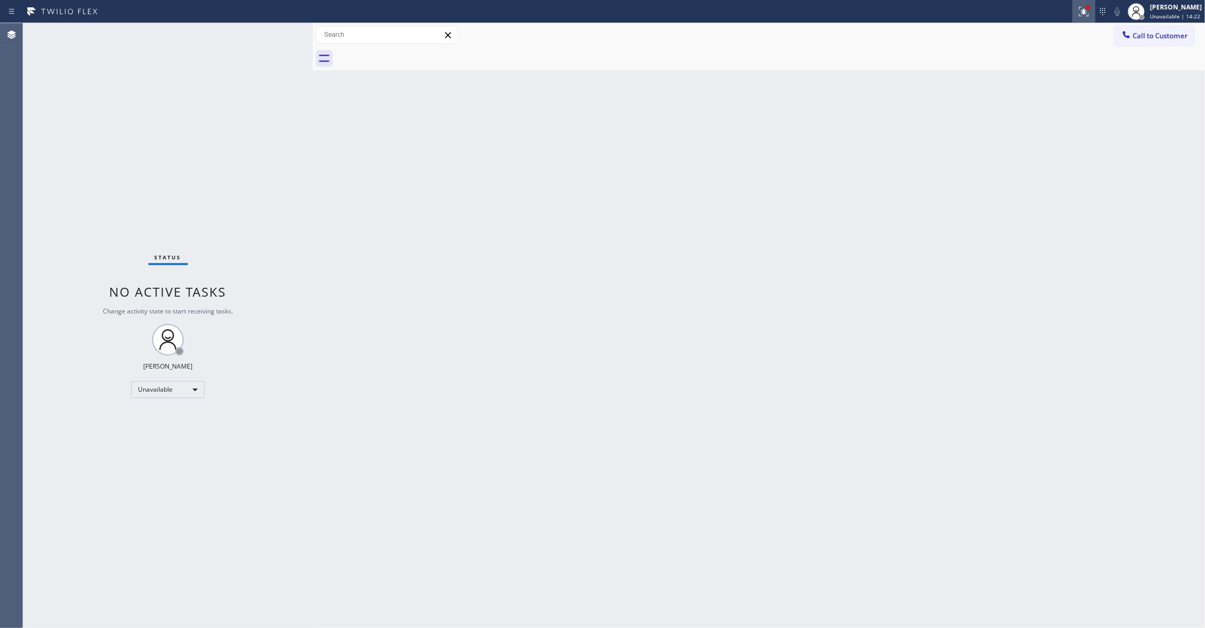
click at [1081, 12] on icon at bounding box center [1084, 10] width 6 height 4
click at [1041, 142] on button "Clear issues" at bounding box center [1015, 137] width 123 height 15
click at [1178, 32] on span "Call to Customer" at bounding box center [1160, 35] width 55 height 9
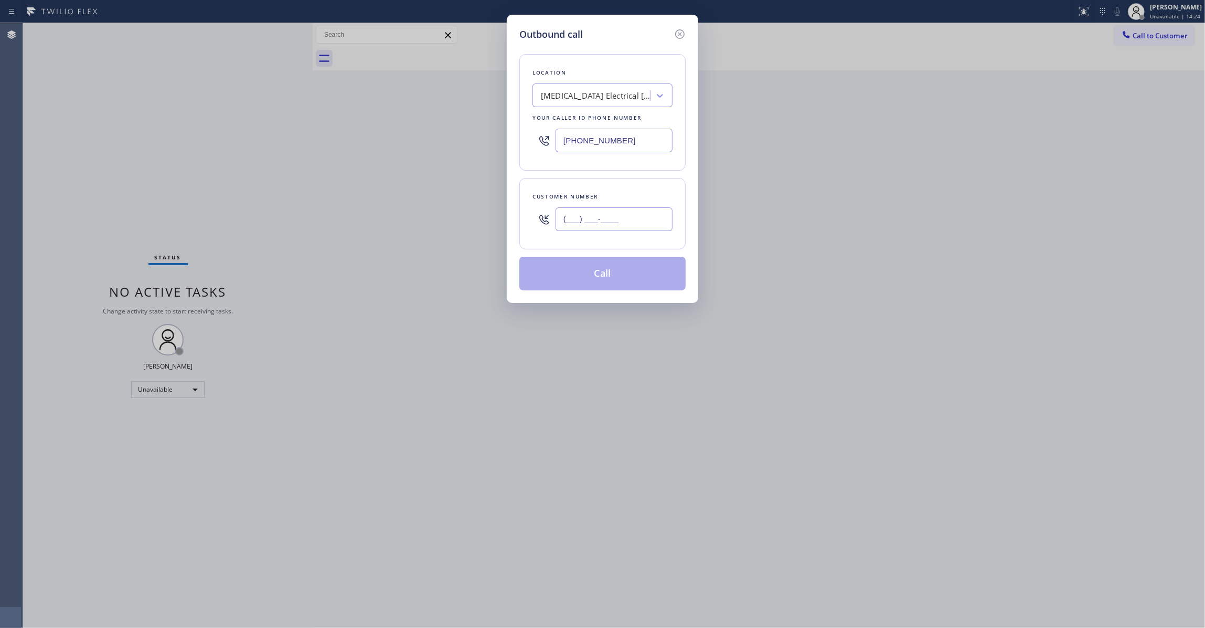
click at [645, 213] on input "(___) ___-____" at bounding box center [614, 219] width 117 height 24
paste input "442) 241-9300"
type input "[PHONE_NUMBER]"
click at [615, 278] on button "Call" at bounding box center [602, 274] width 166 height 34
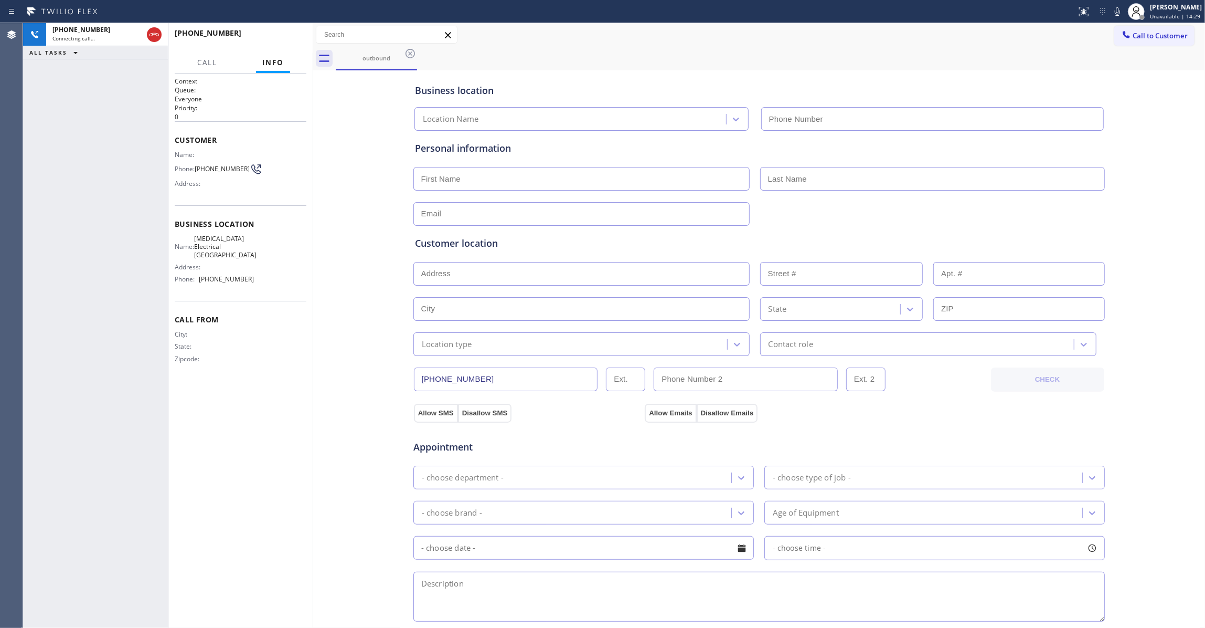
type input "[PHONE_NUMBER]"
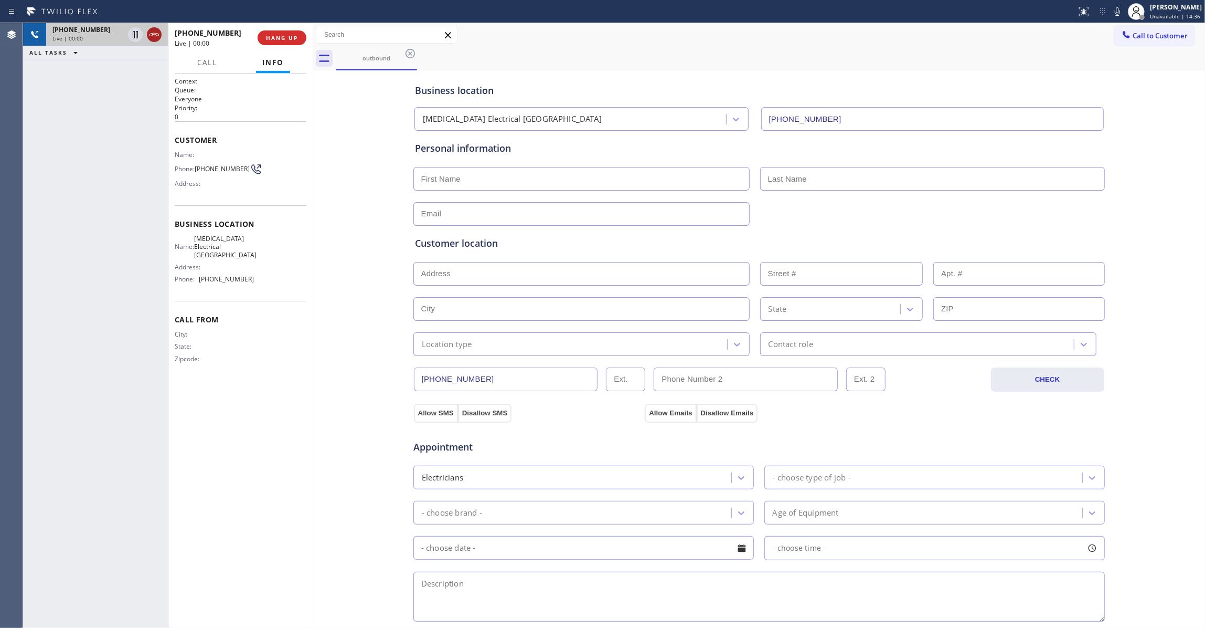
click at [153, 33] on icon at bounding box center [154, 34] width 13 height 13
click at [276, 40] on span "HANG UP" at bounding box center [282, 37] width 32 height 7
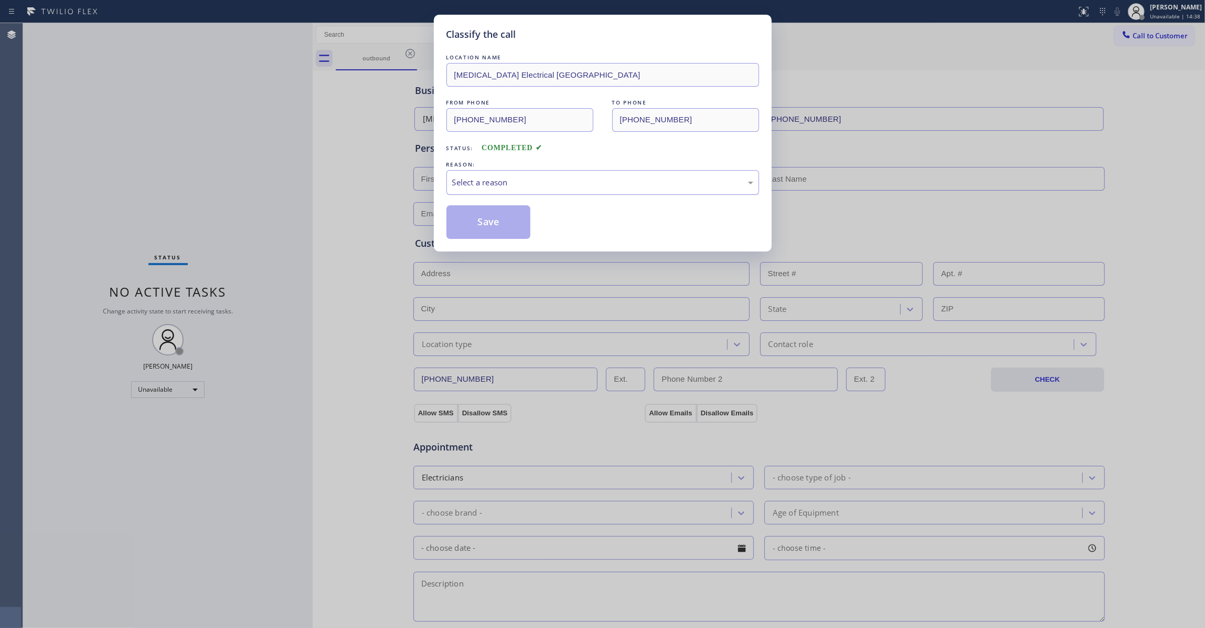
click at [473, 190] on div "Select a reason" at bounding box center [602, 182] width 313 height 25
click at [467, 225] on button "Save" at bounding box center [488, 222] width 84 height 34
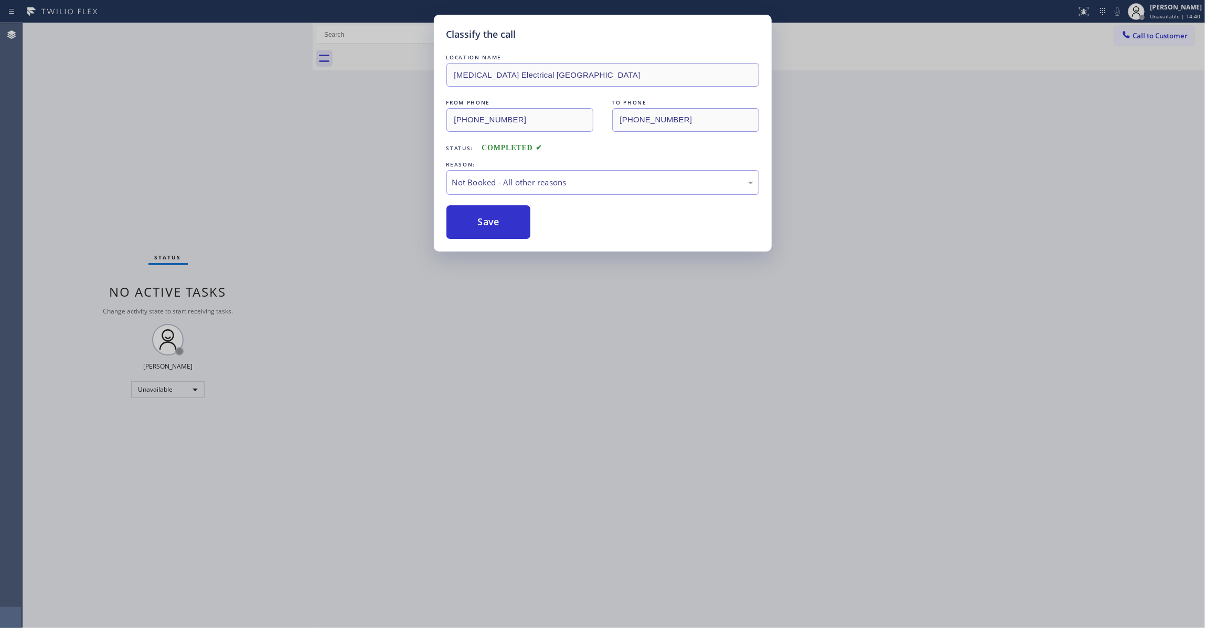
click at [1134, 36] on div "Classify the call LOCATION NAME [MEDICAL_DATA] Electrical [GEOGRAPHIC_DATA] FRO…" at bounding box center [602, 314] width 1205 height 628
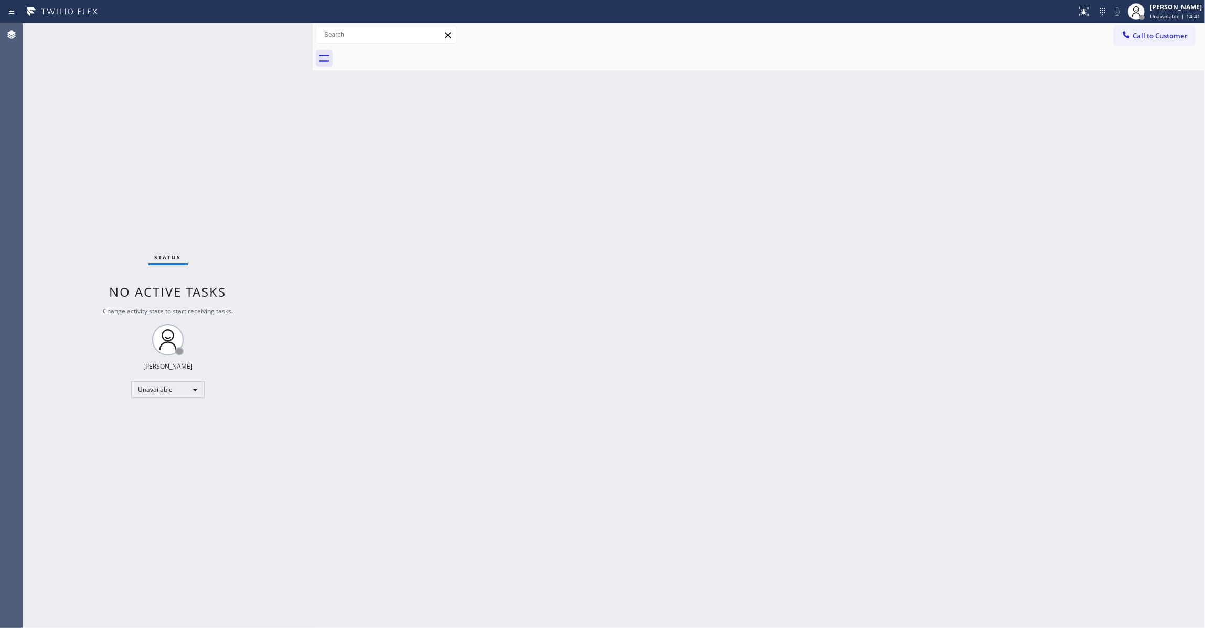
drag, startPoint x: 1124, startPoint y: 44, endPoint x: 1134, endPoint y: 41, distance: 11.0
click at [1125, 44] on button "Call to Customer" at bounding box center [1154, 36] width 80 height 20
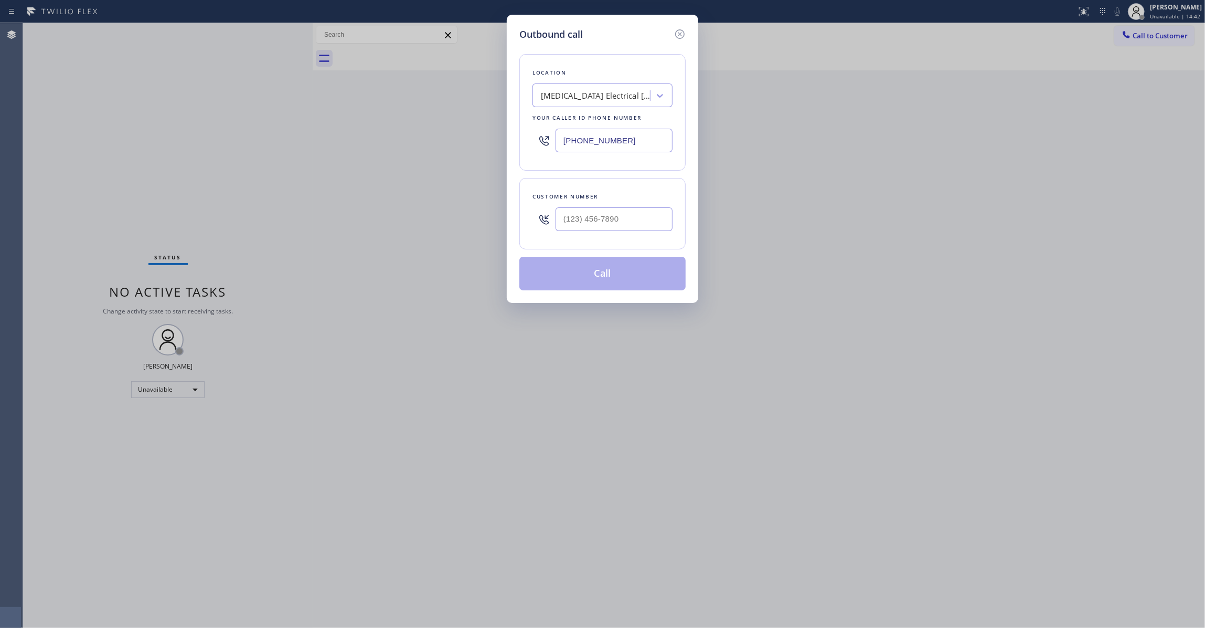
drag, startPoint x: 571, startPoint y: 233, endPoint x: 571, endPoint y: 221, distance: 12.6
click at [571, 233] on div at bounding box center [614, 219] width 117 height 34
click at [571, 214] on input "(___) ___-____" at bounding box center [614, 219] width 117 height 24
paste input "442) 241-9300"
type input "[PHONE_NUMBER]"
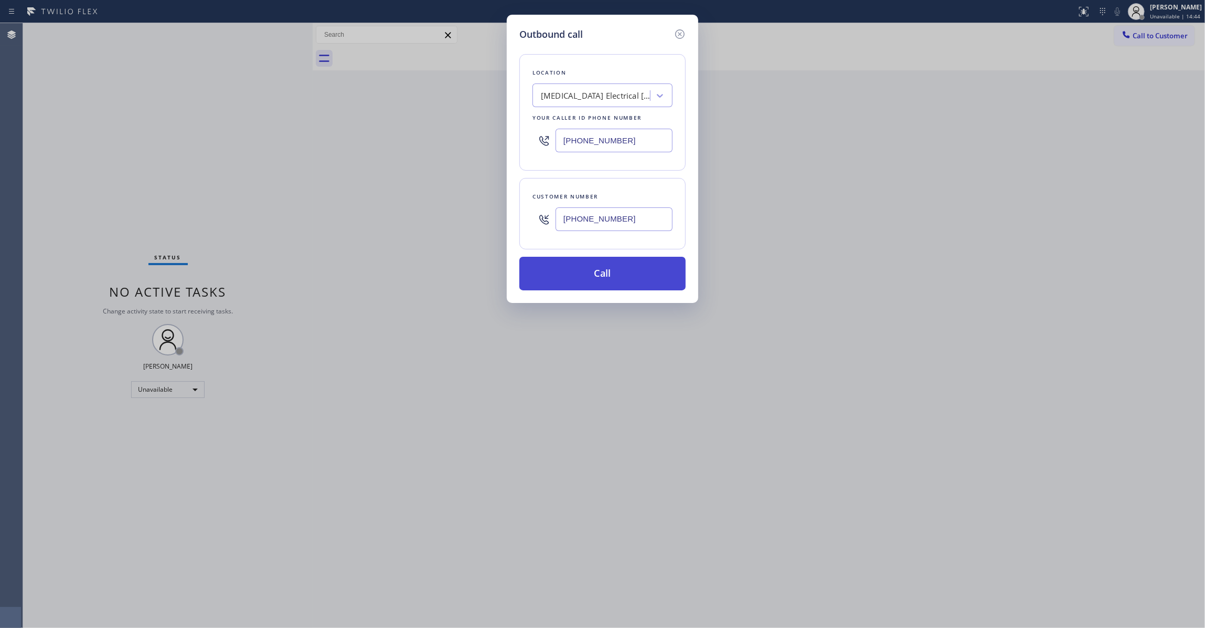
click at [584, 278] on button "Call" at bounding box center [602, 274] width 166 height 34
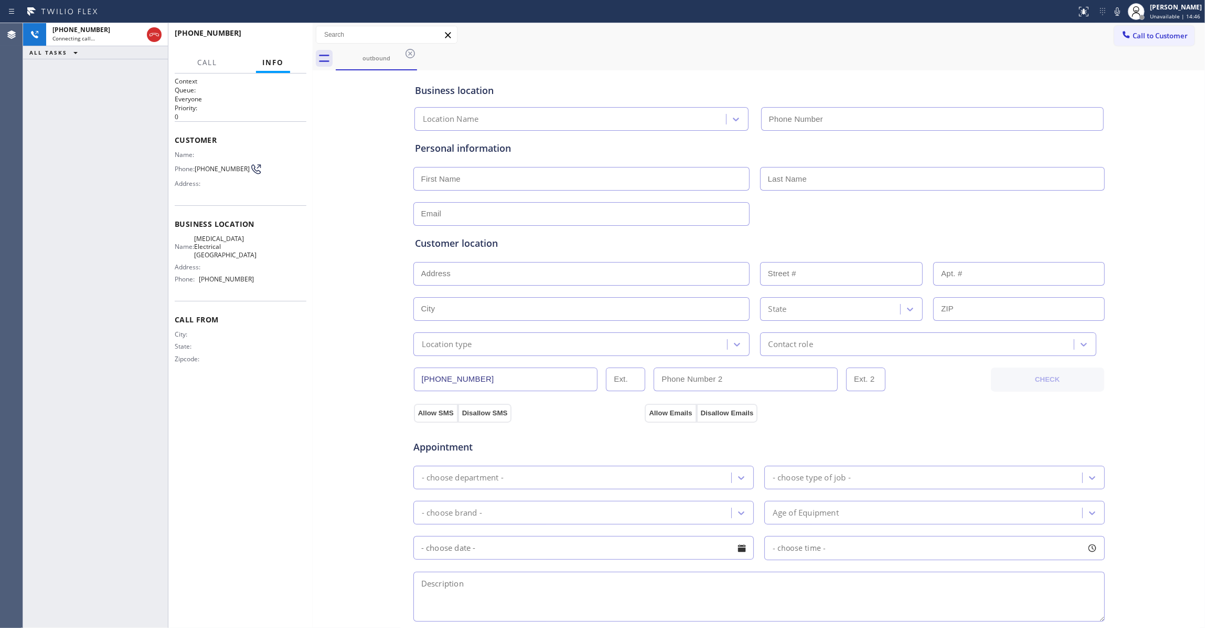
type input "[PHONE_NUMBER]"
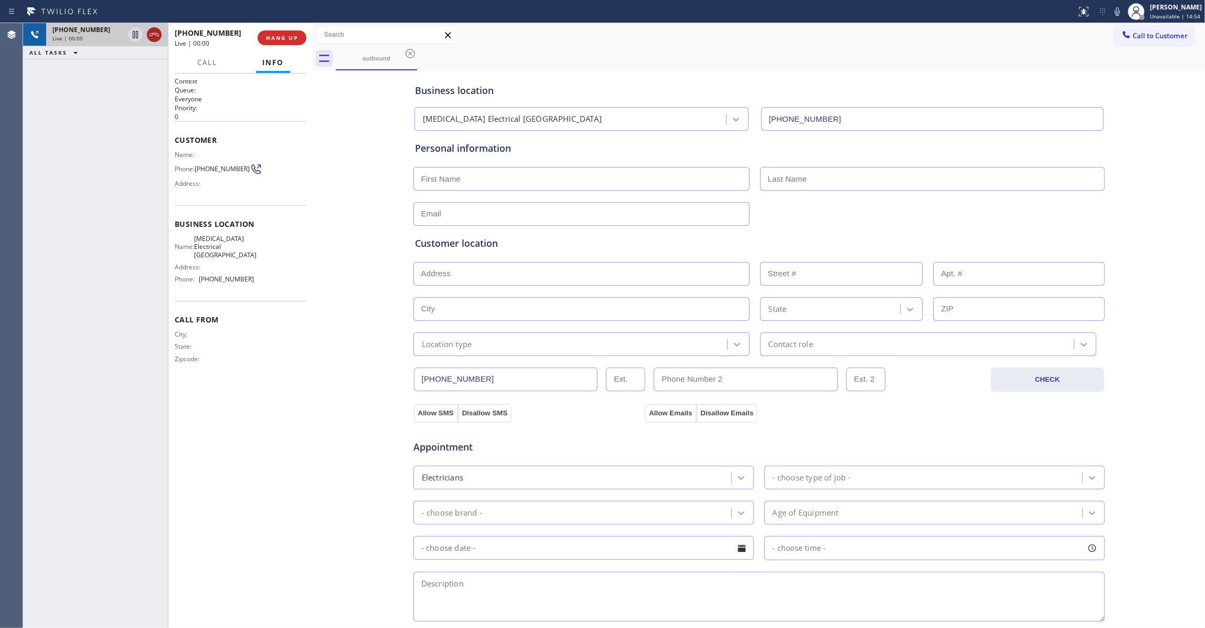
click at [155, 34] on icon at bounding box center [154, 34] width 13 height 13
click at [264, 38] on button "COMPLETE" at bounding box center [279, 37] width 53 height 15
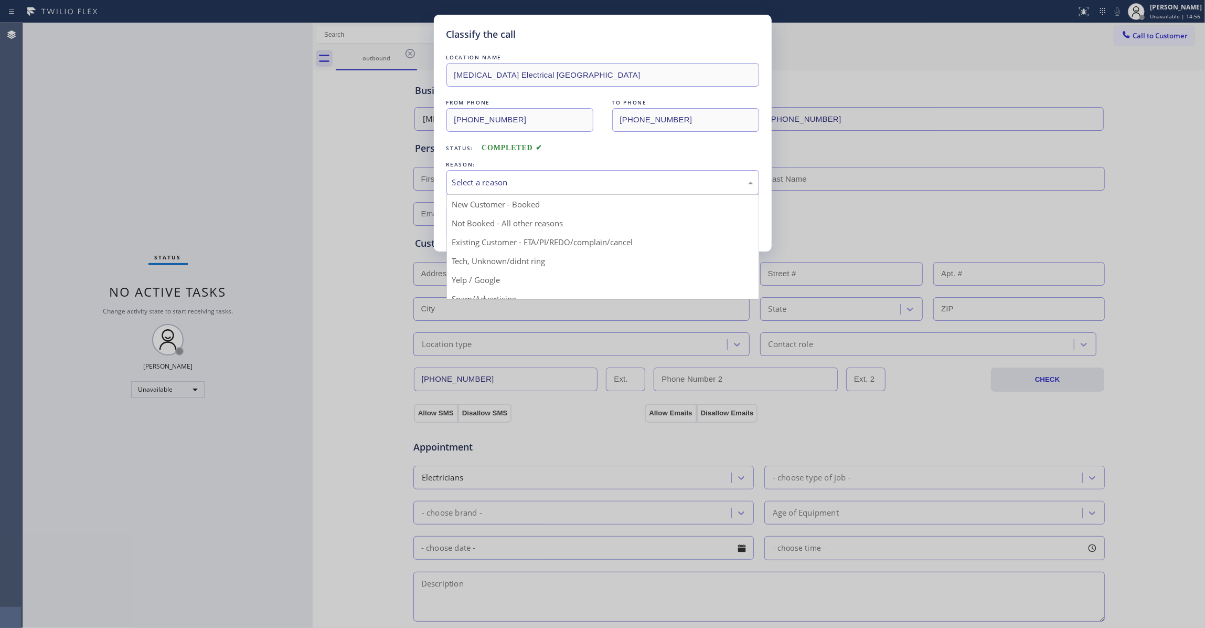
click at [513, 183] on div "Select a reason" at bounding box center [602, 182] width 301 height 12
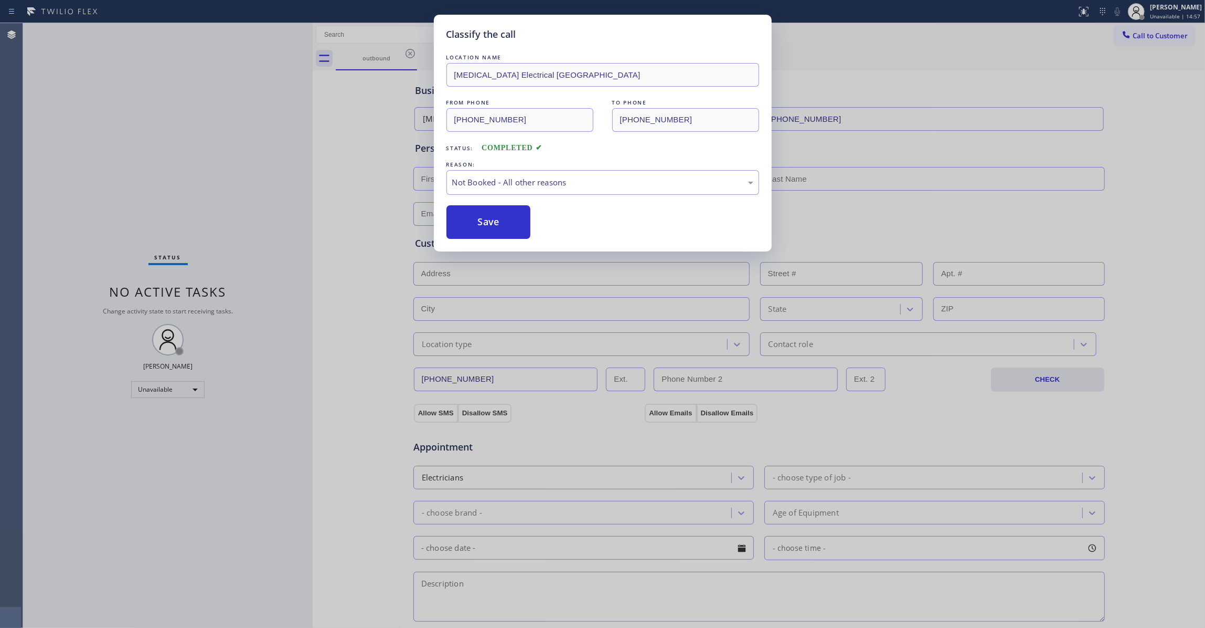
click at [507, 220] on button "Save" at bounding box center [488, 222] width 84 height 34
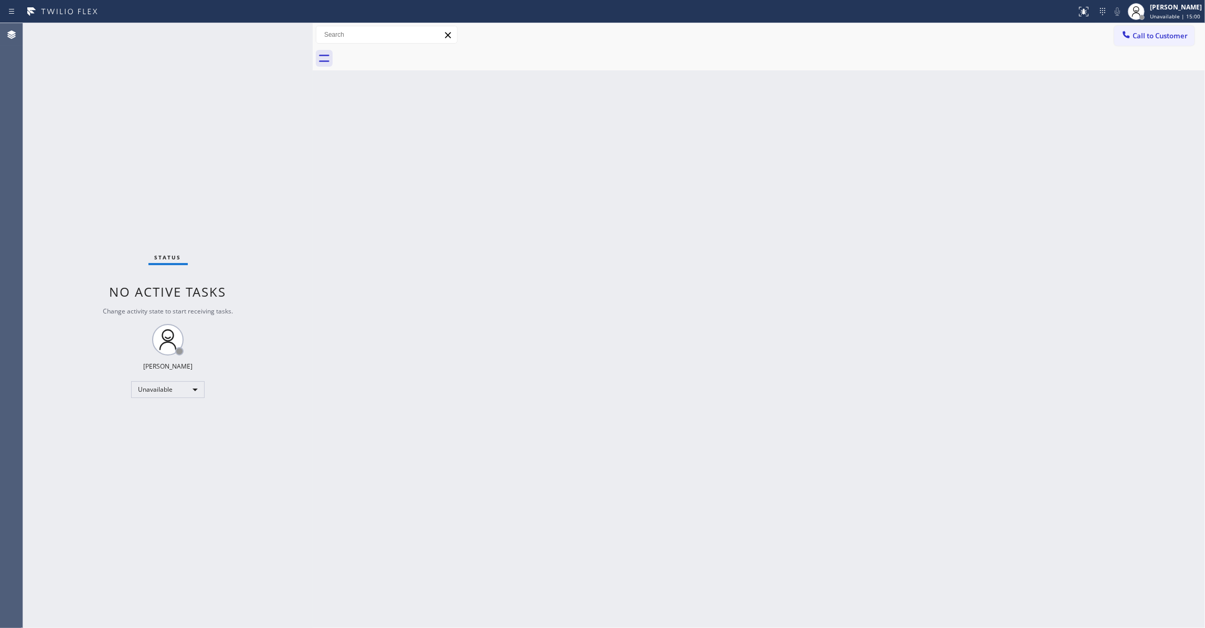
drag, startPoint x: 1019, startPoint y: 178, endPoint x: 1203, endPoint y: 95, distance: 202.2
click at [1030, 172] on div "Back to Dashboard Change Sender ID Customers Technicians Select a contact Outbo…" at bounding box center [759, 325] width 892 height 604
click at [1178, 35] on span "Call to Customer" at bounding box center [1160, 35] width 55 height 9
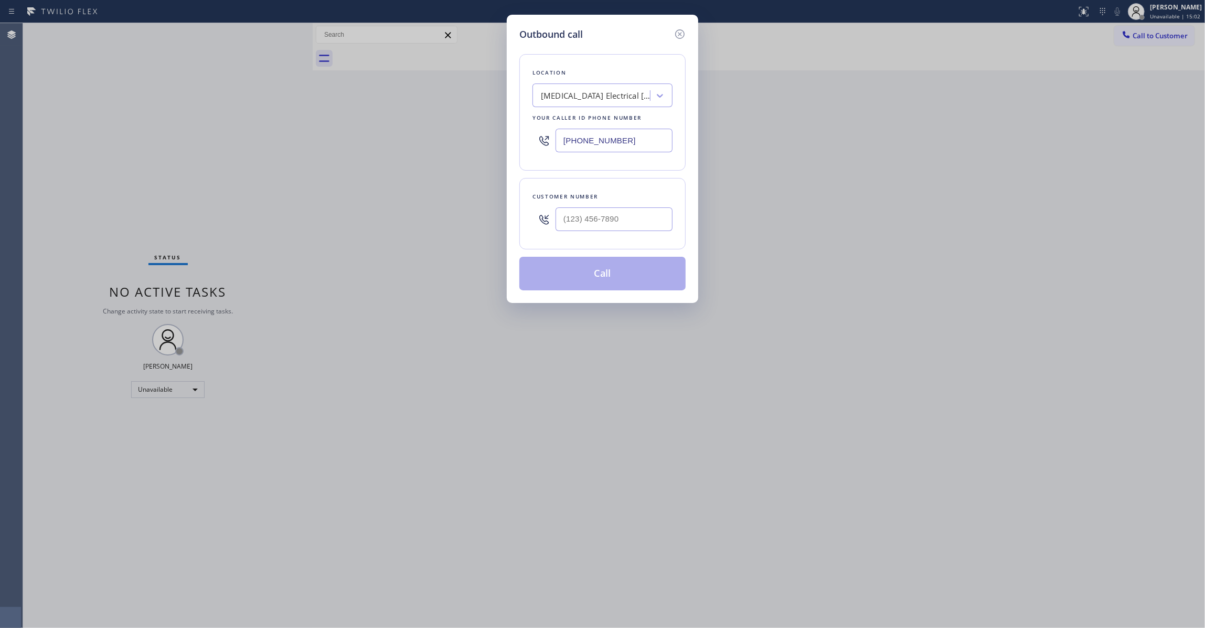
drag, startPoint x: 653, startPoint y: 141, endPoint x: 1, endPoint y: 136, distance: 652.2
click at [1, 136] on div "Outbound call Location [MEDICAL_DATA] Electrical [GEOGRAPHIC_DATA] Your caller …" at bounding box center [602, 314] width 1205 height 628
paste input "954) 799-3474"
type input "[PHONE_NUMBER]"
click at [607, 227] on input "(___) ___-____" at bounding box center [614, 219] width 117 height 24
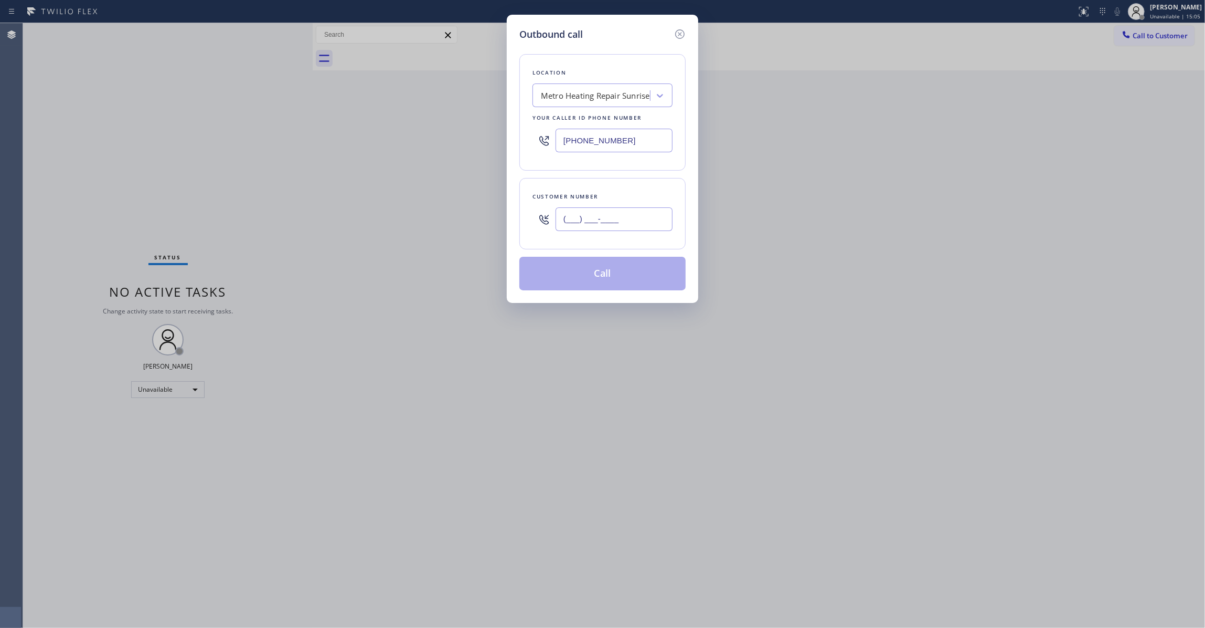
paste input "954) 676-7903"
type input "[PHONE_NUMBER]"
click at [603, 278] on button "Call" at bounding box center [602, 274] width 166 height 34
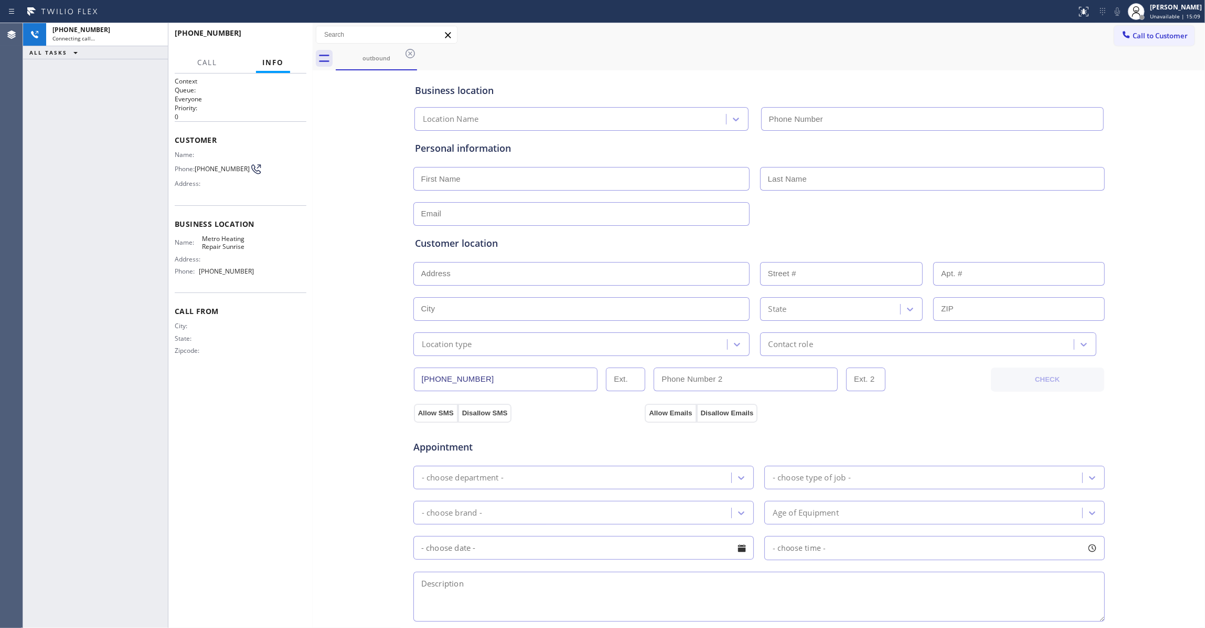
type input "[PHONE_NUMBER]"
click at [93, 228] on div "[PHONE_NUMBER] Connecting call… ALL TASKS ALL TASKS ACTIVE TASKS TASKS IN WRAP …" at bounding box center [95, 325] width 145 height 604
click at [286, 40] on span "HANG UP" at bounding box center [282, 37] width 32 height 7
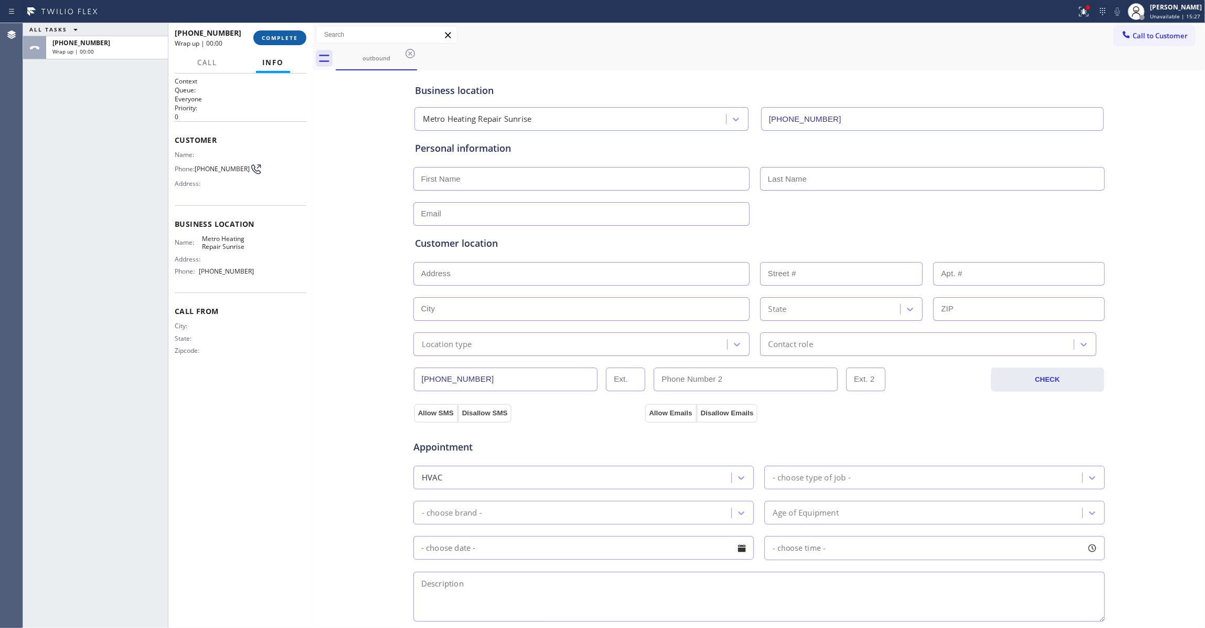
click at [286, 40] on span "COMPLETE" at bounding box center [280, 37] width 36 height 7
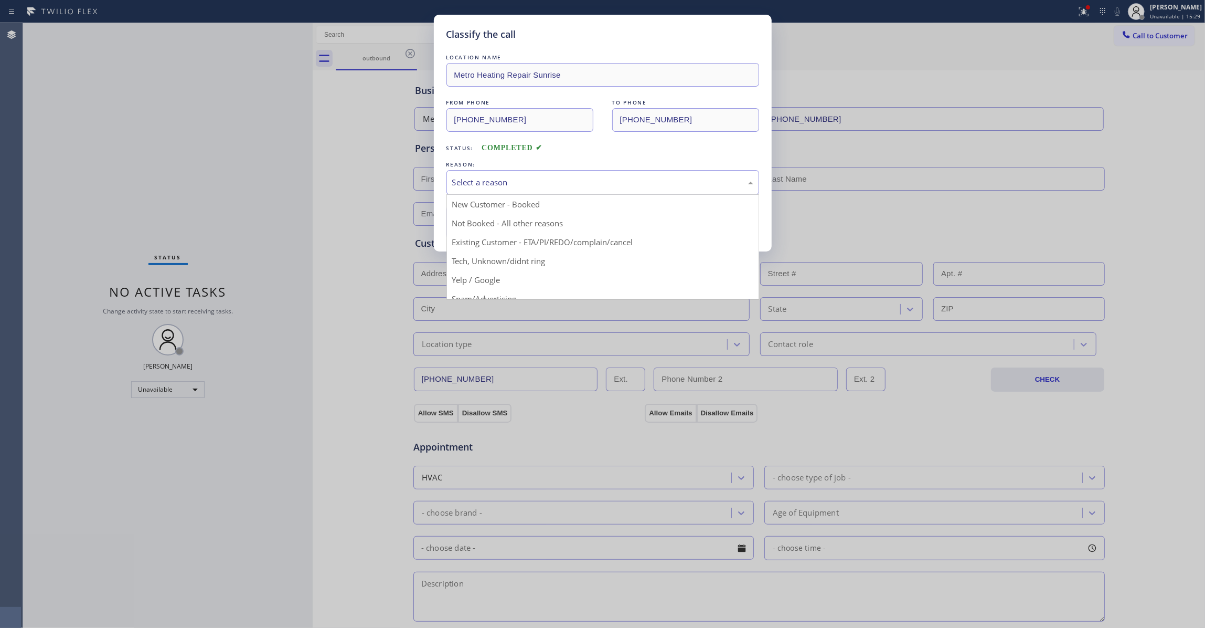
click at [482, 186] on div "Select a reason" at bounding box center [602, 182] width 301 height 12
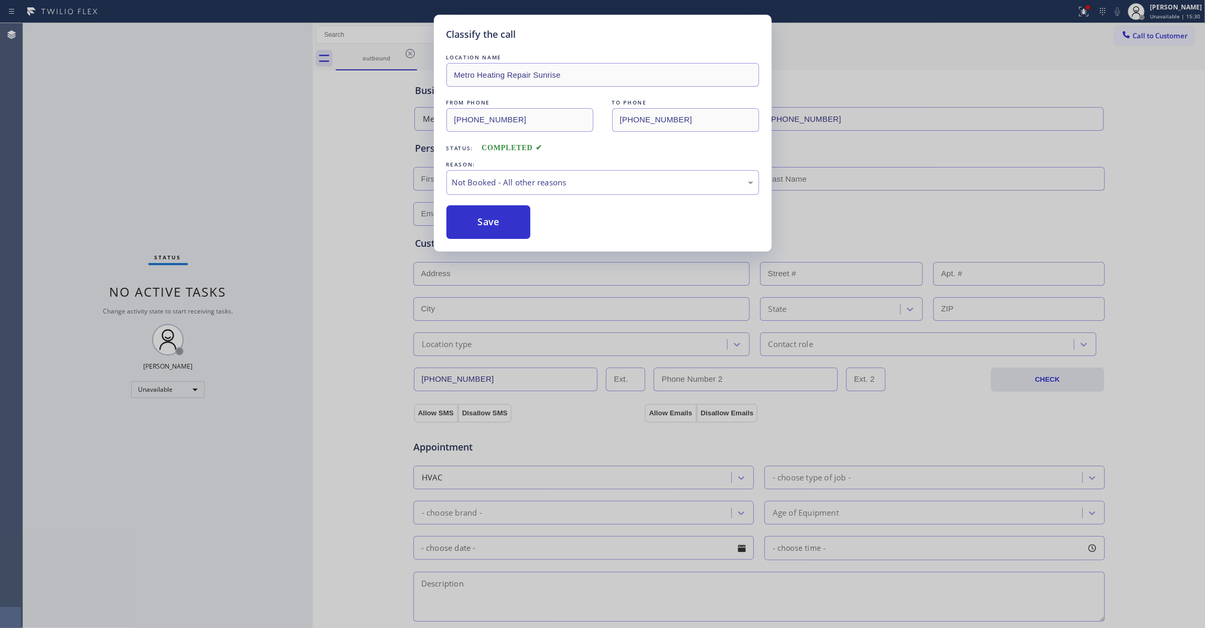
click at [468, 223] on button "Save" at bounding box center [488, 222] width 84 height 34
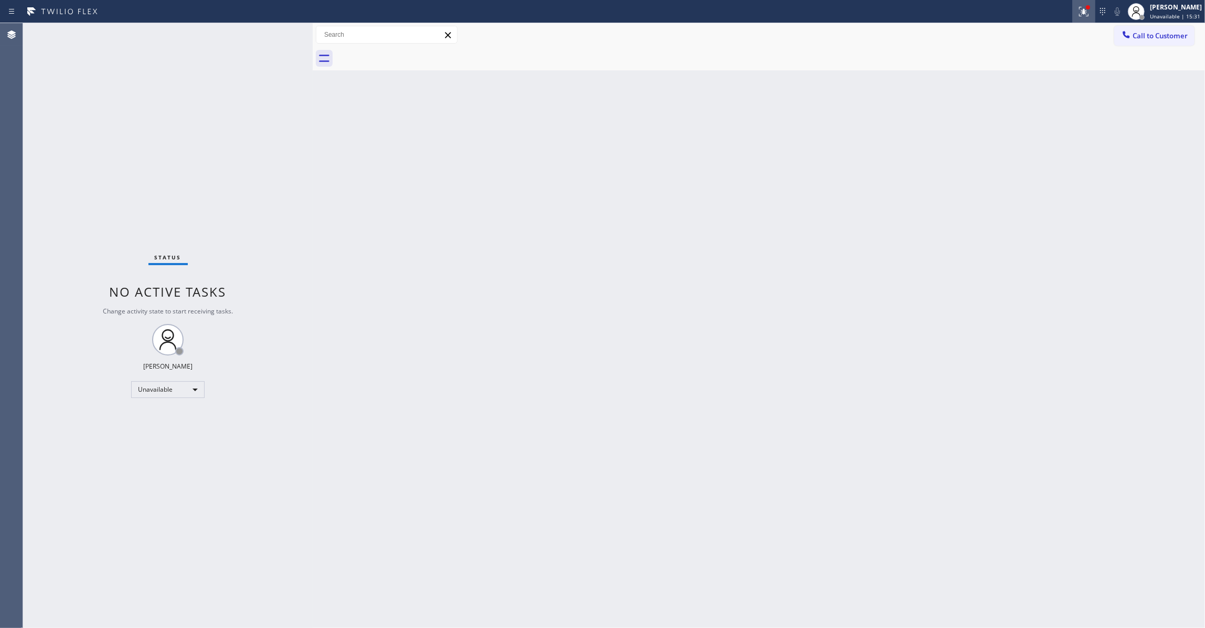
click at [1078, 15] on icon at bounding box center [1084, 11] width 13 height 13
click at [983, 141] on button "Clear issues" at bounding box center [1015, 137] width 123 height 15
click at [1146, 34] on span "Call to Customer" at bounding box center [1160, 35] width 55 height 9
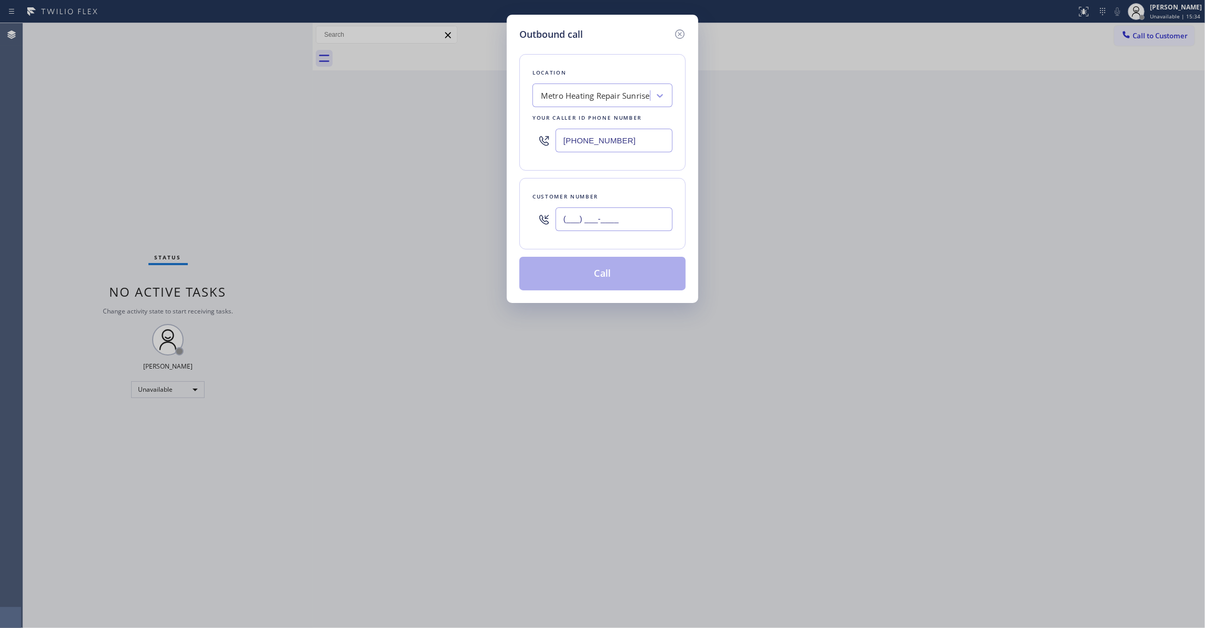
click at [628, 216] on input "(___) ___-____" at bounding box center [614, 219] width 117 height 24
paste input "954) 676-7903"
type input "[PHONE_NUMBER]"
click at [619, 283] on button "Call" at bounding box center [602, 274] width 166 height 34
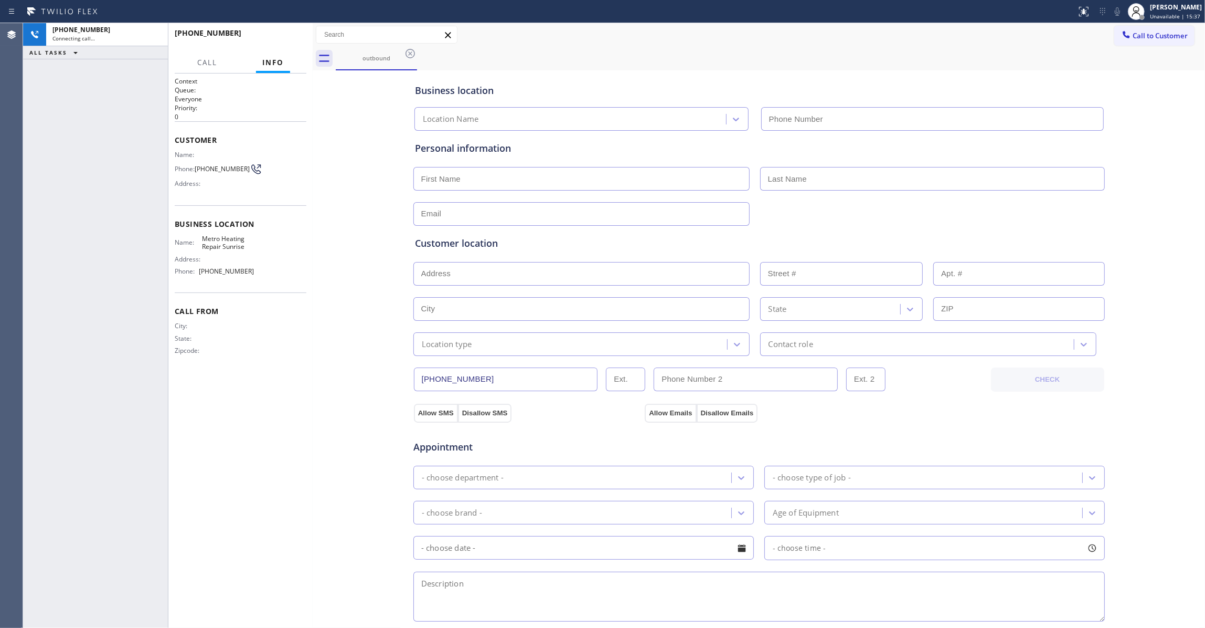
type input "[PHONE_NUMBER]"
click at [278, 42] on button "HANG UP" at bounding box center [282, 37] width 49 height 15
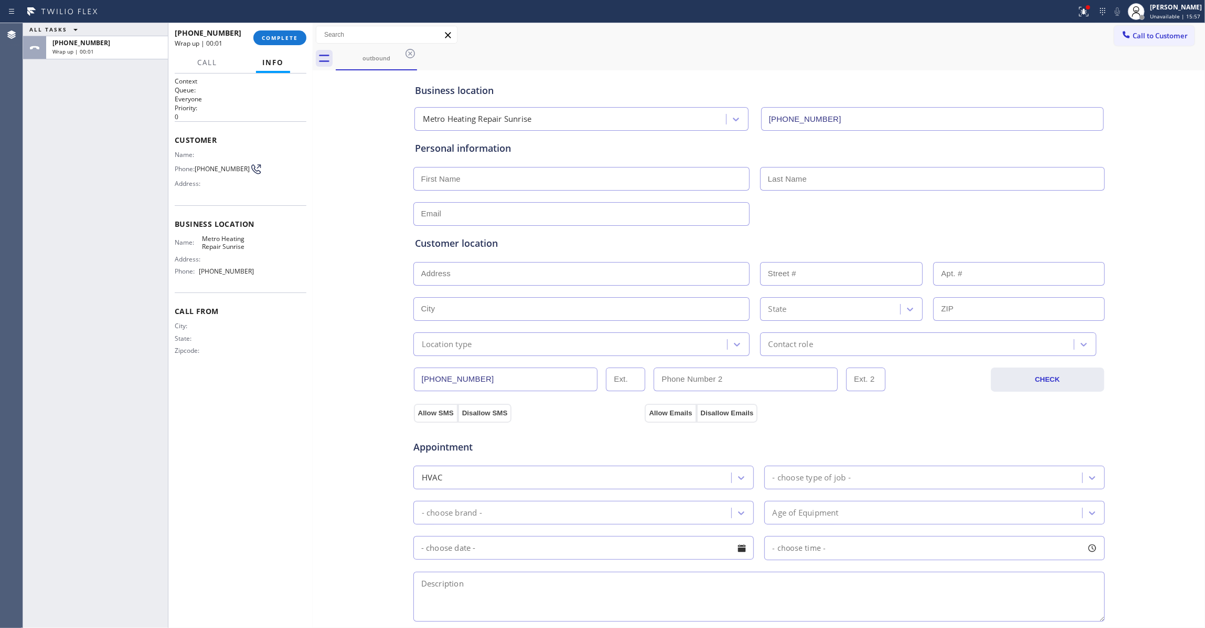
click at [284, 48] on div "[PHONE_NUMBER] Wrap up | 00:01 COMPLETE" at bounding box center [241, 37] width 132 height 27
click at [282, 42] on button "COMPLETE" at bounding box center [279, 37] width 53 height 15
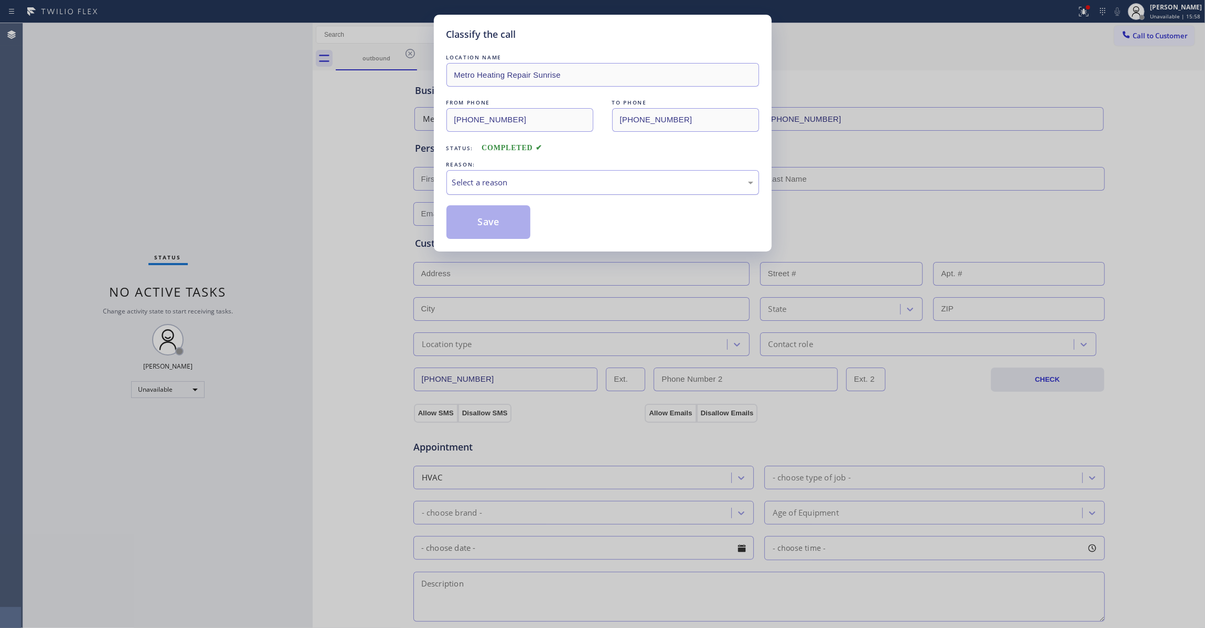
click at [489, 174] on div "Select a reason" at bounding box center [602, 182] width 313 height 25
click at [502, 219] on button "Save" at bounding box center [488, 222] width 84 height 34
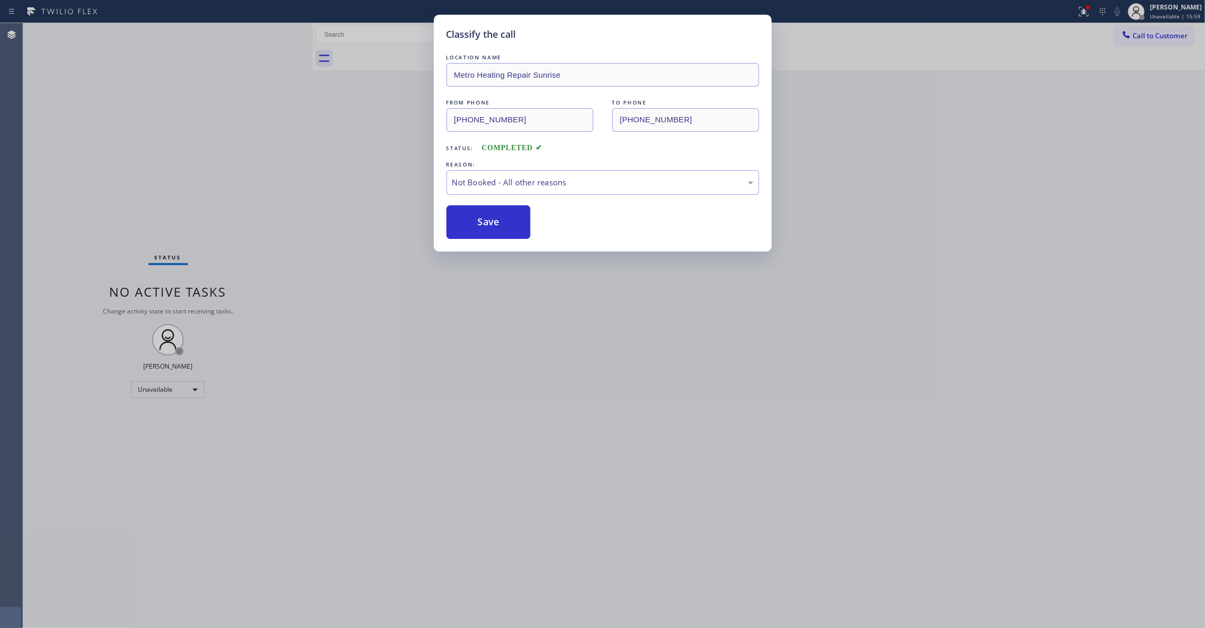
click at [502, 219] on button "Save" at bounding box center [488, 222] width 84 height 34
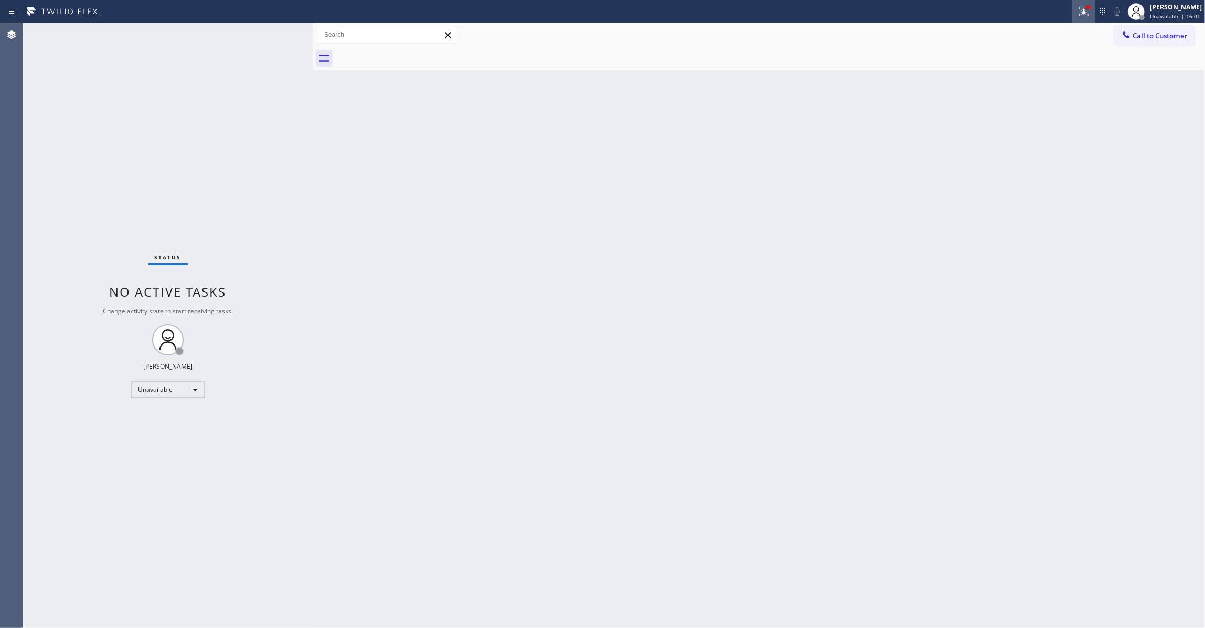
click at [1078, 11] on icon at bounding box center [1084, 11] width 13 height 13
click at [1041, 133] on button "Clear issues" at bounding box center [1015, 137] width 123 height 15
click at [1151, 38] on span "Call to Customer" at bounding box center [1160, 35] width 55 height 9
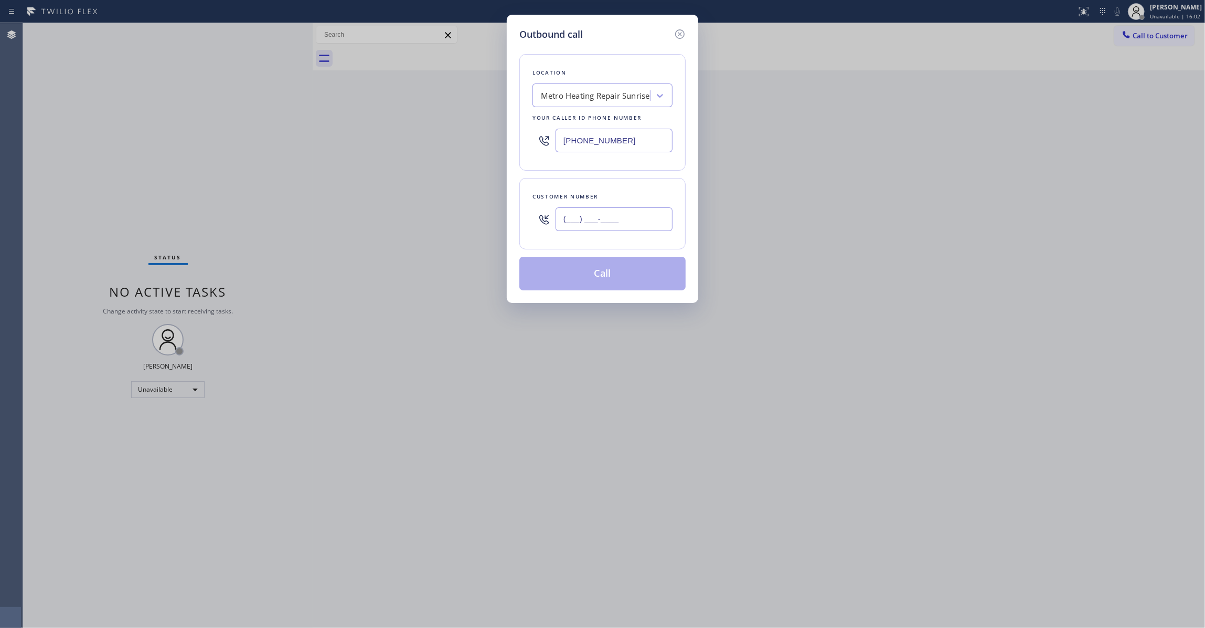
click at [566, 223] on input "(___) ___-____" at bounding box center [614, 219] width 117 height 24
paste input "954) 676-7903"
type input "[PHONE_NUMBER]"
click at [643, 278] on button "Call" at bounding box center [602, 274] width 166 height 34
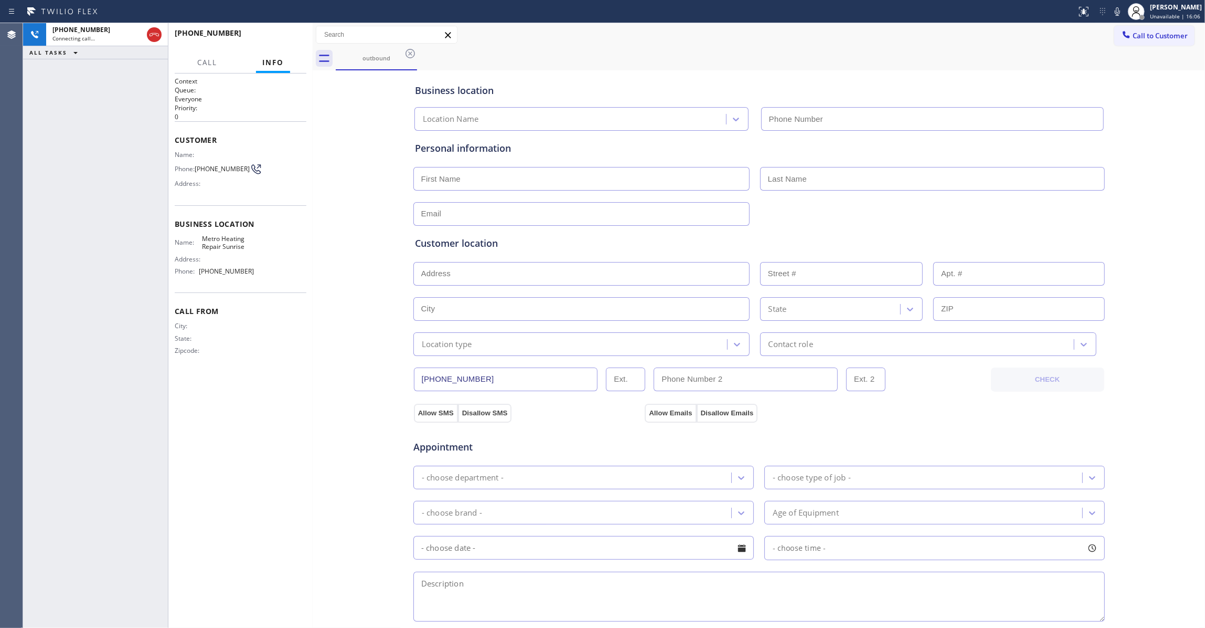
type input "[PHONE_NUMBER]"
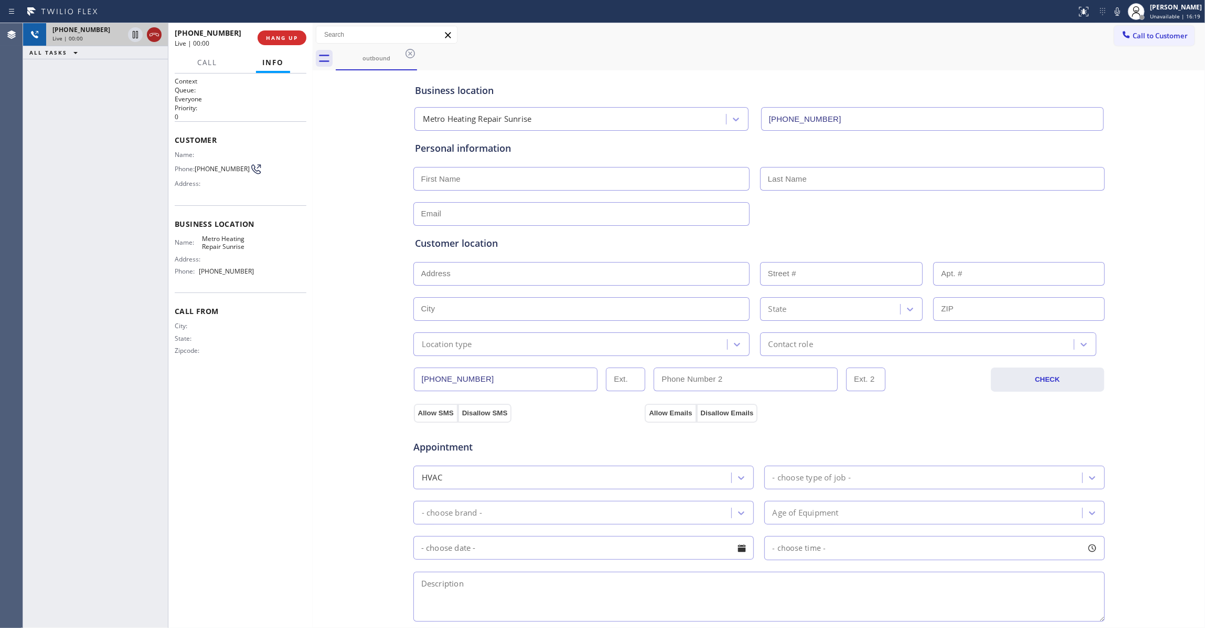
click at [154, 34] on icon at bounding box center [154, 34] width 9 height 3
click at [291, 36] on span "HANG UP" at bounding box center [282, 37] width 32 height 7
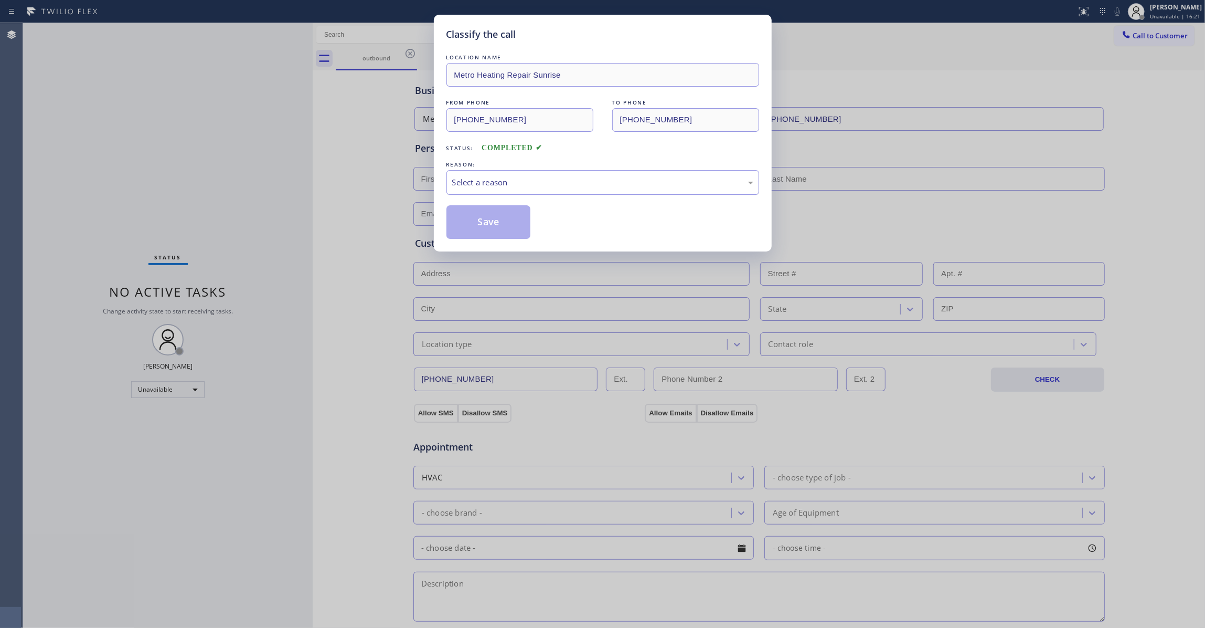
click at [454, 183] on div "Select a reason" at bounding box center [602, 182] width 301 height 12
click at [487, 223] on button "Save" at bounding box center [488, 222] width 84 height 34
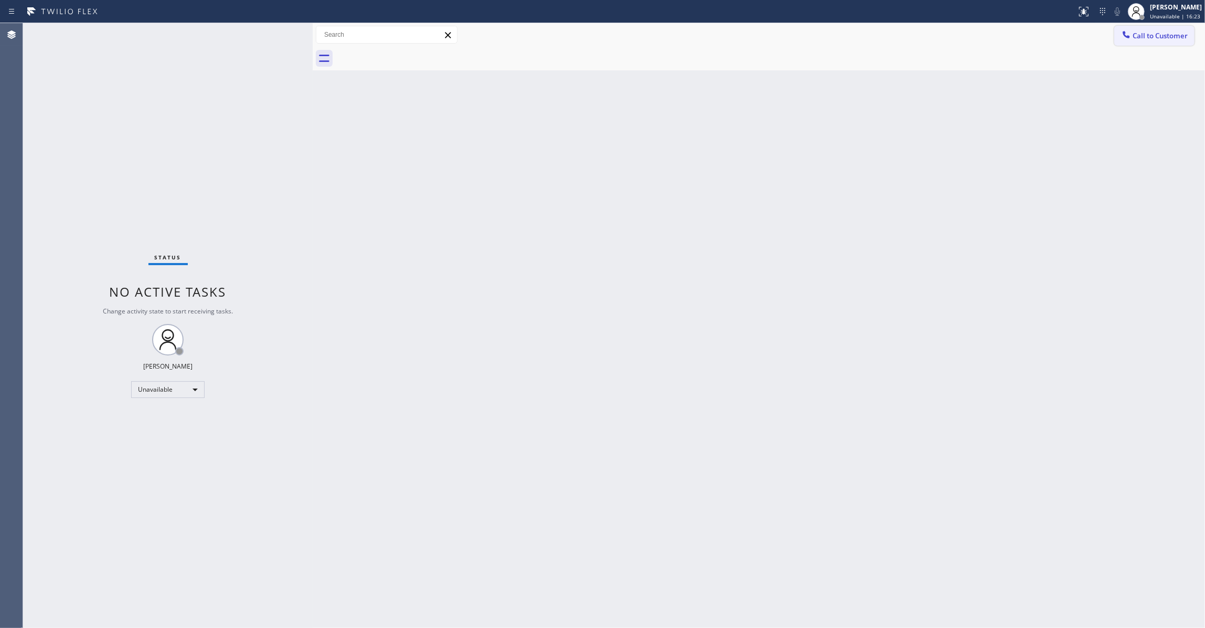
click at [1144, 28] on button "Call to Customer" at bounding box center [1154, 36] width 80 height 20
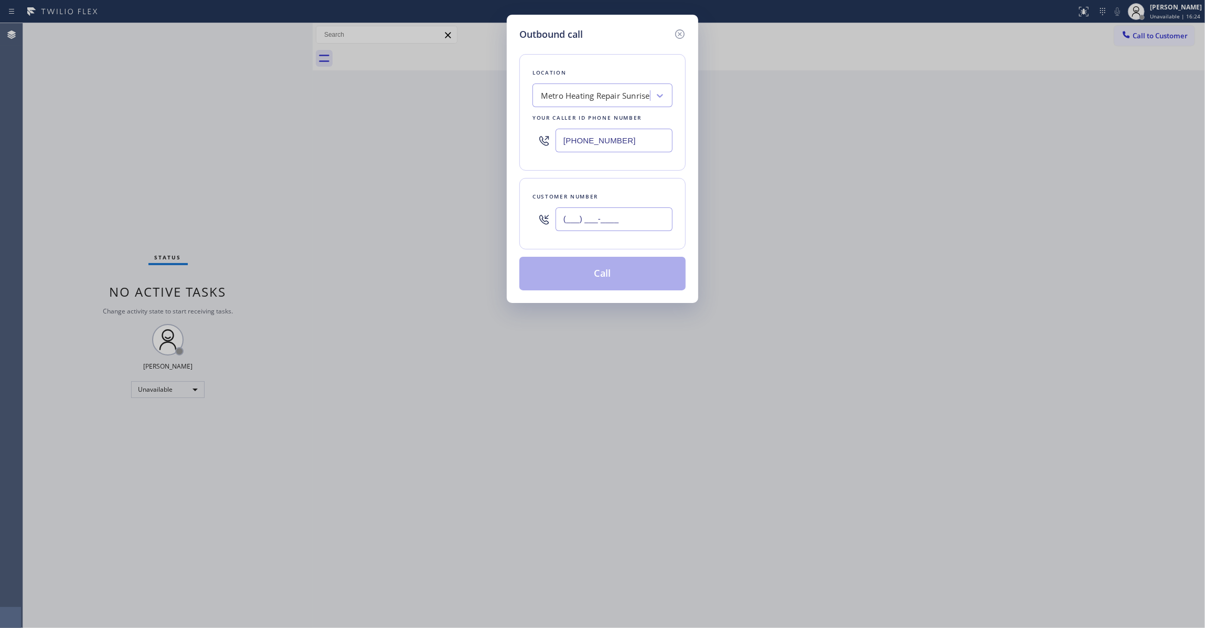
click at [594, 216] on input "(___) ___-____" at bounding box center [614, 219] width 117 height 24
paste input "954) 676-7903"
type input "[PHONE_NUMBER]"
click at [571, 274] on button "Call" at bounding box center [602, 274] width 166 height 34
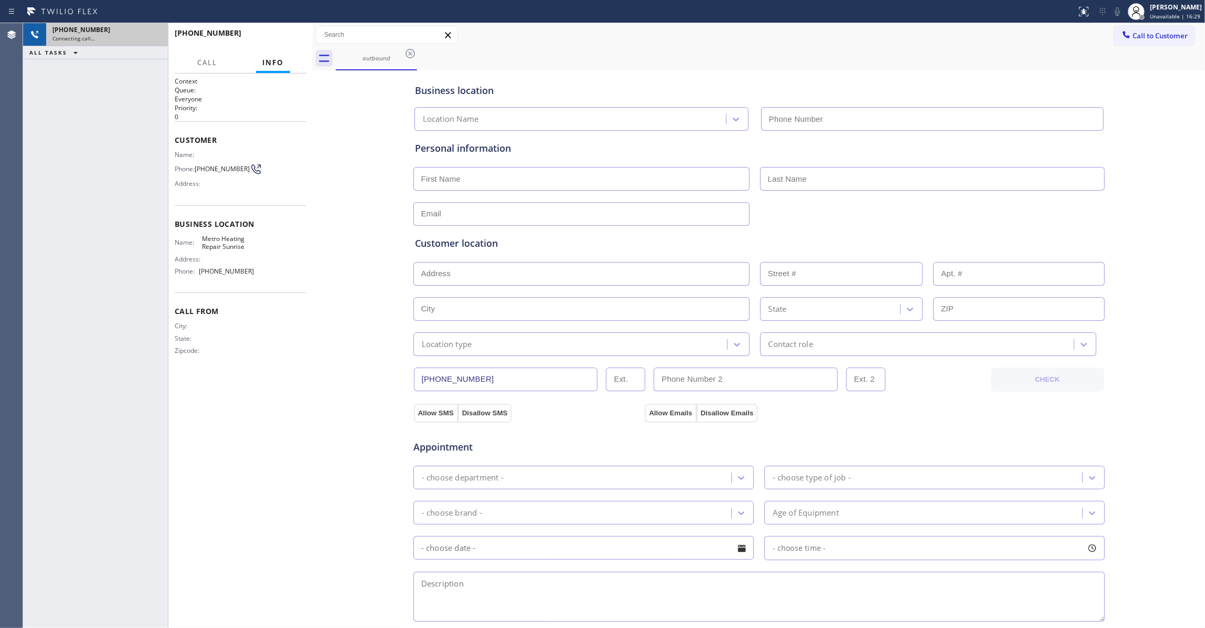
type input "[PHONE_NUMBER]"
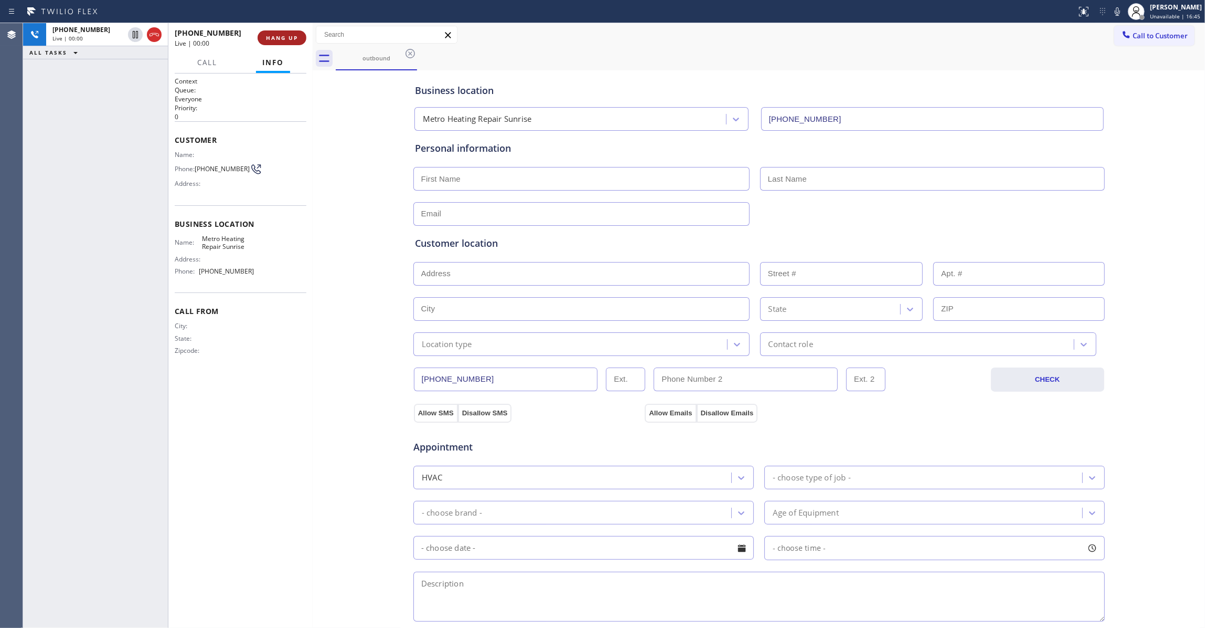
click at [271, 36] on span "HANG UP" at bounding box center [282, 37] width 32 height 7
click at [269, 47] on div "[PHONE_NUMBER] Wrap up | 00:00 COMPLETE" at bounding box center [241, 37] width 132 height 27
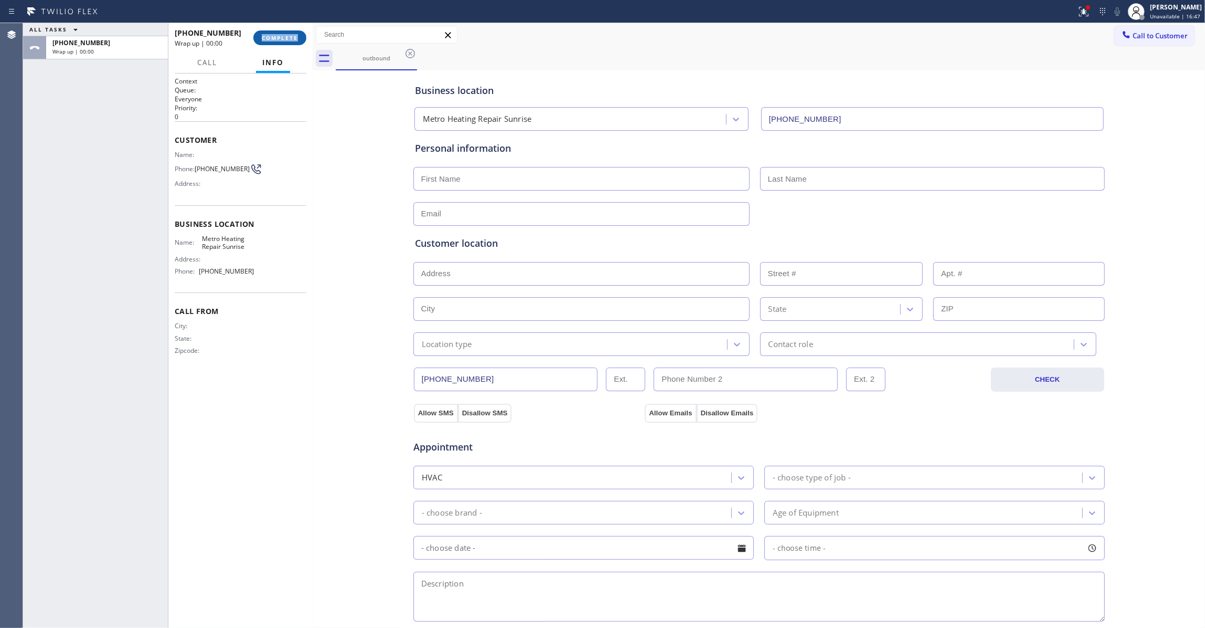
click at [269, 43] on button "COMPLETE" at bounding box center [279, 37] width 53 height 15
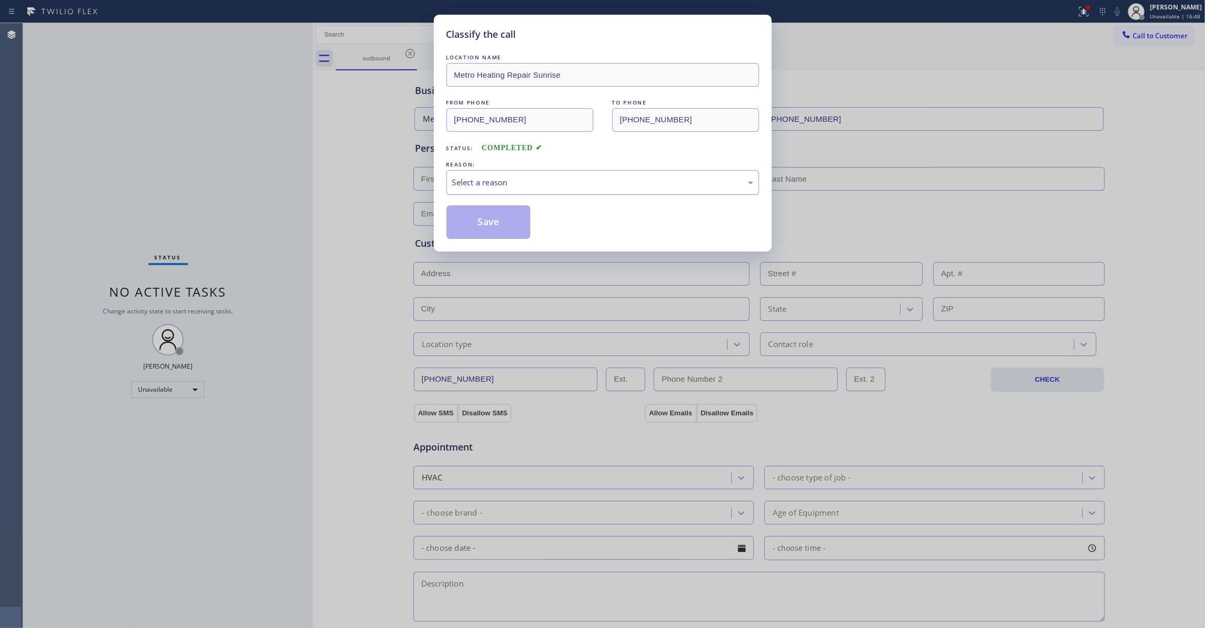
click at [495, 184] on div "Select a reason" at bounding box center [602, 182] width 301 height 12
click at [478, 223] on button "Save" at bounding box center [488, 222] width 84 height 34
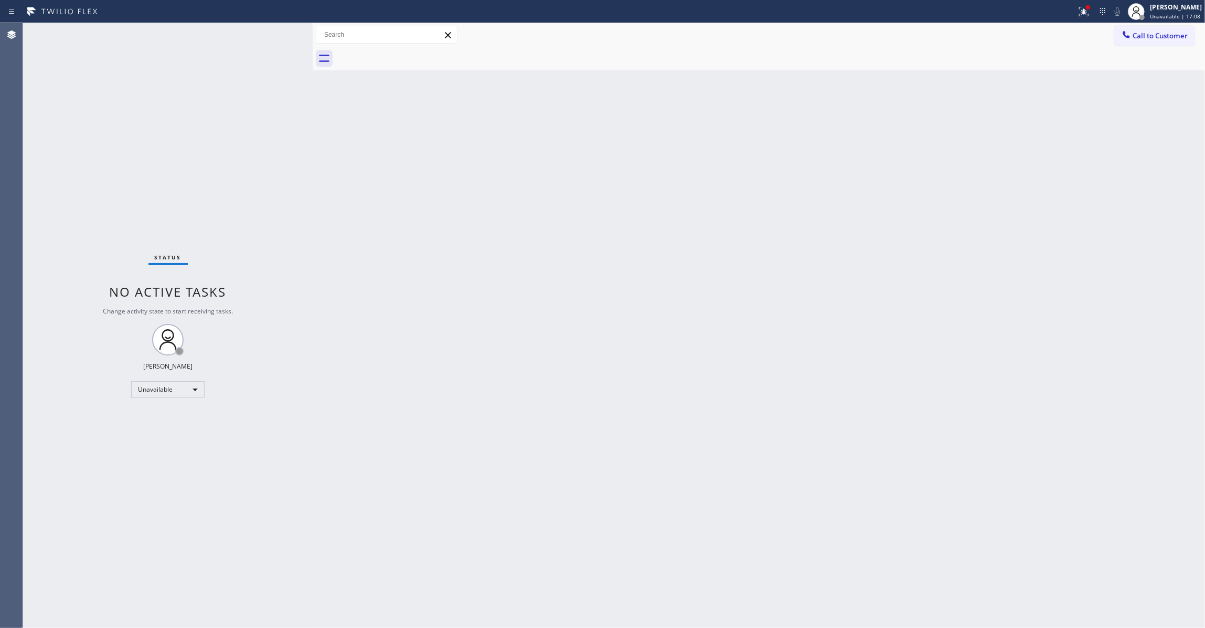
click at [687, 345] on div "Back to Dashboard Change Sender ID Customers Technicians Select a contact Outbo…" at bounding box center [759, 325] width 892 height 604
click at [1181, 31] on span "Call to Customer" at bounding box center [1160, 35] width 55 height 9
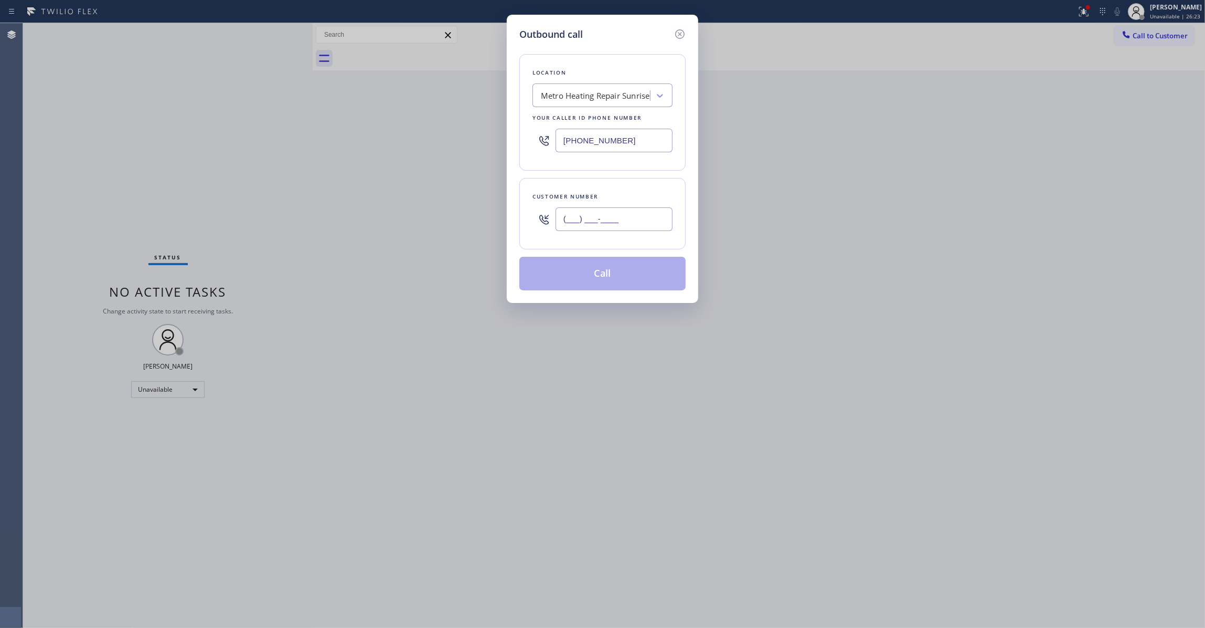
click at [603, 219] on input "(___) ___-____" at bounding box center [614, 219] width 117 height 24
paste input "620) 269-8508"
type input "[PHONE_NUMBER]"
drag, startPoint x: 637, startPoint y: 137, endPoint x: 355, endPoint y: 136, distance: 282.3
click at [355, 136] on div "Outbound call Location Metro Heating Repair Sunrise Your caller id phone number…" at bounding box center [602, 314] width 1205 height 628
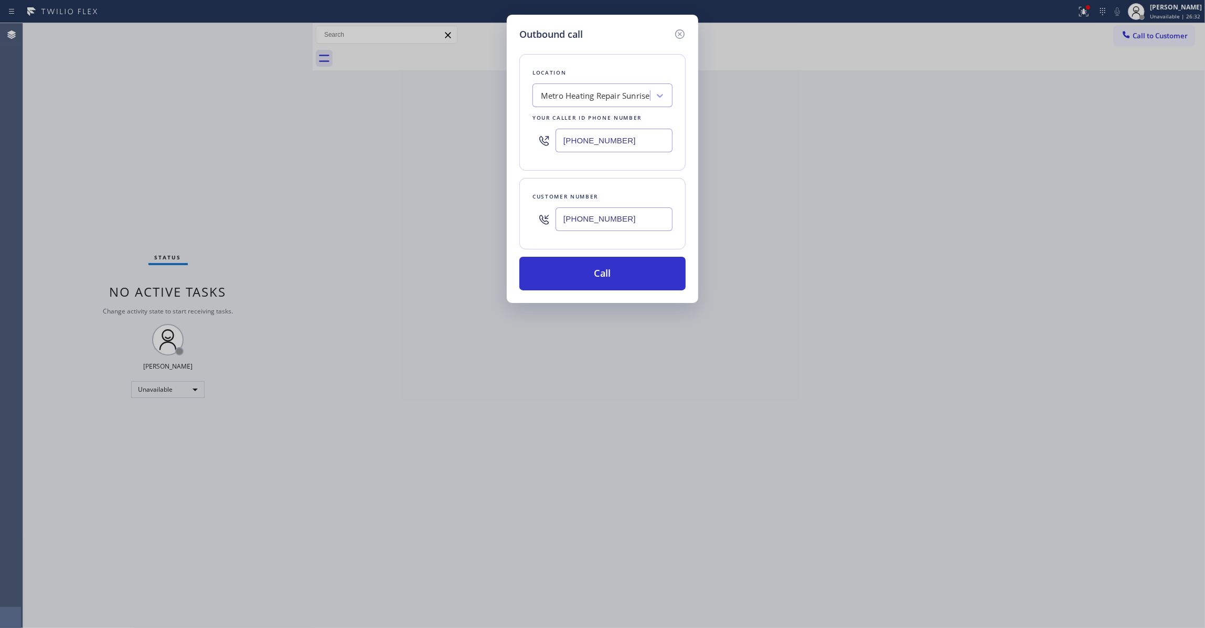
paste input "562) 379-6447"
type input "[PHONE_NUMBER]"
drag, startPoint x: 634, startPoint y: 220, endPoint x: 424, endPoint y: 189, distance: 212.7
click at [424, 189] on div "Outbound call Location [GEOGRAPHIC_DATA][PERSON_NAME] Air Conditioner Repair Yo…" at bounding box center [602, 314] width 1205 height 628
drag, startPoint x: 581, startPoint y: 271, endPoint x: 2, endPoint y: 88, distance: 607.5
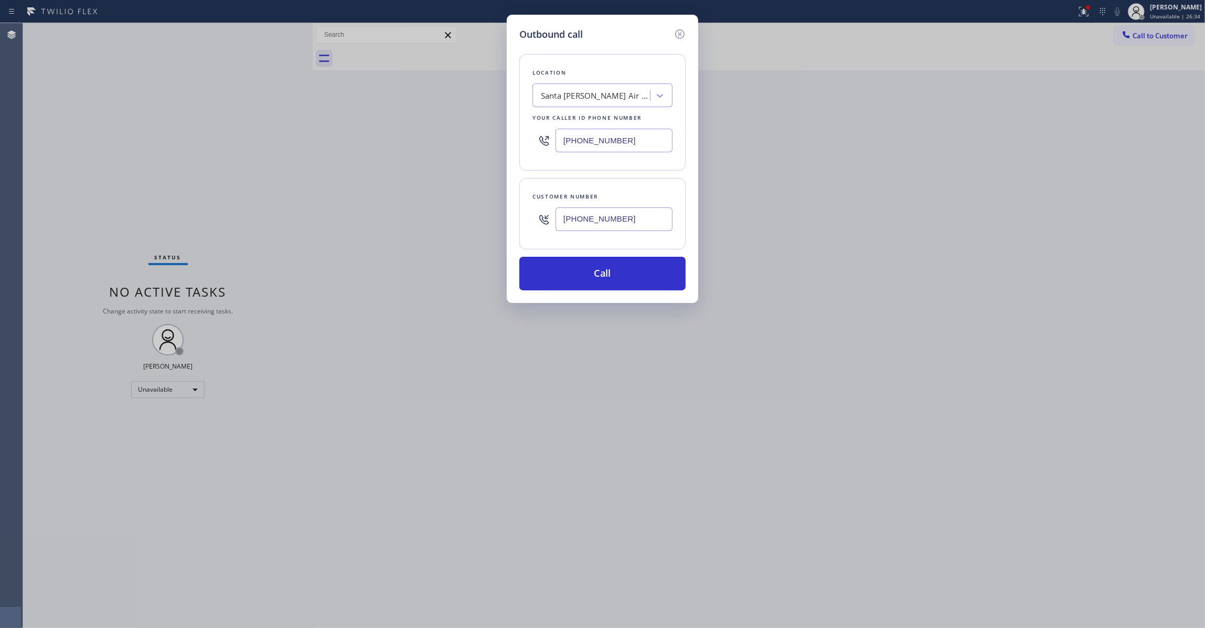
click at [580, 269] on button "Call" at bounding box center [602, 274] width 166 height 34
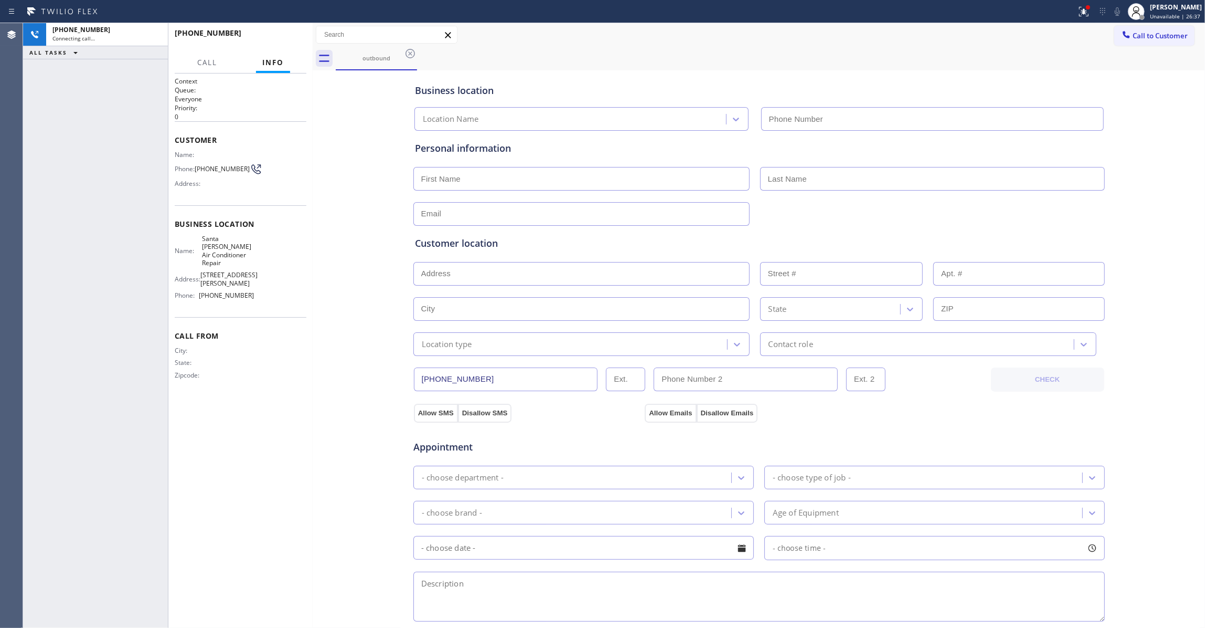
type input "[PHONE_NUMBER]"
click at [1078, 10] on icon at bounding box center [1084, 11] width 13 height 13
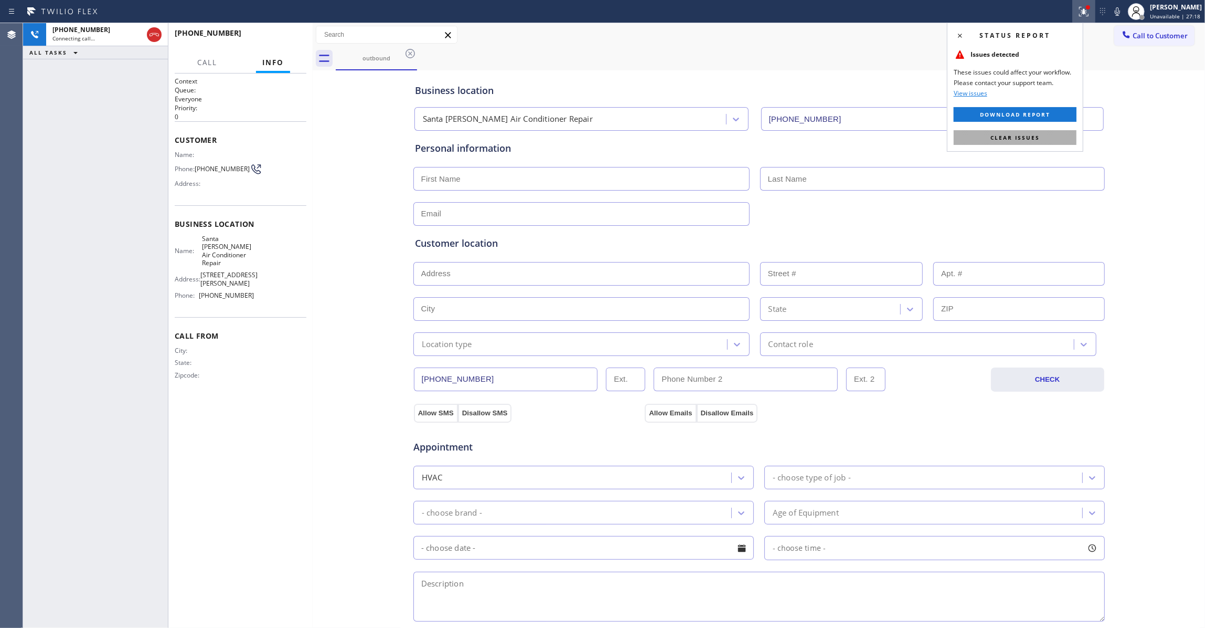
click at [1031, 141] on span "Clear issues" at bounding box center [1015, 137] width 49 height 7
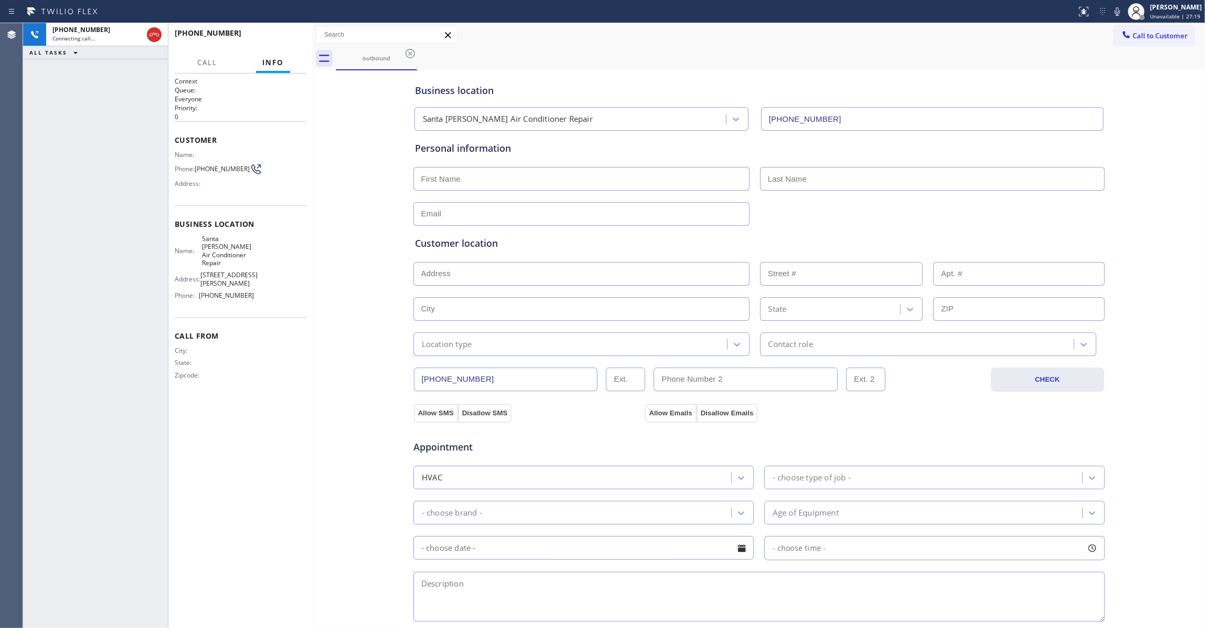
click at [325, 406] on div "Business location Santa [PERSON_NAME] Air Conditioner Repair [PHONE_NUMBER] Per…" at bounding box center [758, 431] width 887 height 717
drag, startPoint x: 219, startPoint y: 175, endPoint x: 196, endPoint y: 164, distance: 25.6
click at [196, 164] on div "Phone: [PHONE_NUMBER]" at bounding box center [214, 169] width 79 height 13
copy span "[PHONE_NUMBER]"
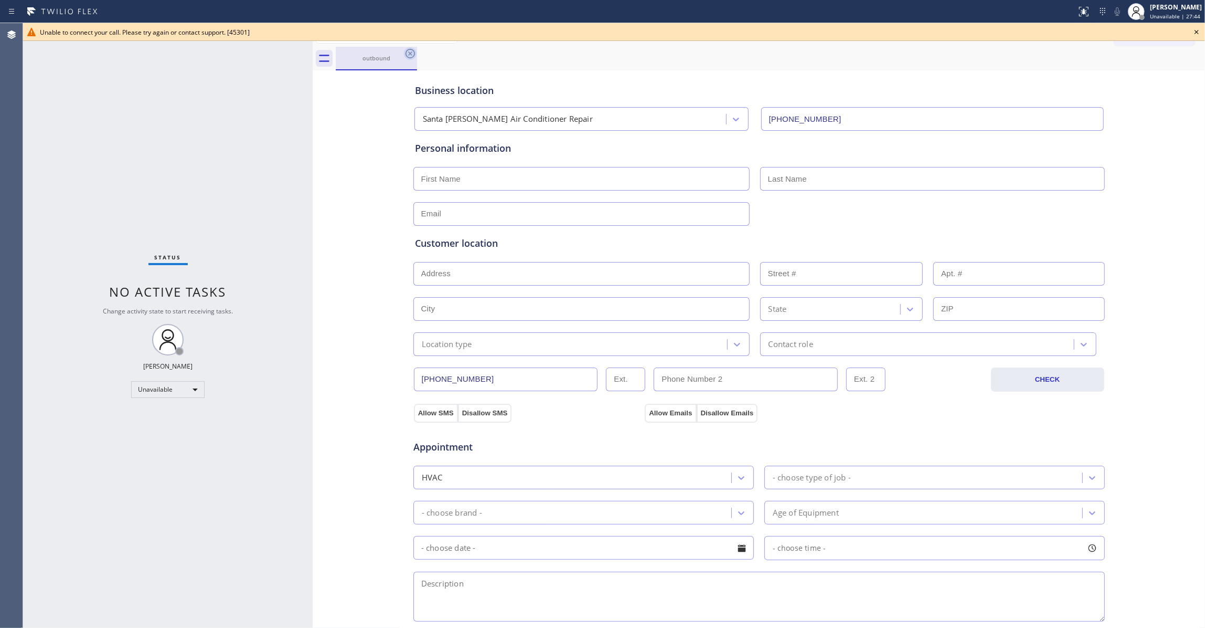
click at [408, 55] on icon at bounding box center [410, 53] width 13 height 13
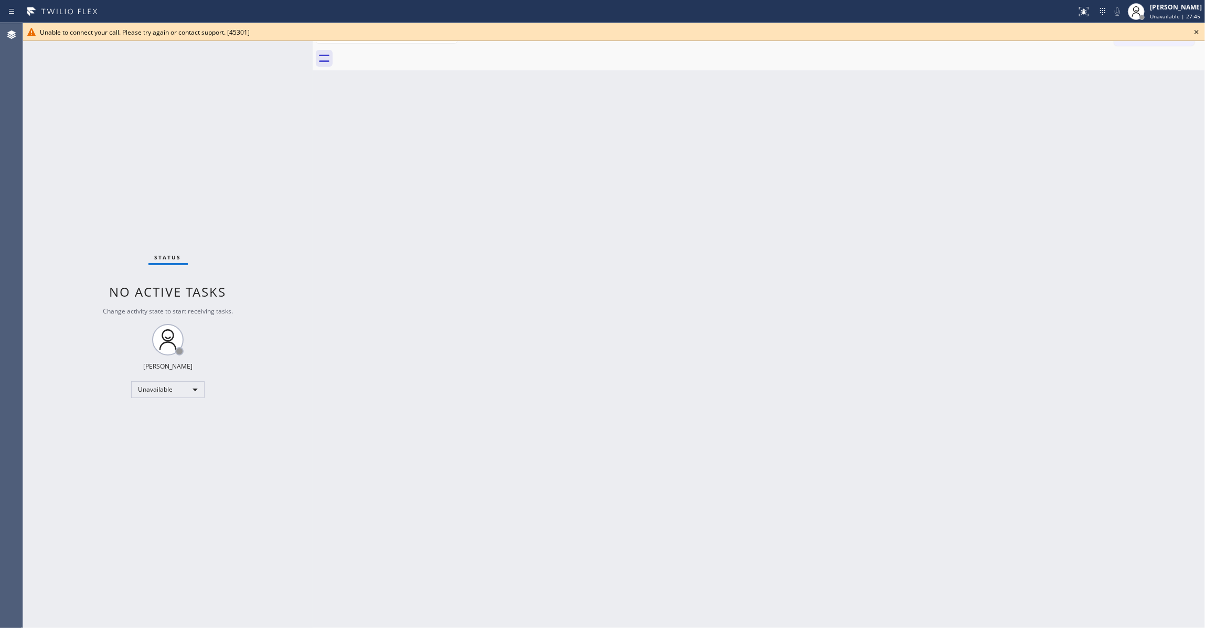
click at [1196, 28] on icon at bounding box center [1196, 32] width 13 height 13
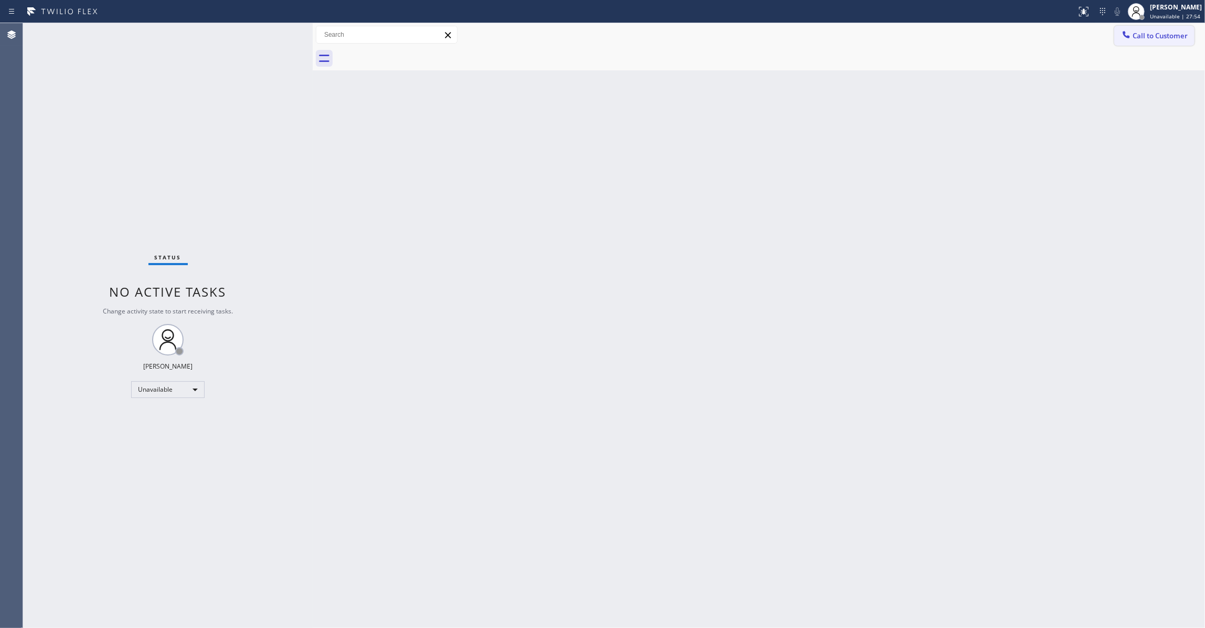
click at [1161, 37] on span "Call to Customer" at bounding box center [1160, 35] width 55 height 9
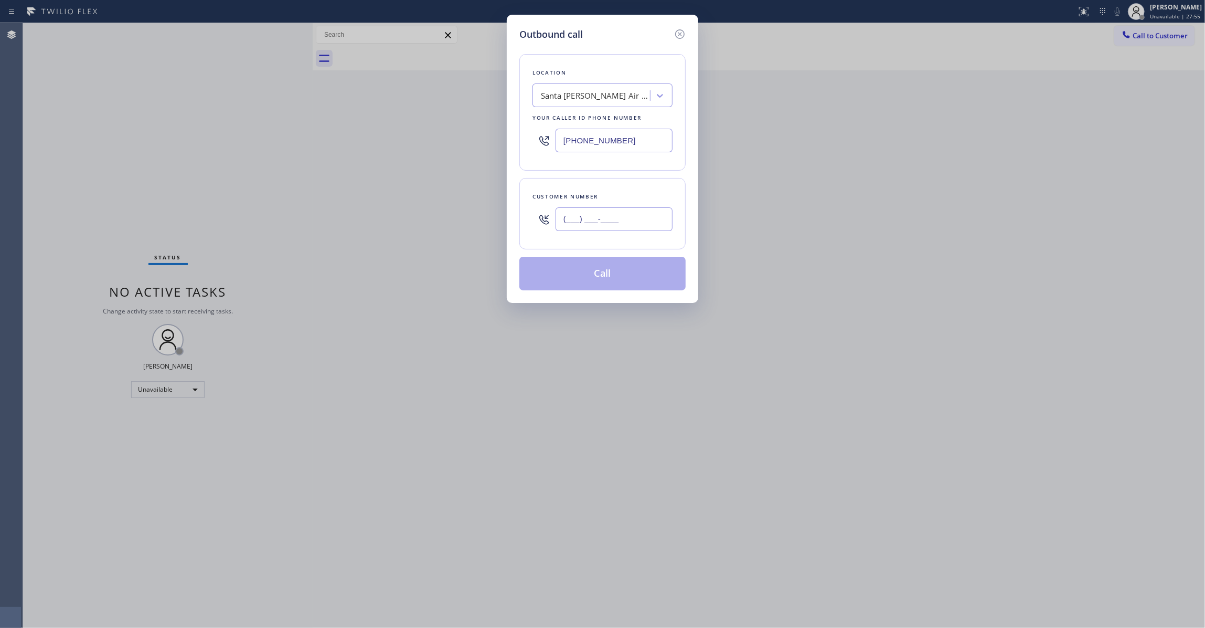
click at [579, 219] on input "(___) ___-____" at bounding box center [614, 219] width 117 height 24
paste input "620) 269-8508"
type input "[PHONE_NUMBER]"
click at [567, 276] on button "Call" at bounding box center [602, 274] width 166 height 34
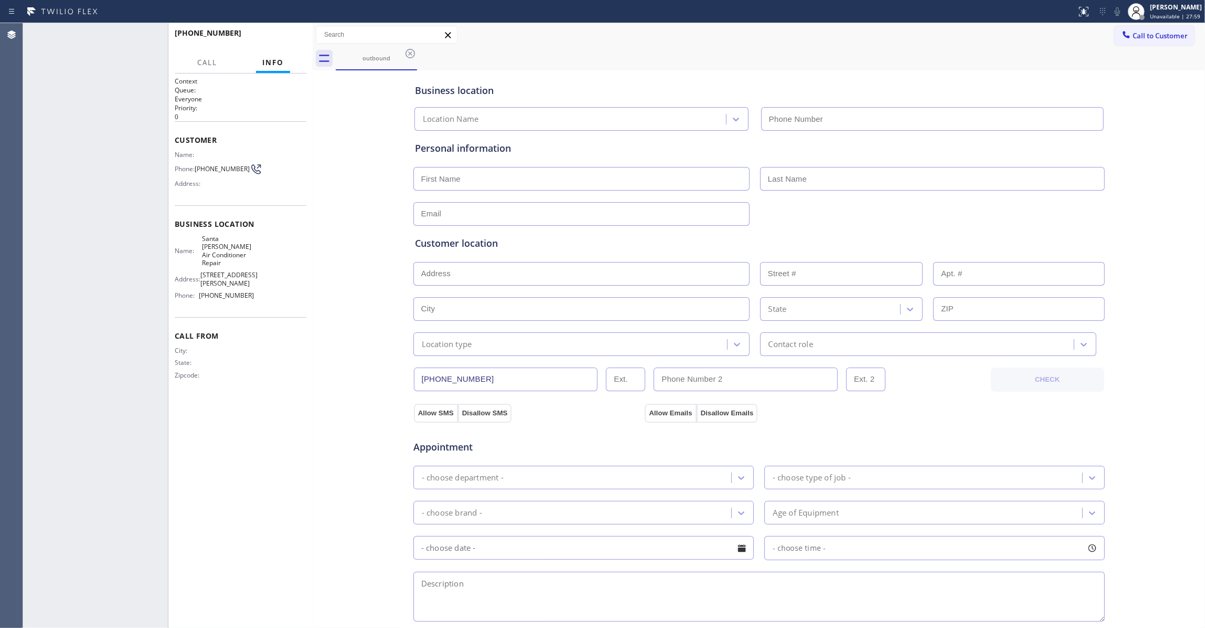
type input "[PHONE_NUMBER]"
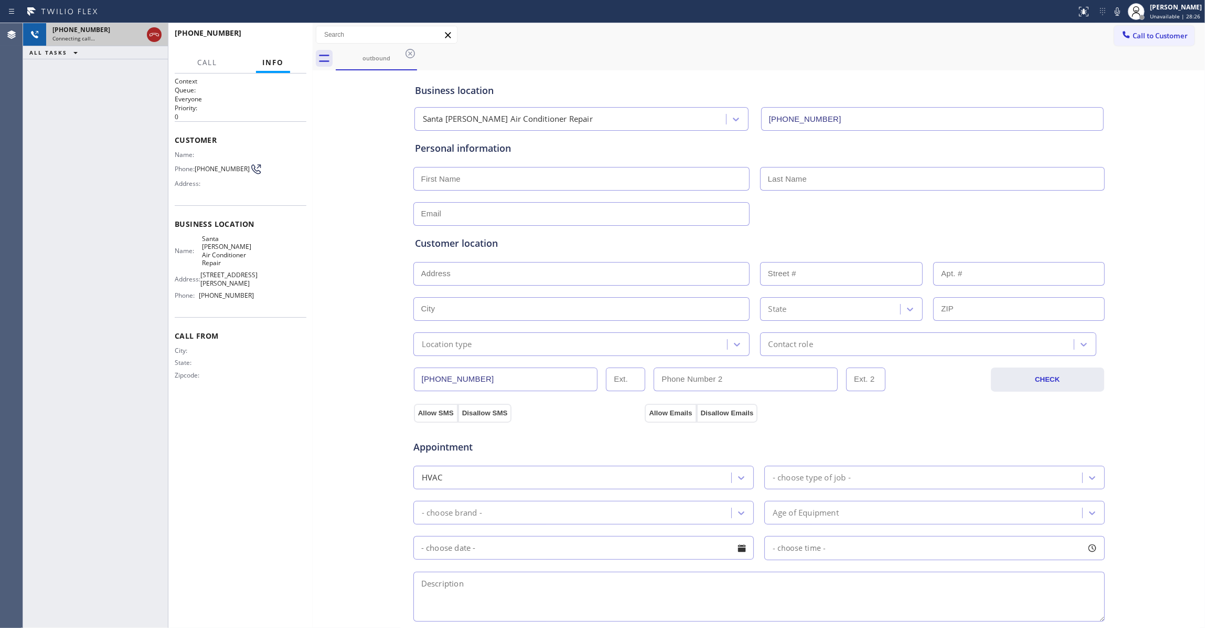
click at [149, 35] on icon at bounding box center [154, 34] width 13 height 13
